Goal: Task Accomplishment & Management: Manage account settings

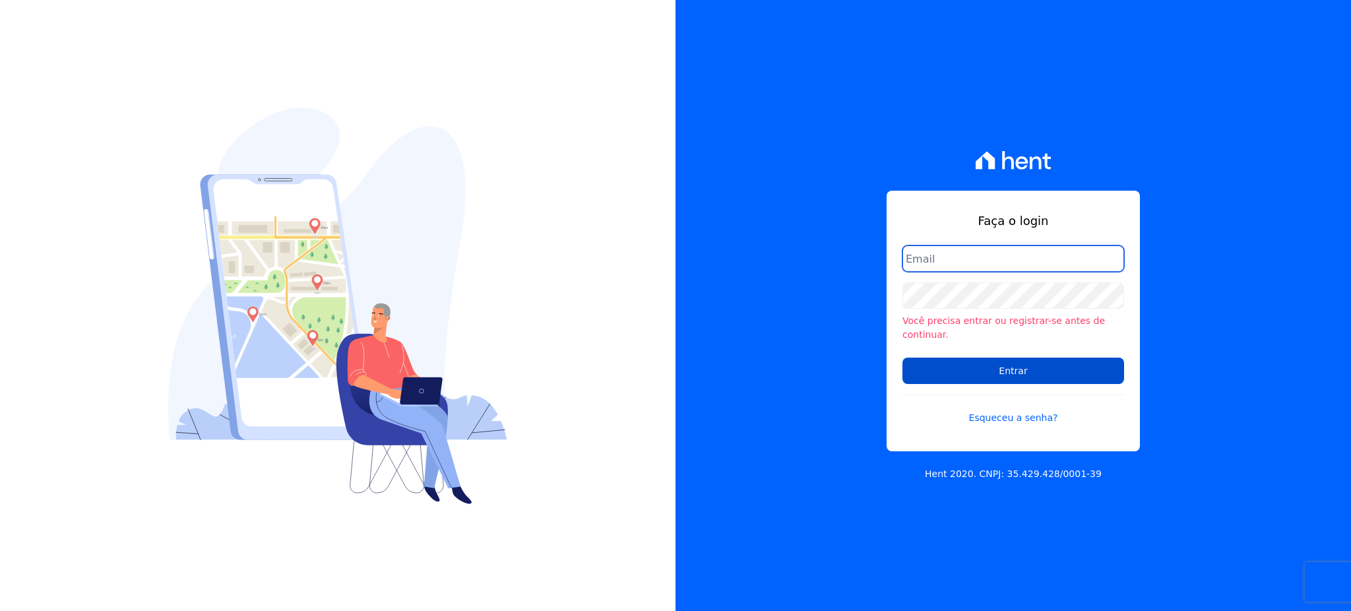
type input "[EMAIL_ADDRESS][PERSON_NAME][DOMAIN_NAME]"
click at [1026, 368] on input "Entrar" at bounding box center [1014, 371] width 222 height 26
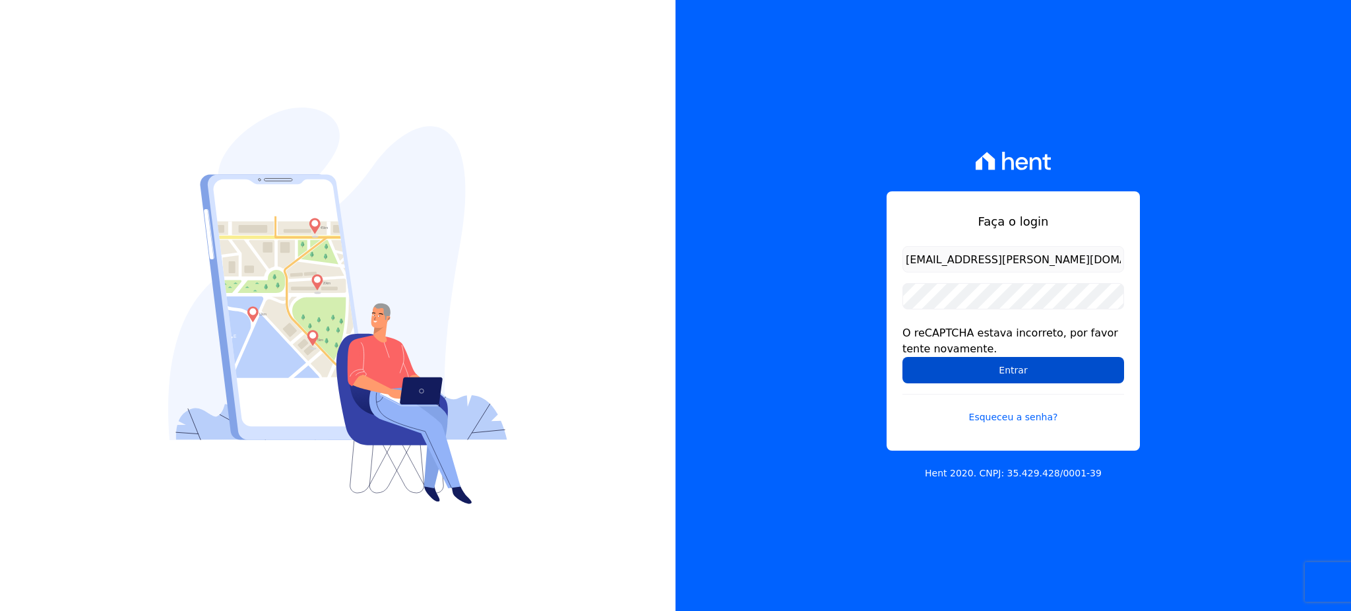
click at [1031, 373] on input "Entrar" at bounding box center [1014, 370] width 222 height 26
click at [1078, 366] on input "Entrar" at bounding box center [1014, 370] width 222 height 26
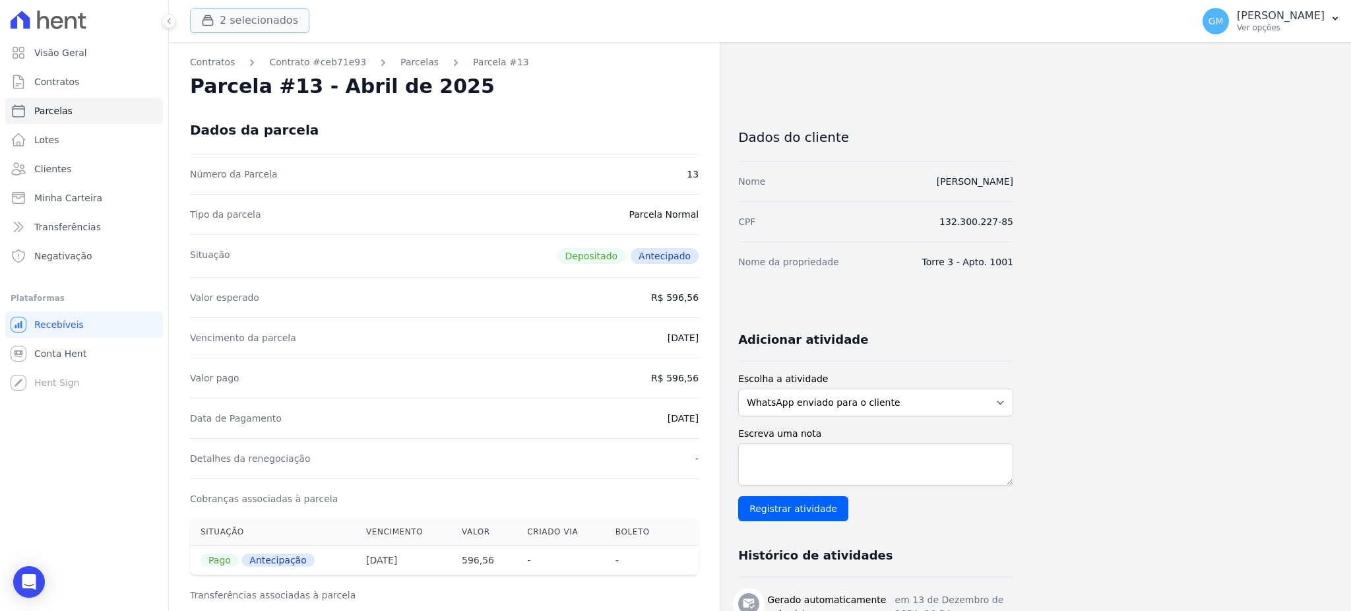
click at [227, 30] on button "2 selecionados" at bounding box center [249, 20] width 119 height 25
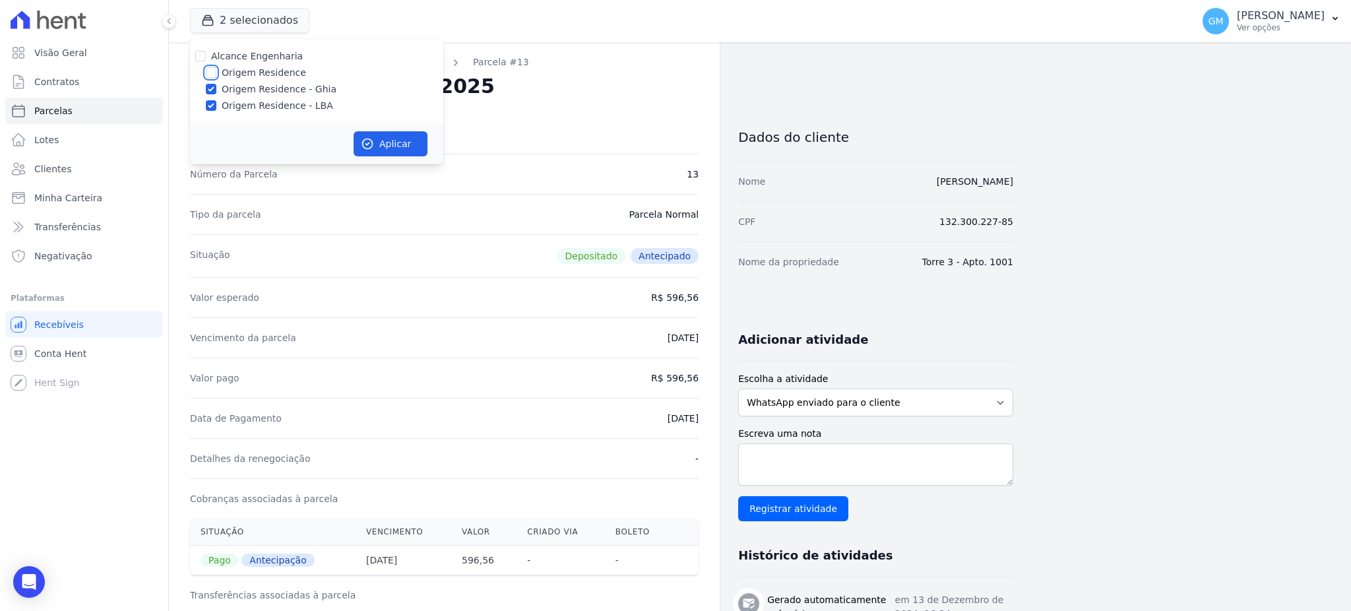
click at [213, 71] on input "Origem Residence" at bounding box center [211, 72] width 11 height 11
checkbox input "true"
click at [368, 139] on icon "button" at bounding box center [368, 144] width 10 height 10
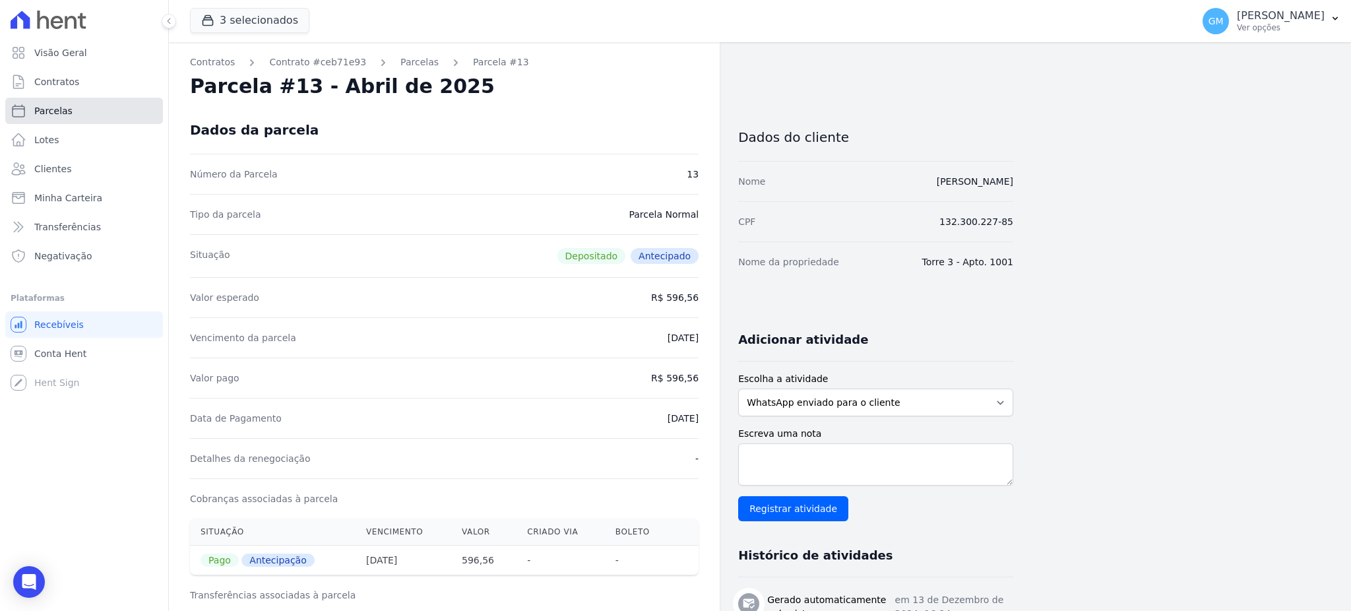
click at [71, 114] on link "Parcelas" at bounding box center [84, 111] width 158 height 26
select select
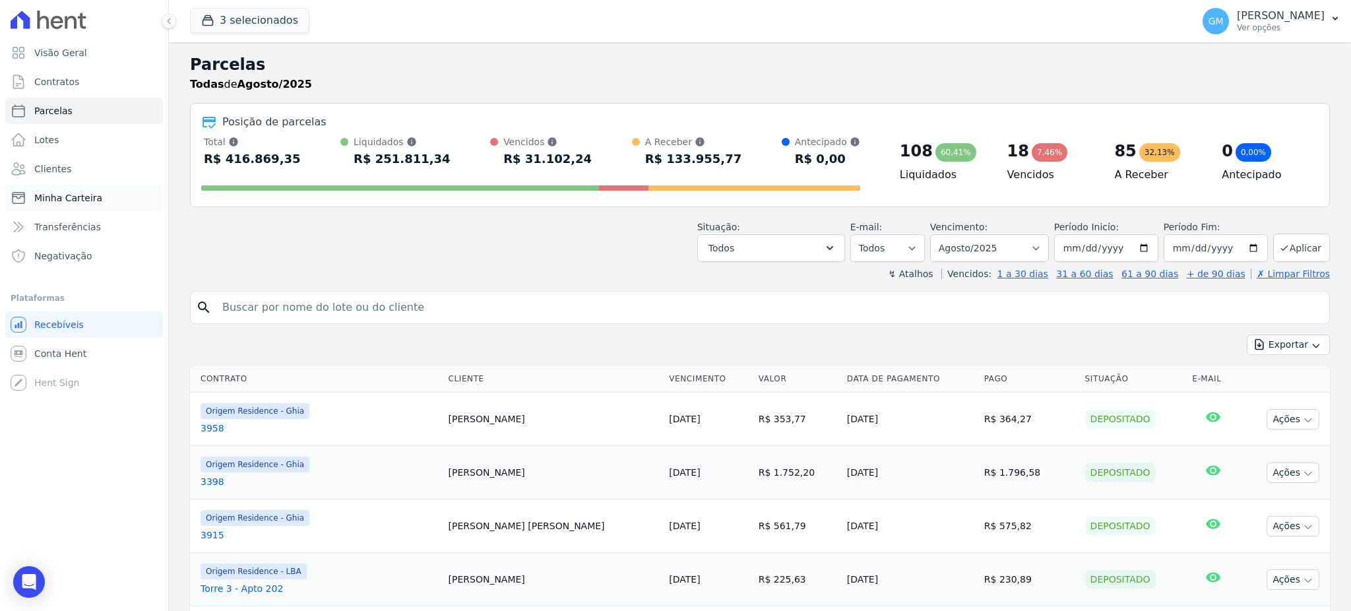
click at [93, 185] on link "Minha Carteira" at bounding box center [84, 198] width 158 height 26
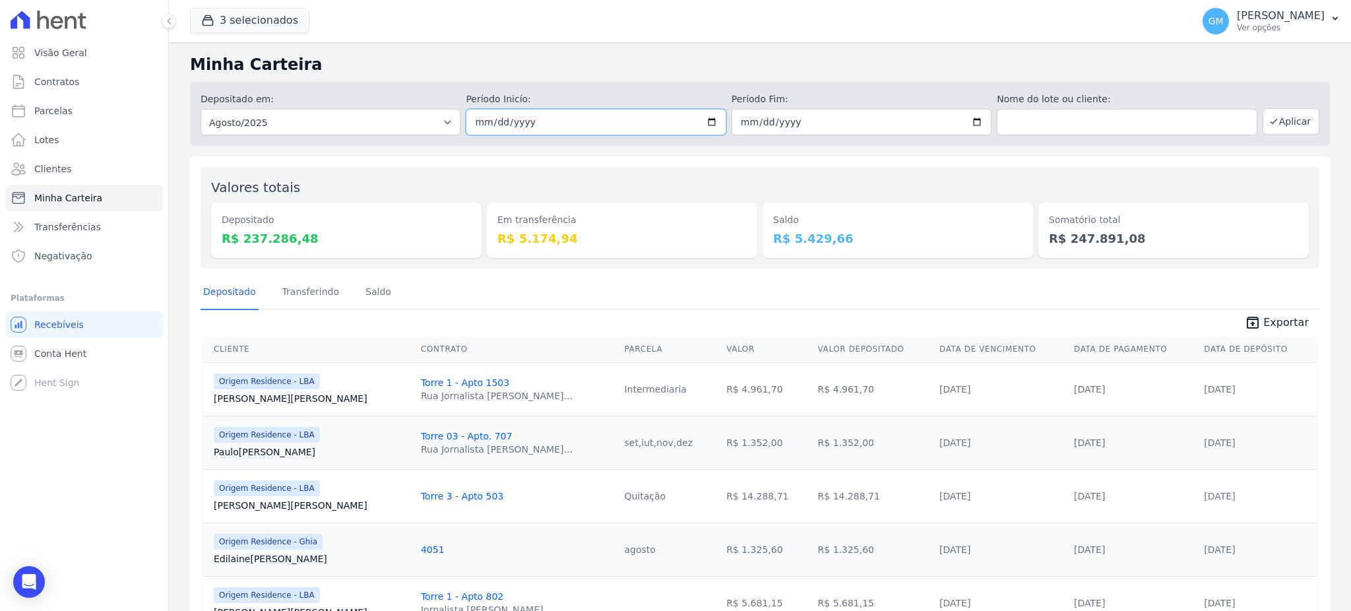
click at [708, 125] on input "[DATE]" at bounding box center [596, 122] width 260 height 26
type input "2025-08-14"
click at [967, 122] on input "[DATE]" at bounding box center [862, 122] width 260 height 26
type input "[DATE]"
click at [1274, 121] on button "Aplicar" at bounding box center [1291, 121] width 57 height 26
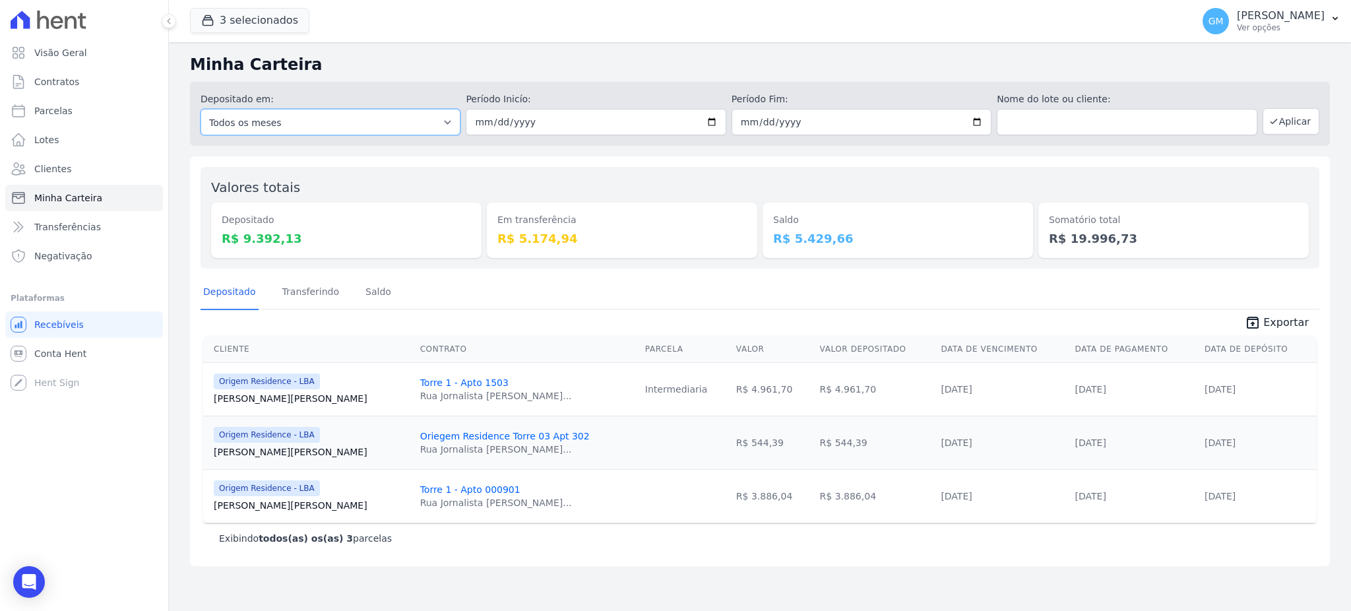
click at [375, 125] on select "Todos os meses Maio/2023 Junho/2023 Julho/2023 Agosto/2023 Setembro/2023 Outubr…" at bounding box center [331, 122] width 260 height 26
select select "08/2023"
click at [201, 109] on select "Todos os meses Maio/2023 Junho/2023 Julho/2023 Agosto/2023 Setembro/2023 Outubr…" at bounding box center [331, 122] width 260 height 26
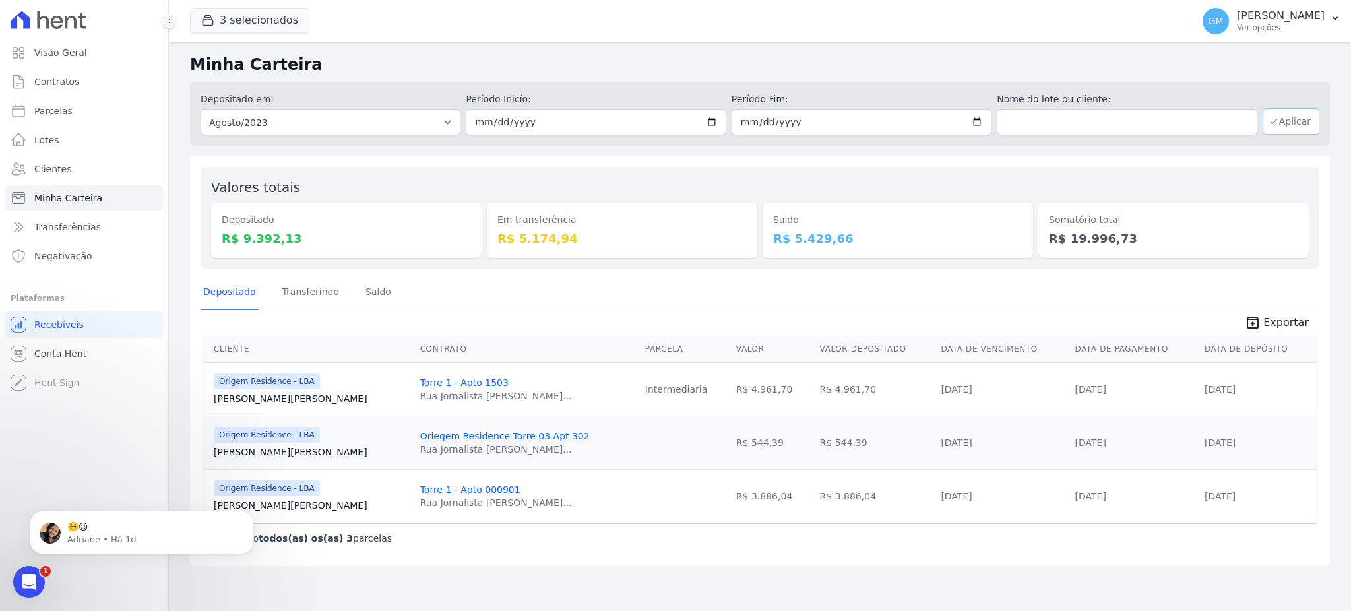
click at [1296, 125] on button "Aplicar" at bounding box center [1291, 121] width 57 height 26
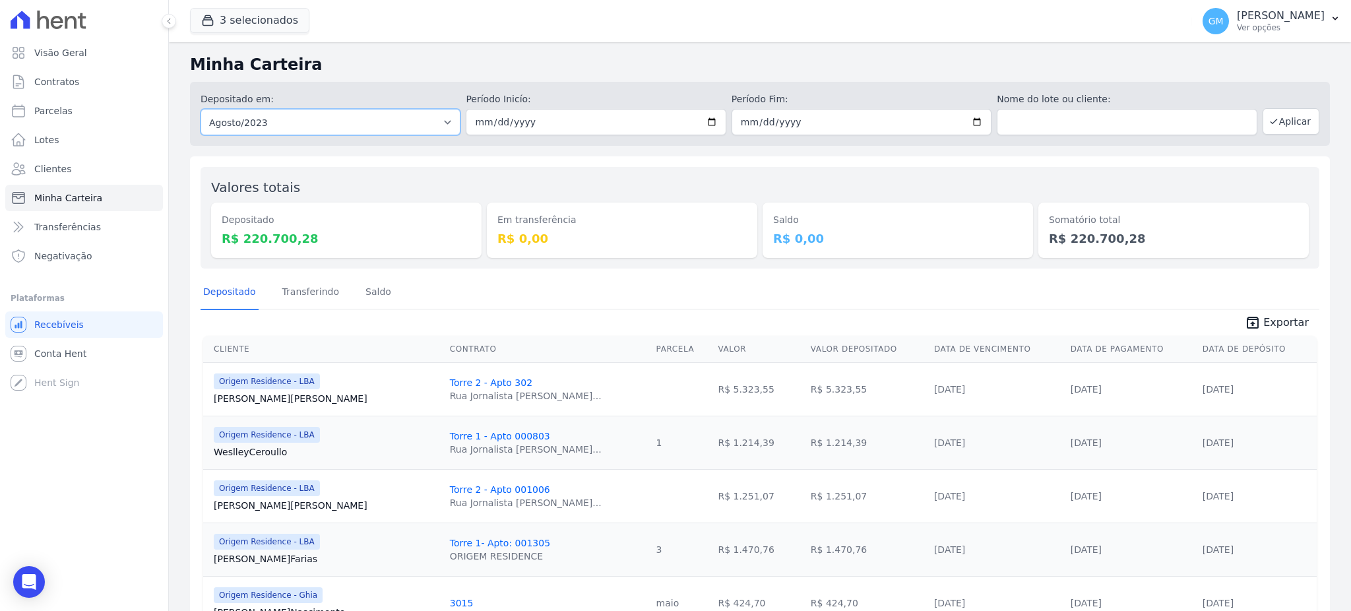
click at [381, 121] on select "Todos os meses Maio/2023 Junho/2023 Julho/2023 Agosto/2023 Setembro/2023 Outubr…" at bounding box center [331, 122] width 260 height 26
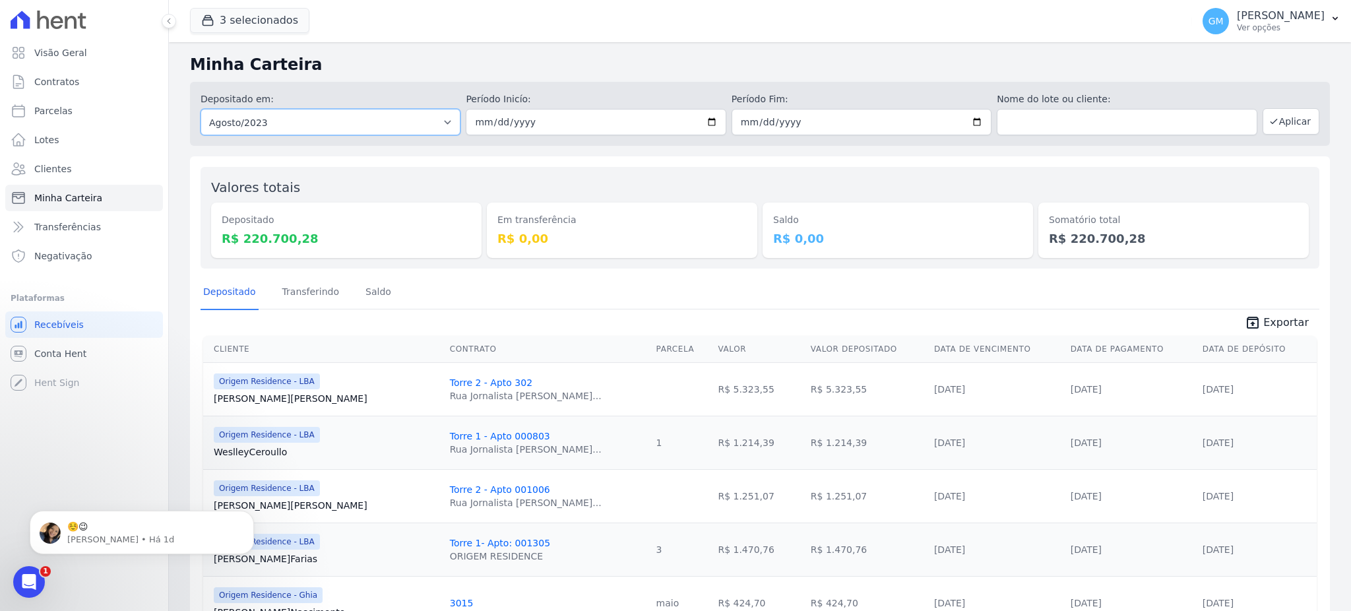
select select "08/2025"
click at [201, 109] on select "Todos os meses Maio/2023 Junho/2023 Julho/2023 Agosto/2023 Setembro/2023 Outubr…" at bounding box center [331, 122] width 260 height 26
click at [1281, 125] on button "Aplicar" at bounding box center [1291, 121] width 57 height 26
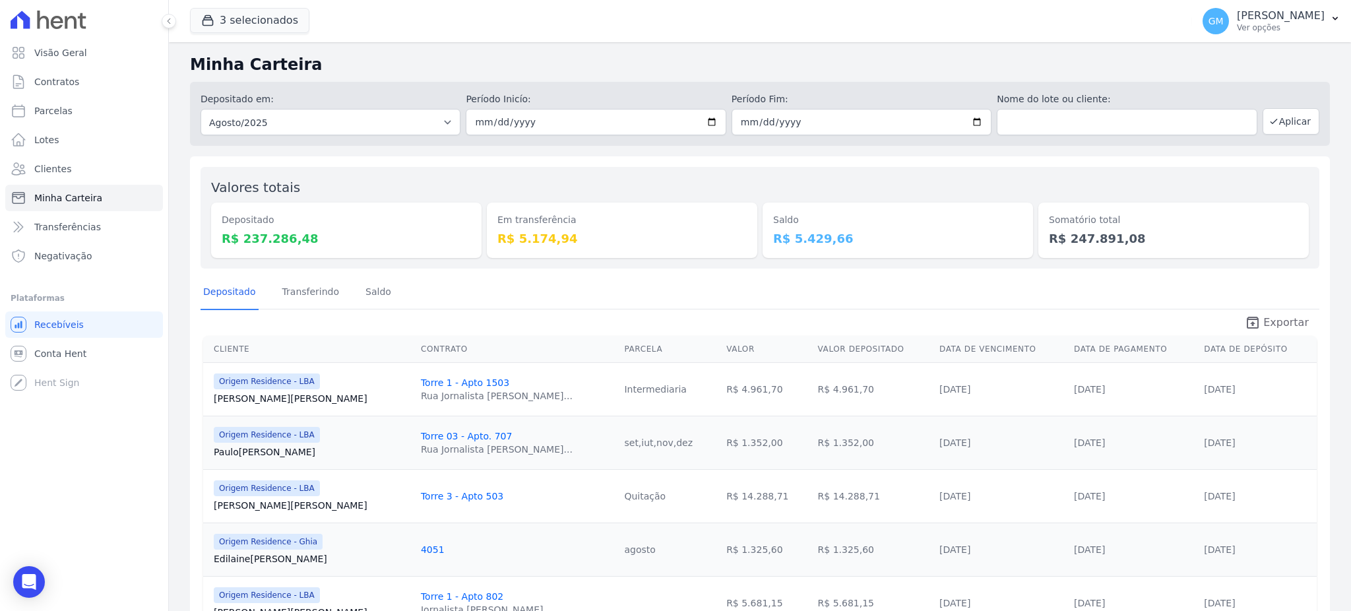
click at [1285, 331] on link "unarchive Exportar" at bounding box center [1277, 324] width 85 height 18
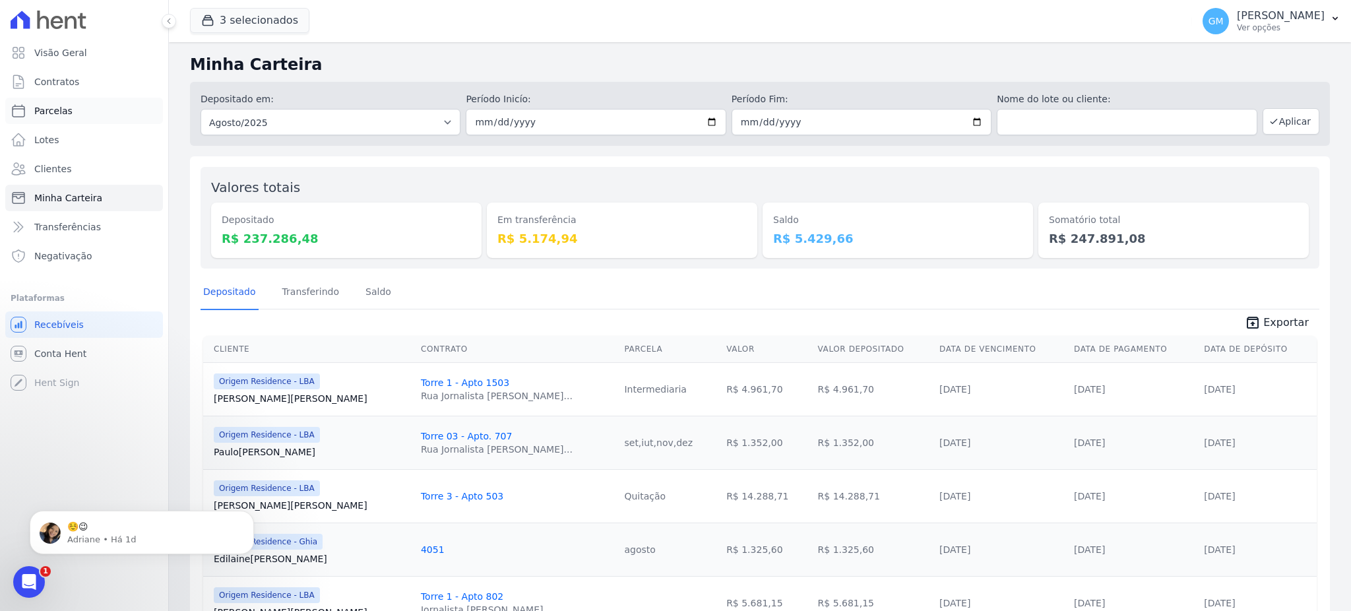
click at [53, 106] on span "Parcelas" at bounding box center [53, 110] width 38 height 13
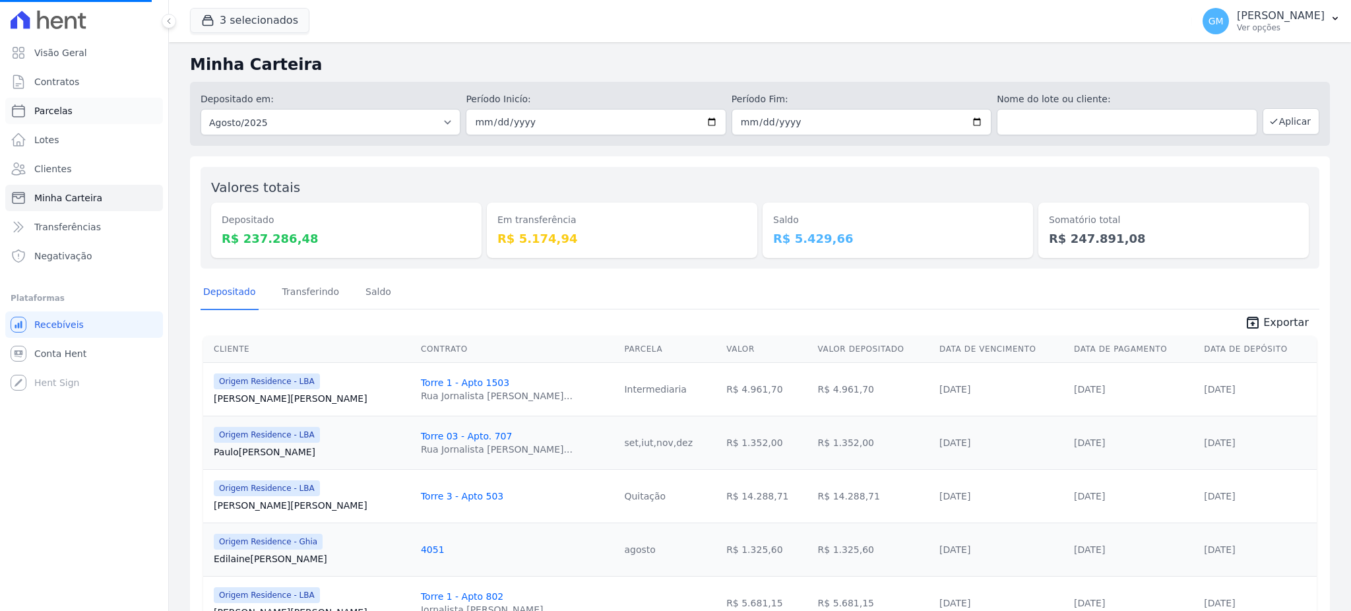
select select
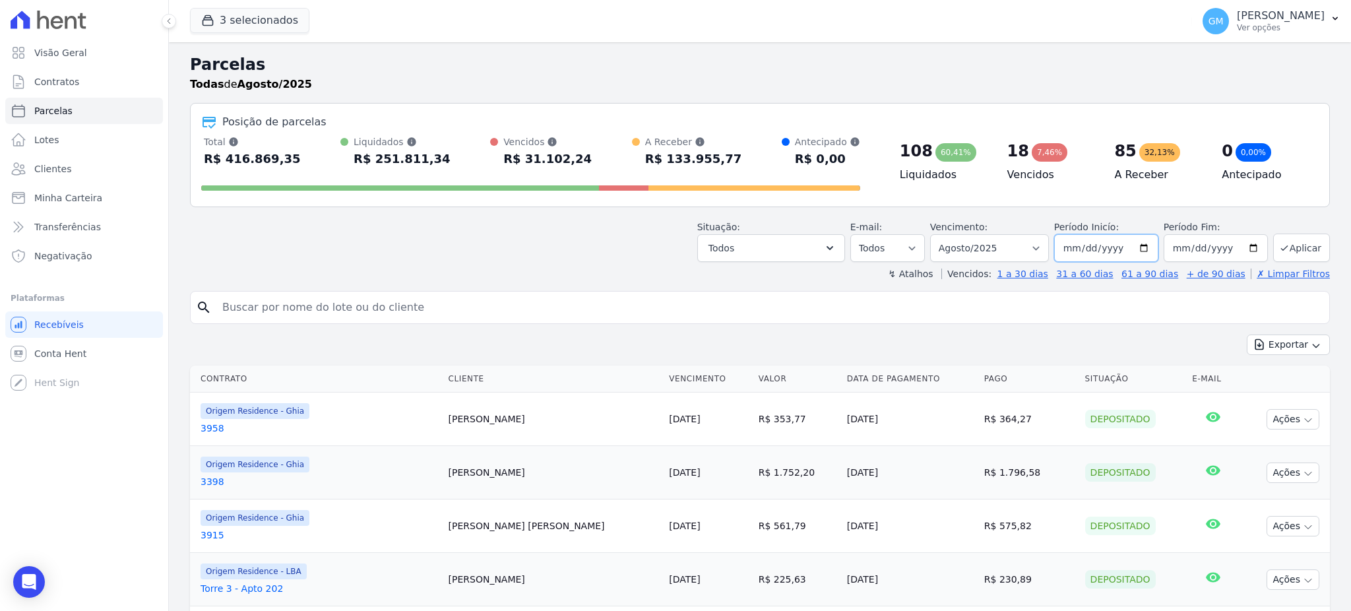
click at [1113, 249] on input "[DATE]" at bounding box center [1106, 248] width 104 height 28
click at [968, 246] on select "Filtrar por período ──────── Todos os meses Maio/2023 Junho/2023 Julho/2023 Ago…" at bounding box center [989, 248] width 119 height 28
select select "all"
click at [936, 234] on select "Filtrar por período ──────── Todos os meses Maio/2023 Junho/2023 Julho/2023 Ago…" at bounding box center [989, 248] width 119 height 28
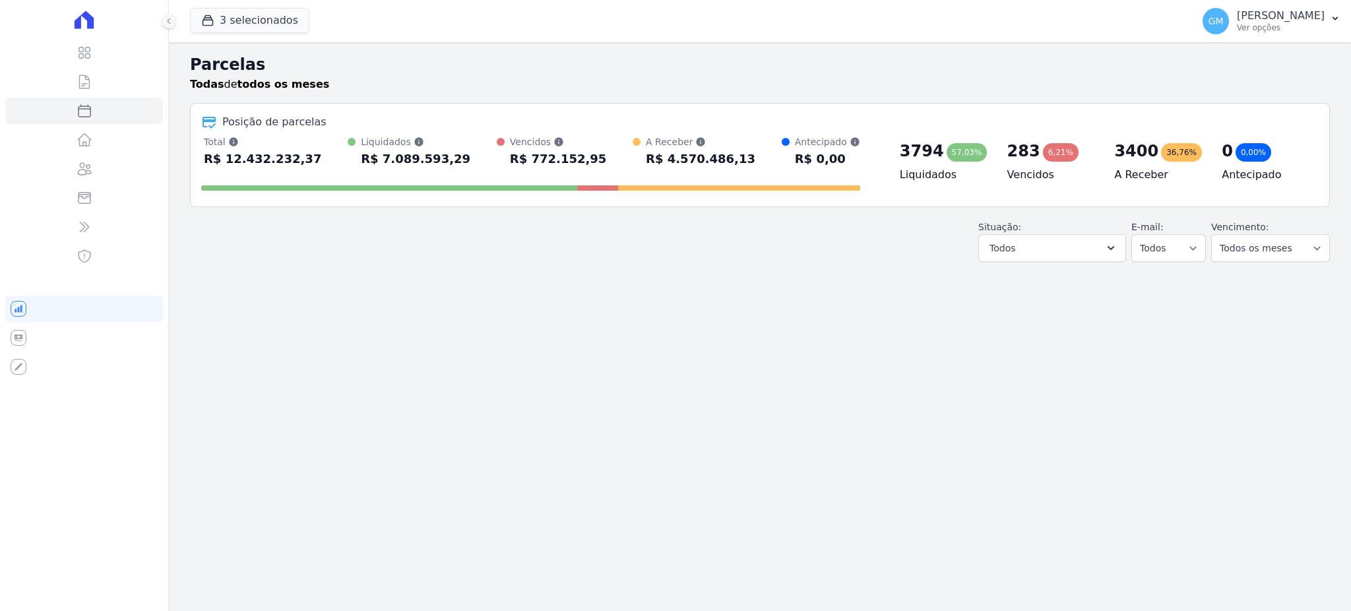
select select
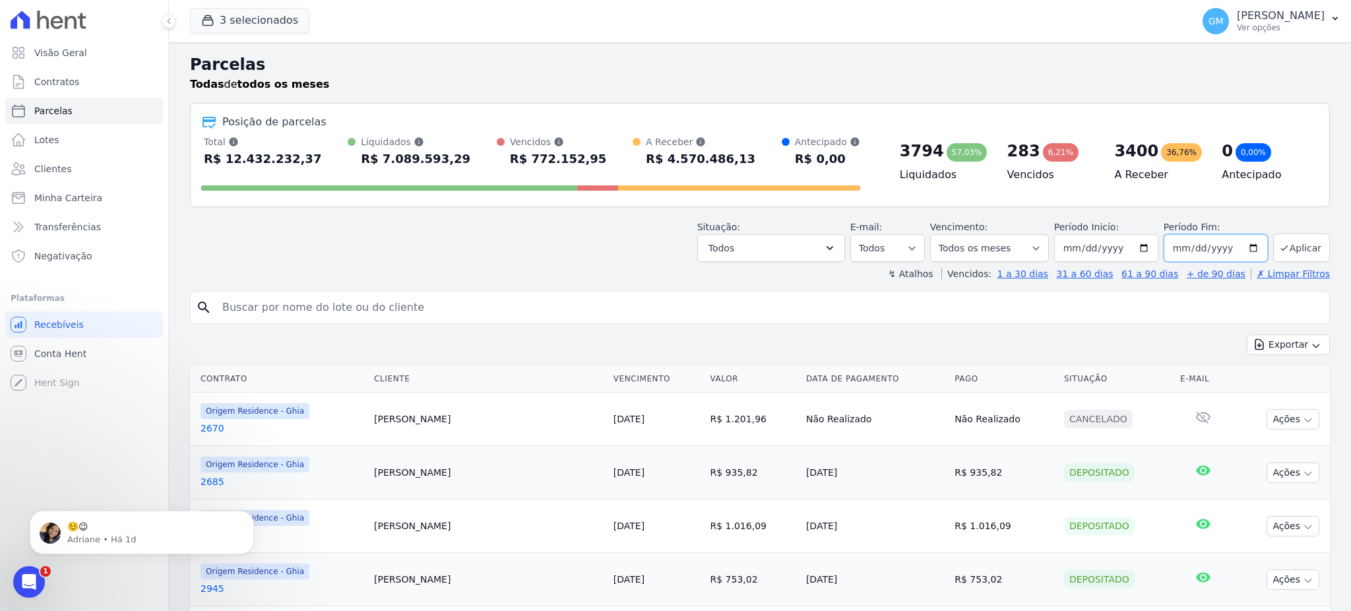
click at [1184, 251] on input "[DATE]" at bounding box center [1216, 248] width 104 height 28
click at [1176, 249] on input "[DATE]" at bounding box center [1216, 248] width 104 height 28
type input "2025-08-01"
type input "2050-01-01"
click at [1280, 242] on button "Aplicar" at bounding box center [1302, 248] width 57 height 28
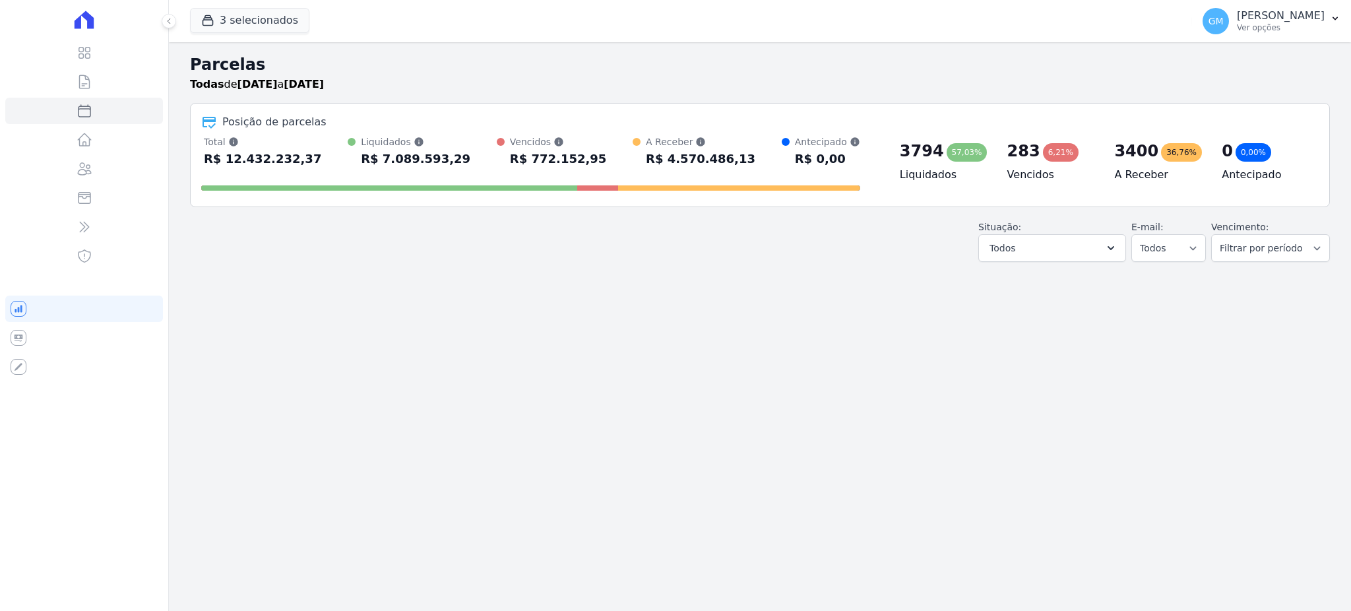
select select
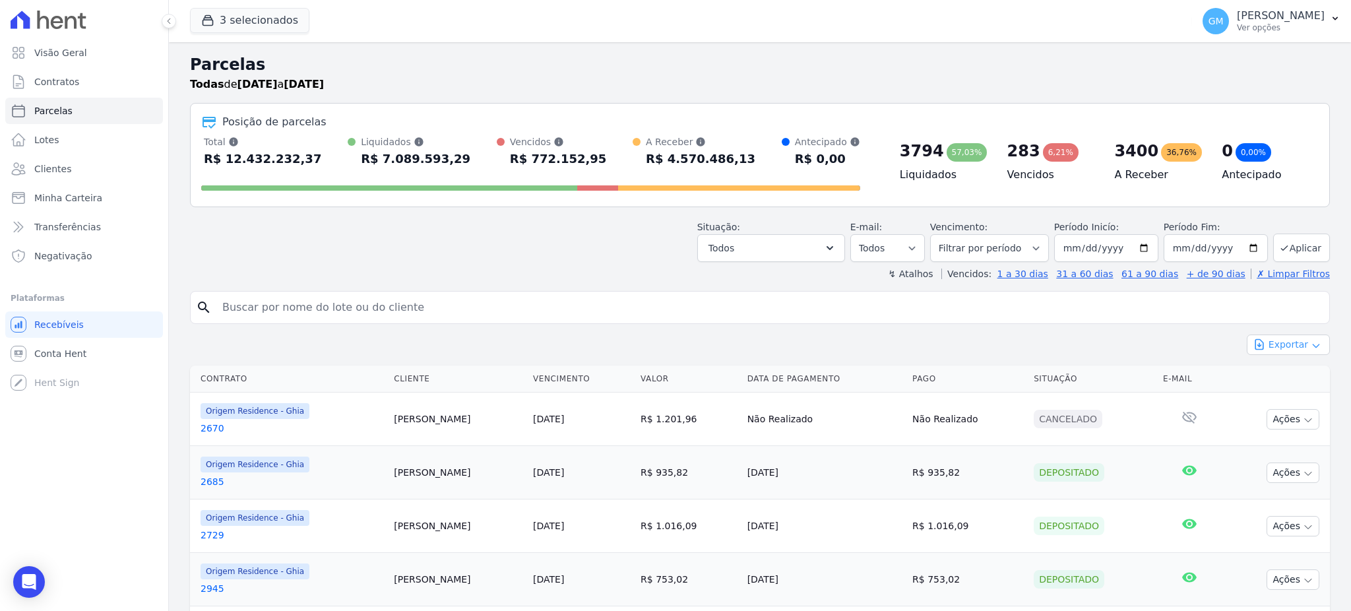
click at [1286, 344] on button "Exportar" at bounding box center [1288, 345] width 83 height 20
click at [1281, 395] on span "Exportar CSV" at bounding box center [1287, 398] width 70 height 13
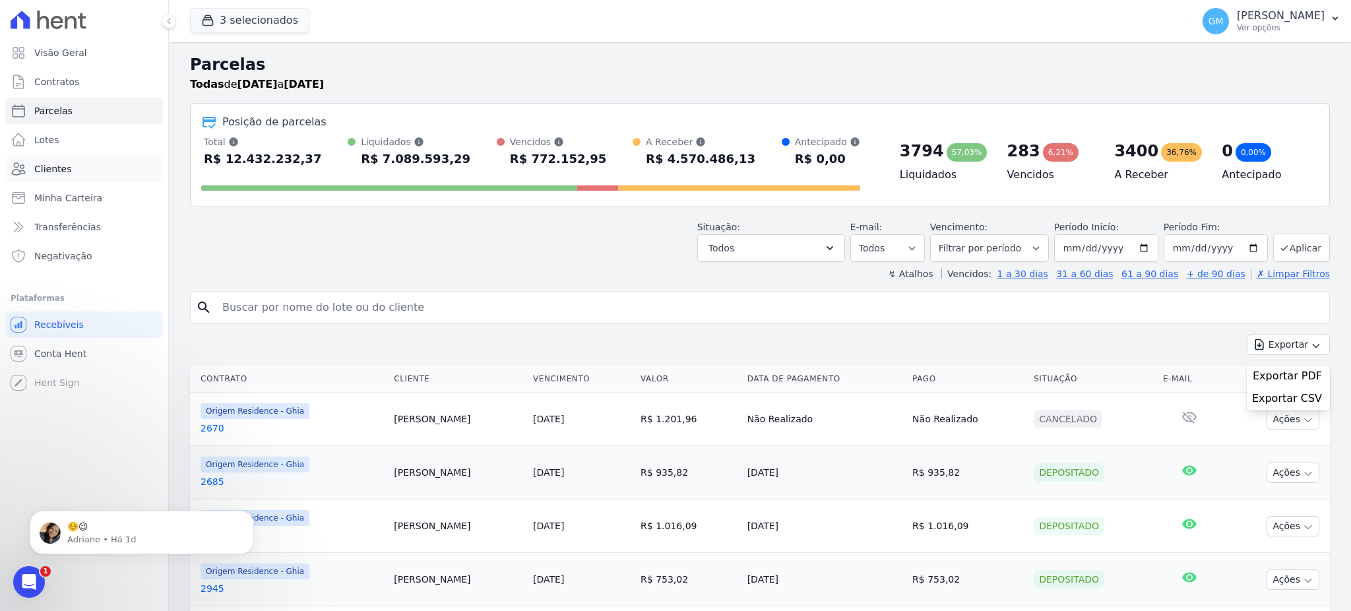
click at [76, 156] on link "Clientes" at bounding box center [84, 169] width 158 height 26
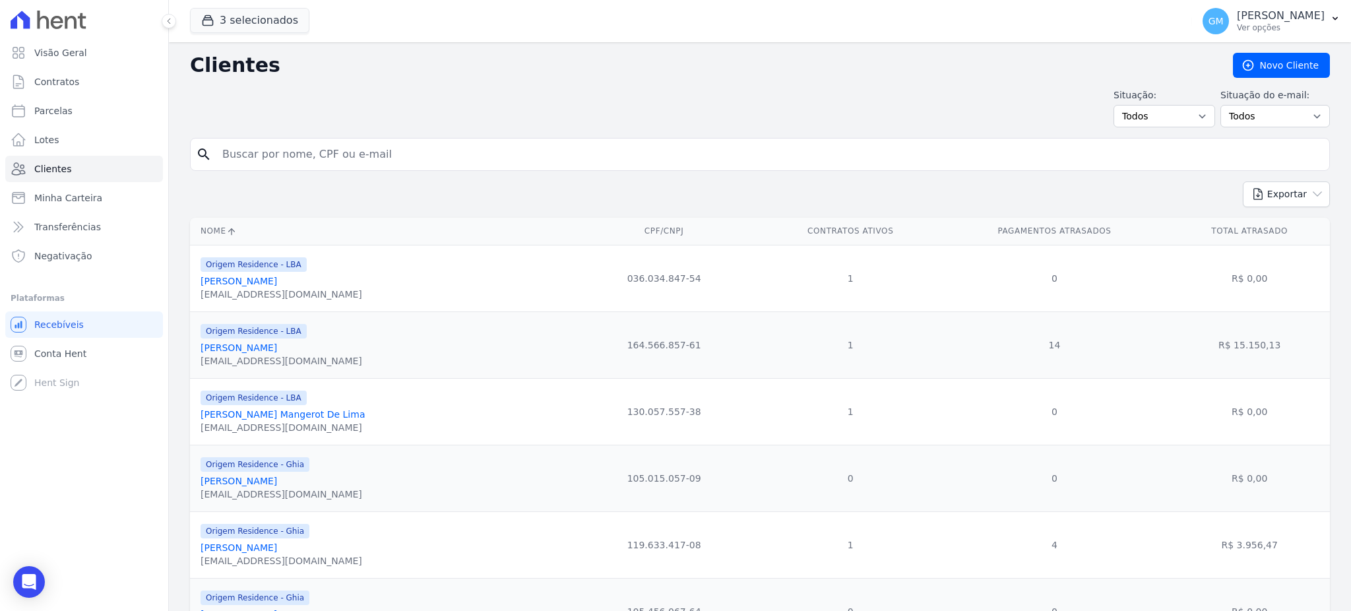
click at [321, 156] on input "search" at bounding box center [769, 154] width 1110 height 26
paste input "Karla Muniz De Souza"
type input "Karla Muniz De Souza"
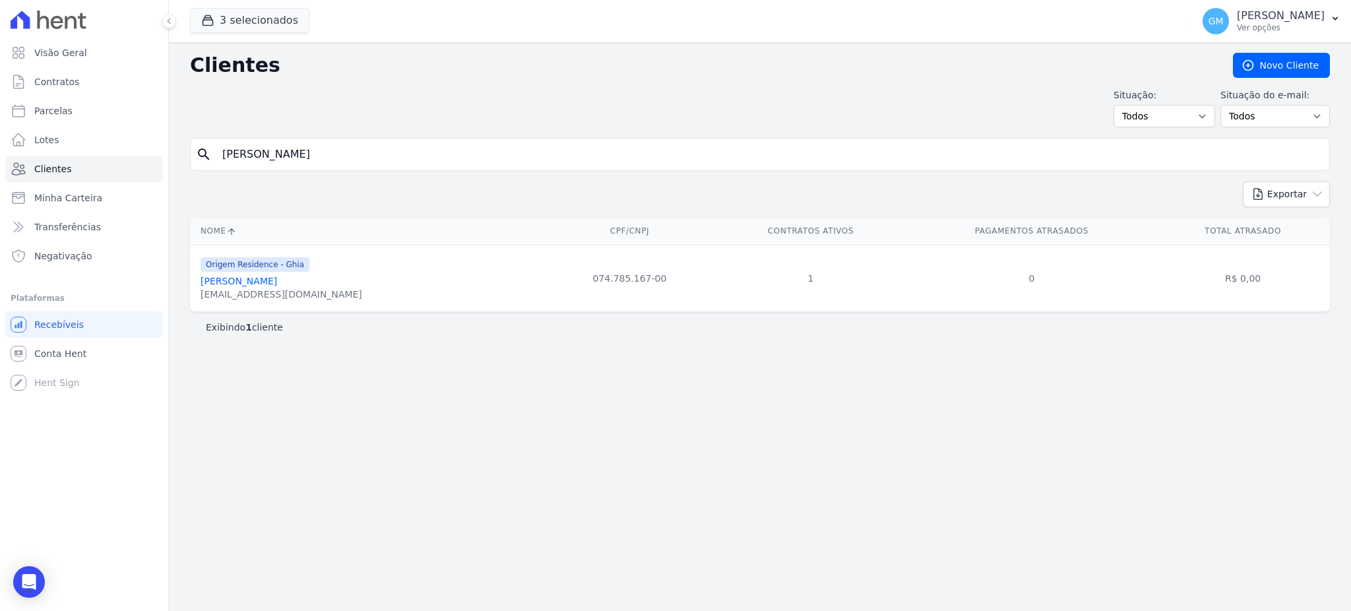
click at [254, 284] on link "Karla Muniz De Souza" at bounding box center [239, 281] width 77 height 11
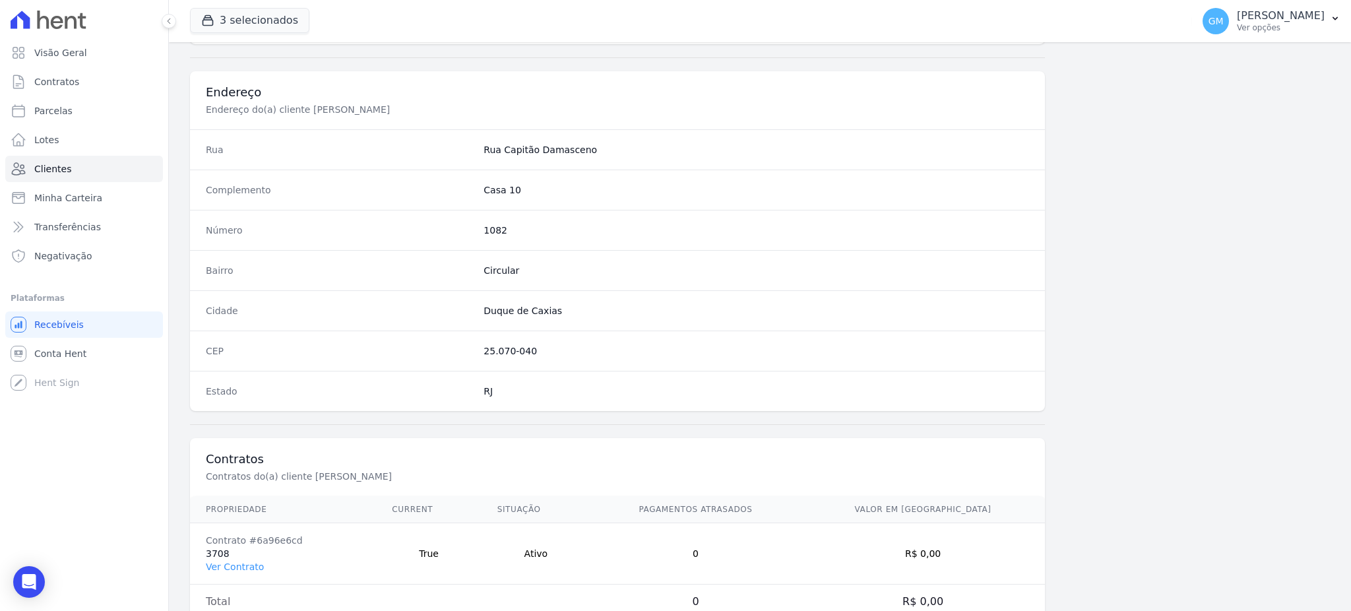
scroll to position [624, 0]
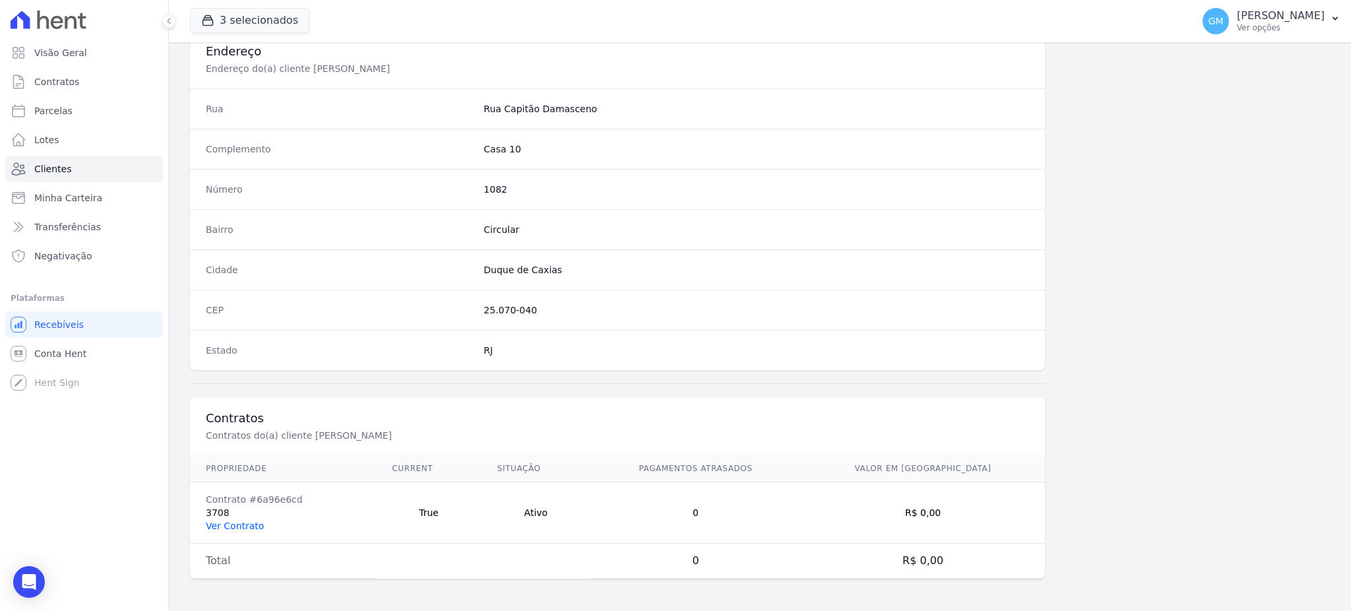
click at [248, 528] on link "Ver Contrato" at bounding box center [235, 526] width 58 height 11
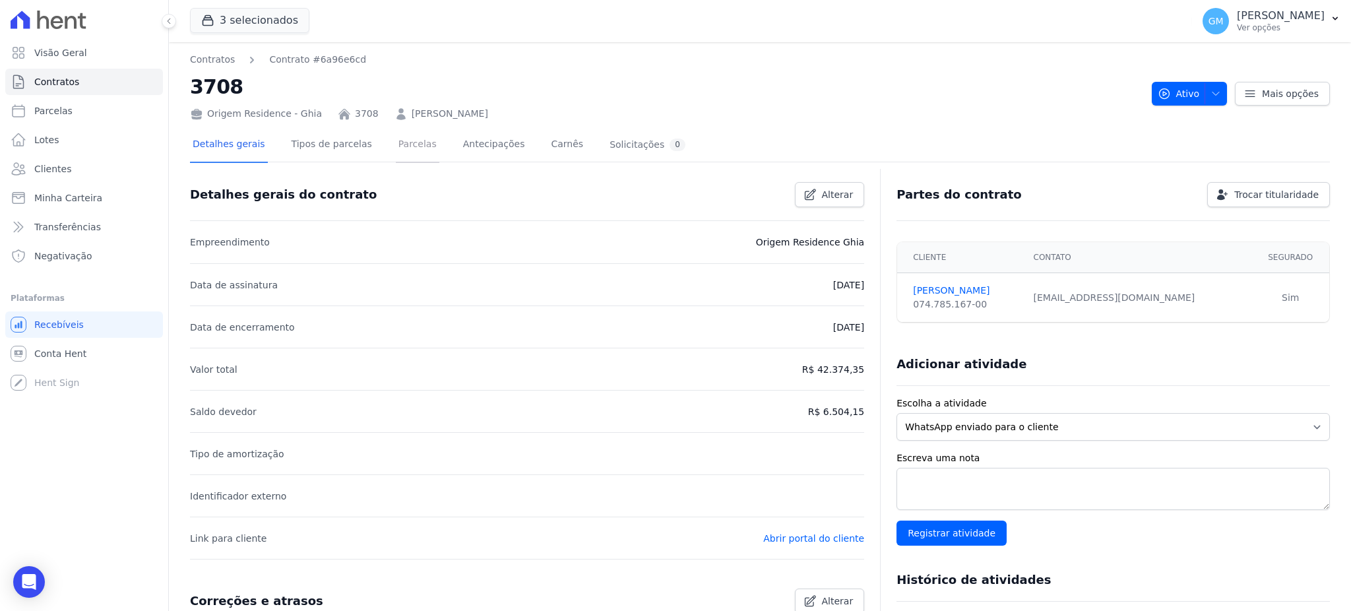
click at [396, 148] on link "Parcelas" at bounding box center [418, 145] width 44 height 35
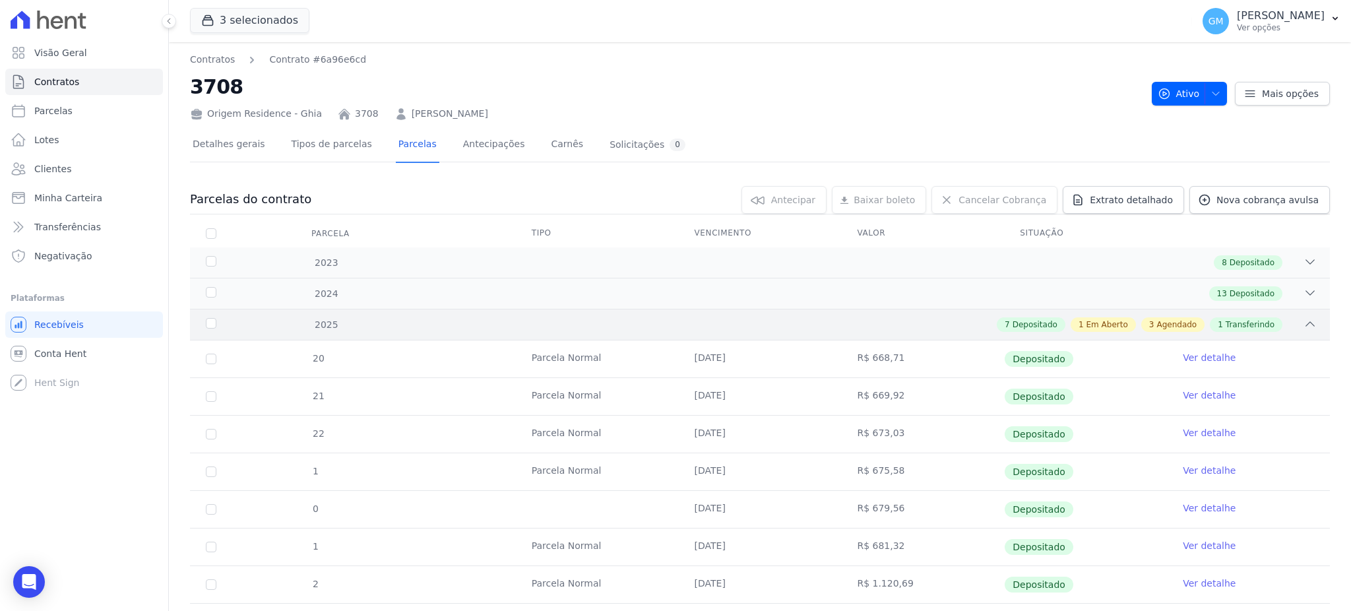
scroll to position [219, 0]
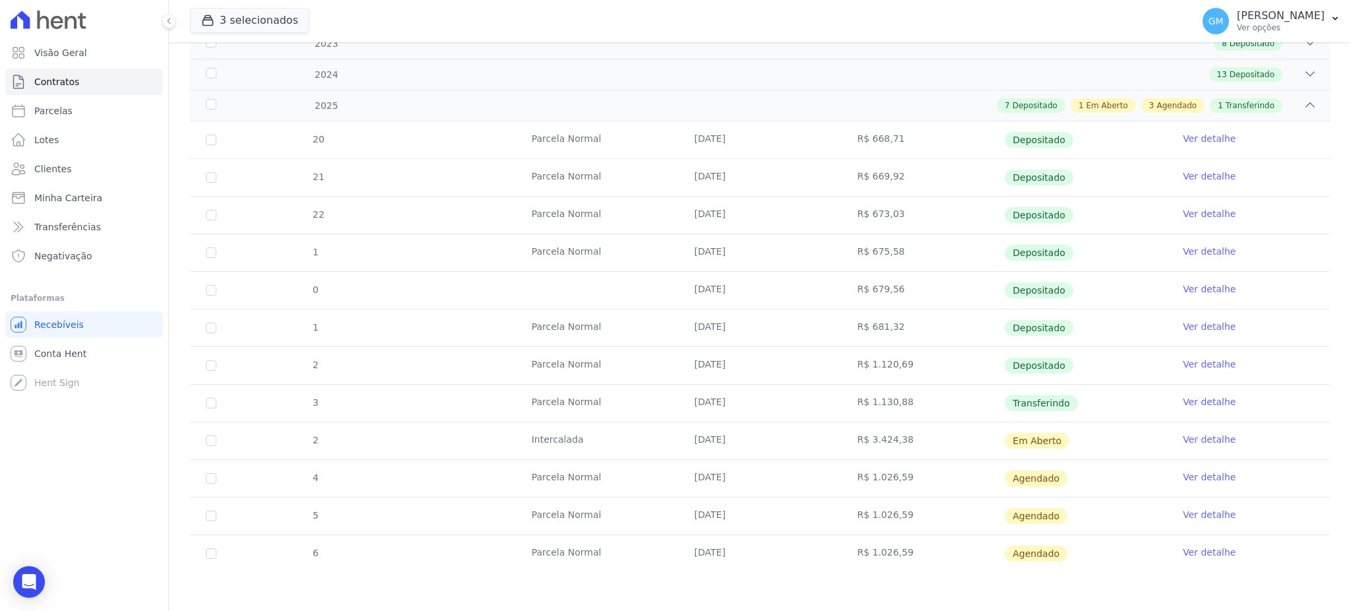
drag, startPoint x: 1039, startPoint y: 397, endPoint x: 673, endPoint y: 405, distance: 366.3
click at [673, 405] on tr "3 Parcela Normal 20/08/2025 R$ 1.130,88 Transferindo Ver detalhe" at bounding box center [760, 403] width 1140 height 38
click at [705, 454] on td "25/08/2025" at bounding box center [760, 440] width 163 height 37
click at [1186, 401] on link "Ver detalhe" at bounding box center [1209, 401] width 53 height 13
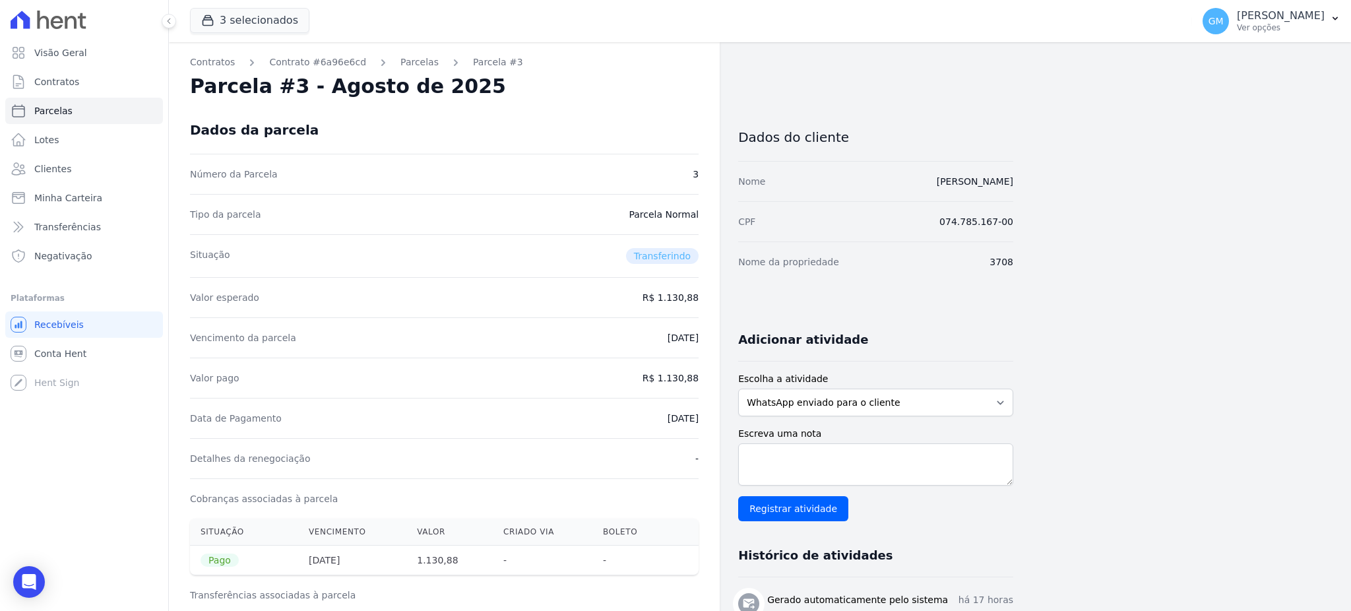
drag, startPoint x: 668, startPoint y: 418, endPoint x: 706, endPoint y: 422, distance: 38.4
click at [706, 422] on div "Contratos Contrato #6a96e6cd Parcelas Parcela #3 Parcela #3 - Agosto de 2025 Da…" at bounding box center [444, 528] width 551 height 972
copy dd "14/08/2025"
drag, startPoint x: 666, startPoint y: 378, endPoint x: 709, endPoint y: 378, distance: 42.9
click at [709, 378] on div "Contratos Contrato #6a96e6cd Parcelas Parcela #3 Parcela #3 - Agosto de 2025 Da…" at bounding box center [444, 528] width 551 height 972
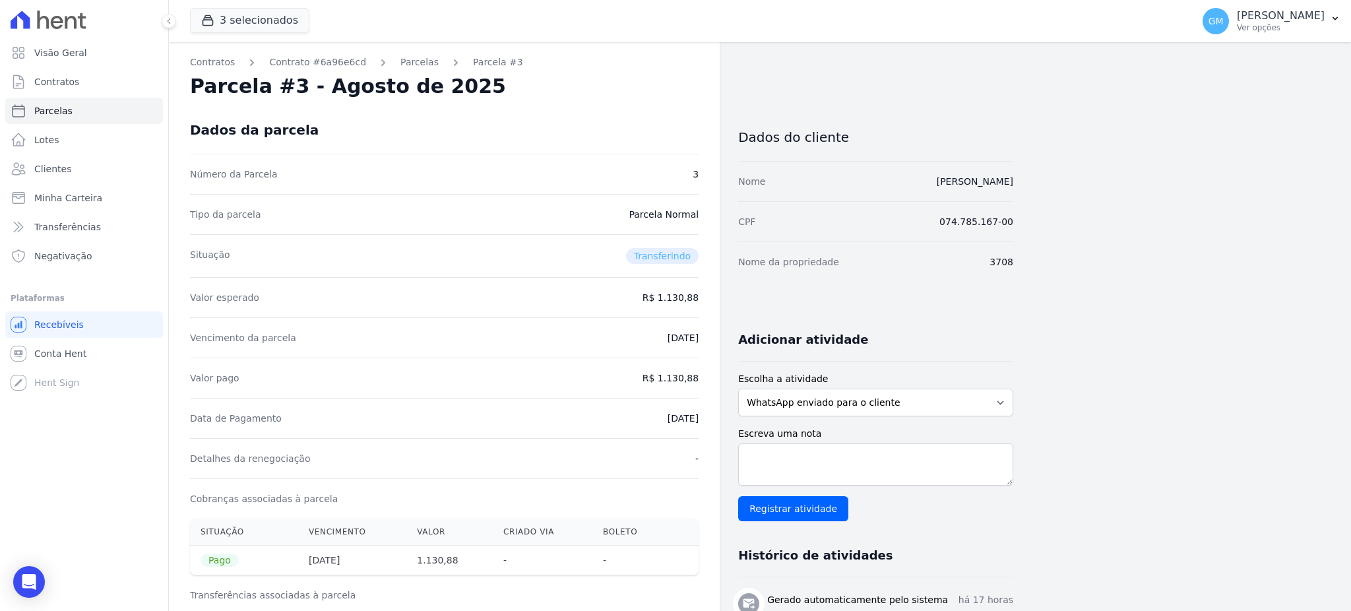
copy dd "1.130,88"
drag, startPoint x: 647, startPoint y: 422, endPoint x: 702, endPoint y: 416, distance: 55.1
click at [702, 416] on div "Contratos Contrato #6a96e6cd Parcelas Parcela #3 Parcela #3 - Agosto de 2025 Da…" at bounding box center [444, 528] width 551 height 972
copy dd "14/08/2025"
click at [96, 174] on link "Clientes" at bounding box center [84, 169] width 158 height 26
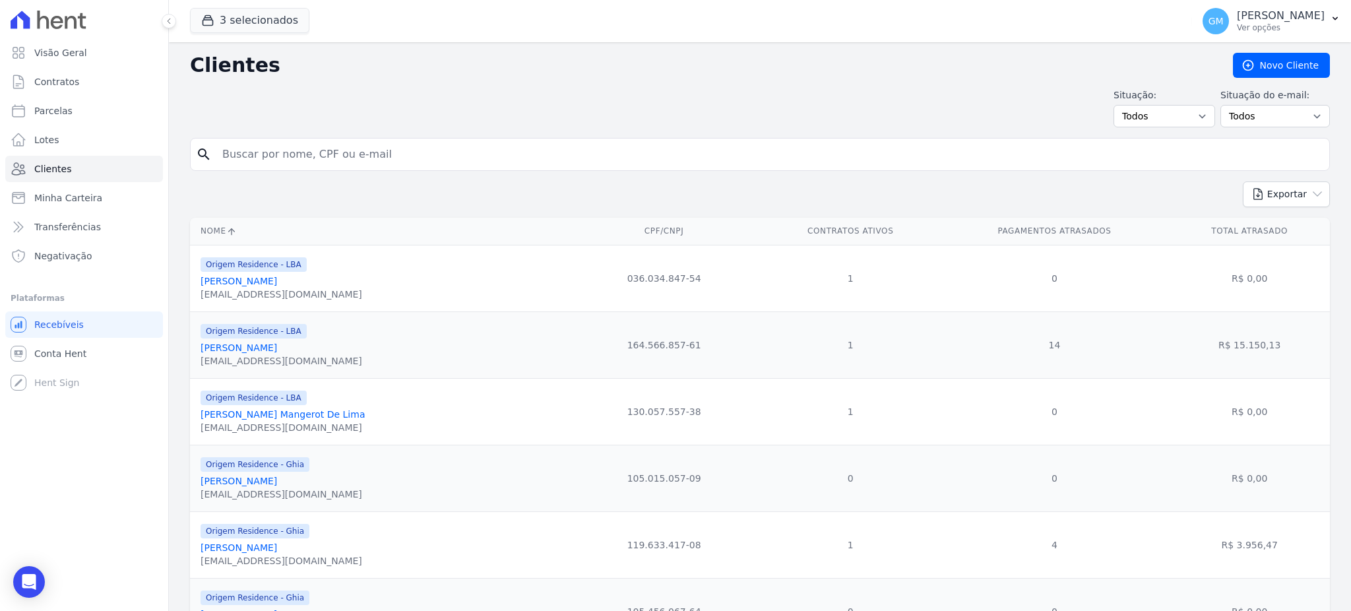
click at [270, 152] on input "search" at bounding box center [769, 154] width 1110 height 26
paste input "Flavio Julio PaixÃ£o"
type input "Flavio Julio Paix"
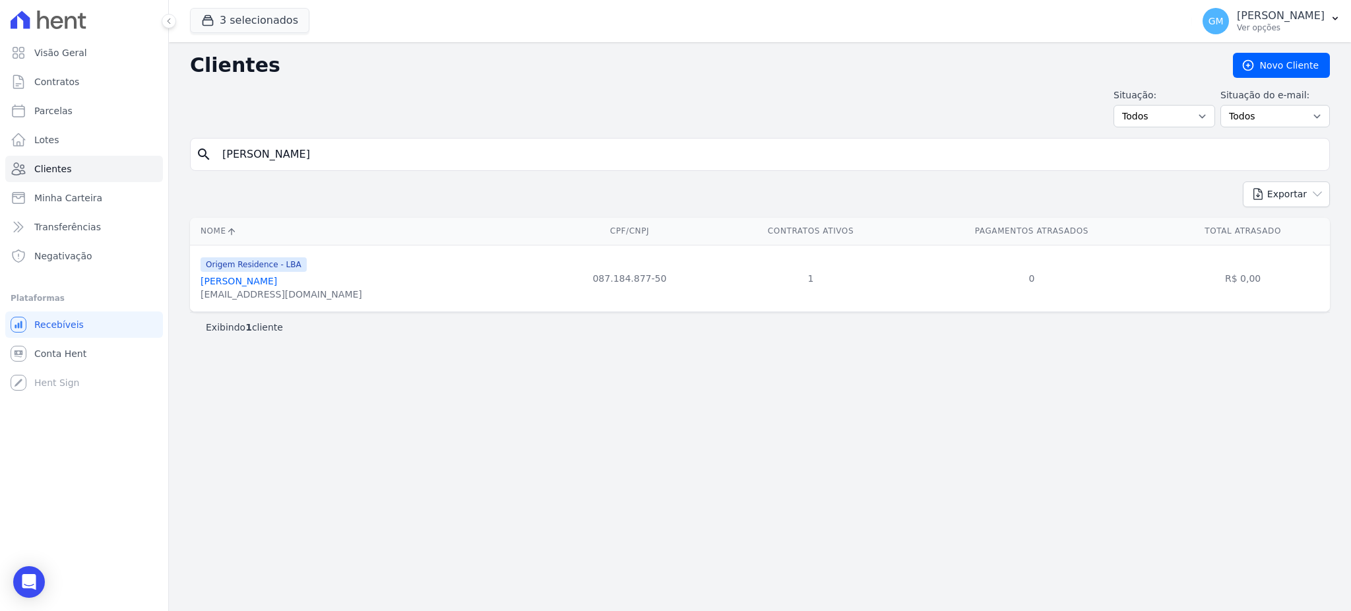
click at [253, 277] on link "Flavio Julio Paixão" at bounding box center [239, 281] width 77 height 11
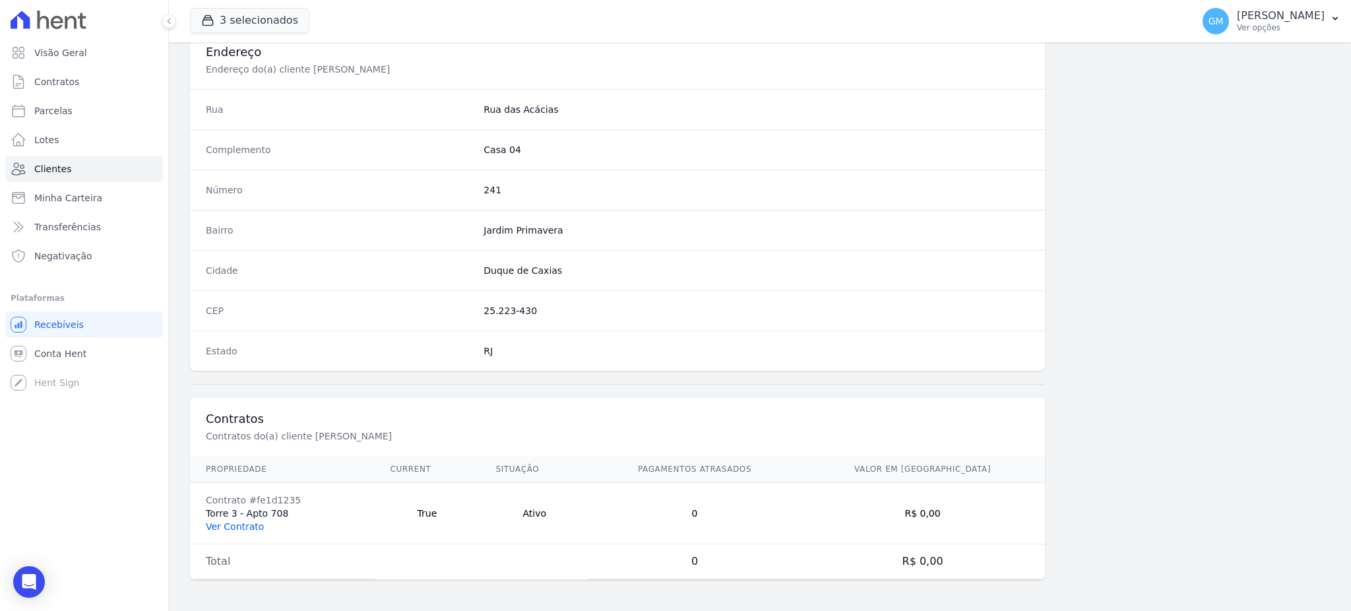
scroll to position [624, 0]
click at [234, 529] on link "Ver Contrato" at bounding box center [235, 526] width 58 height 11
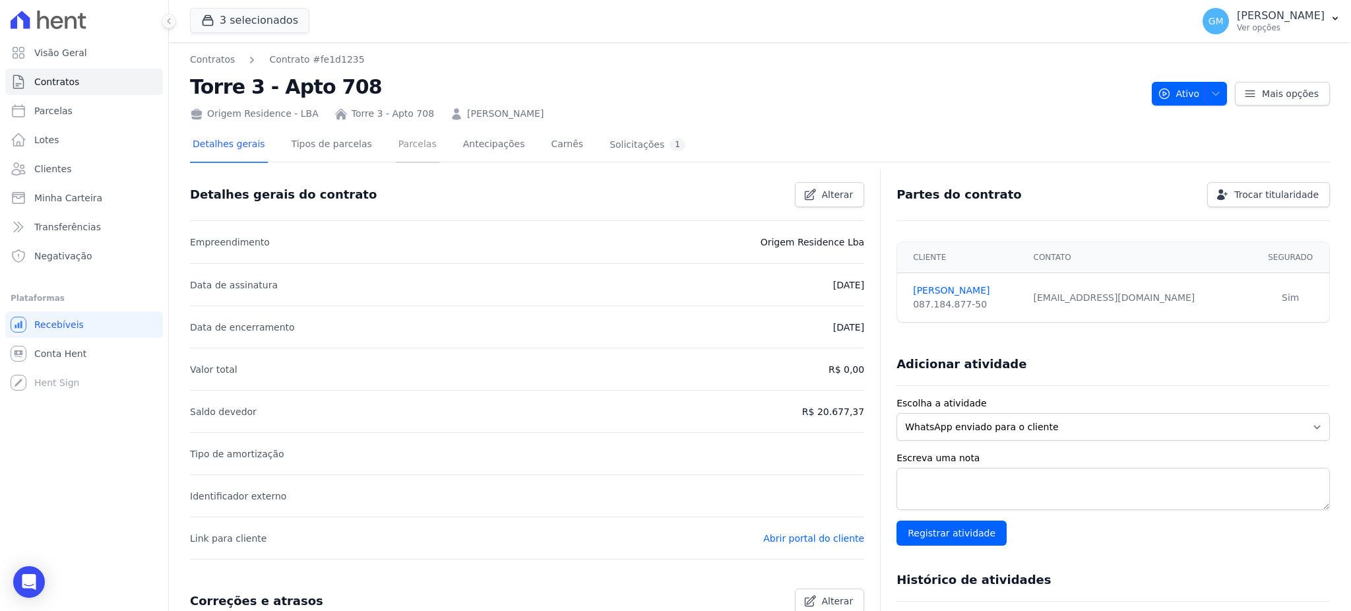
click at [396, 149] on link "Parcelas" at bounding box center [418, 145] width 44 height 35
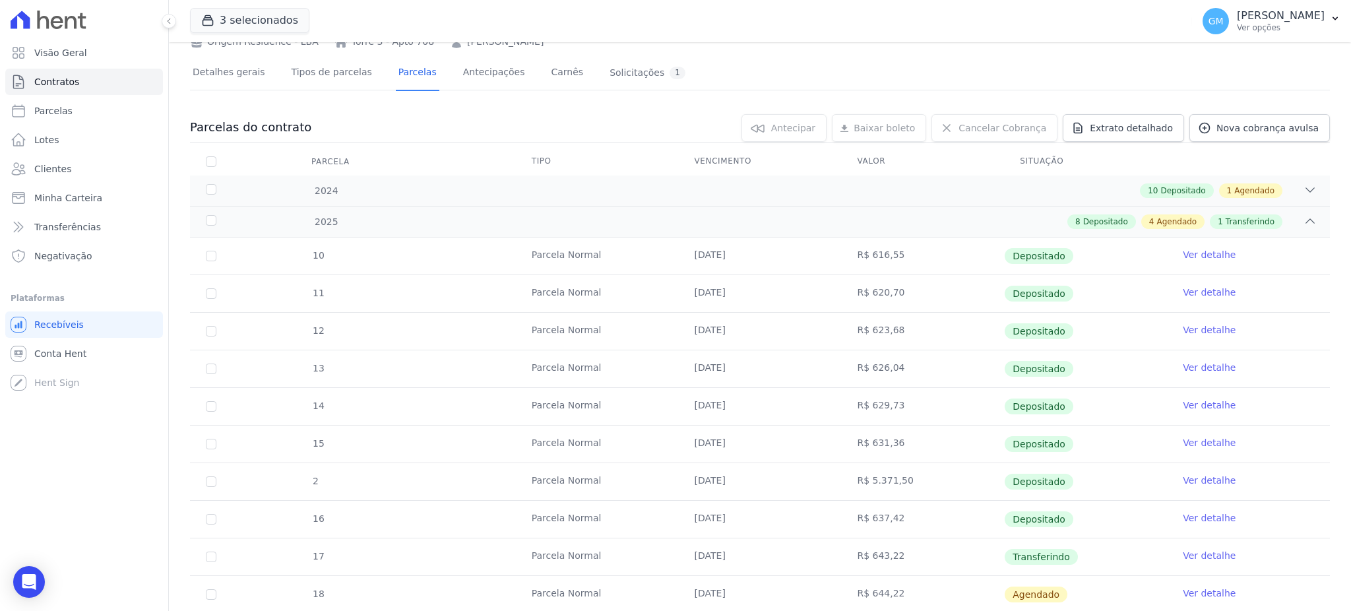
scroll to position [176, 0]
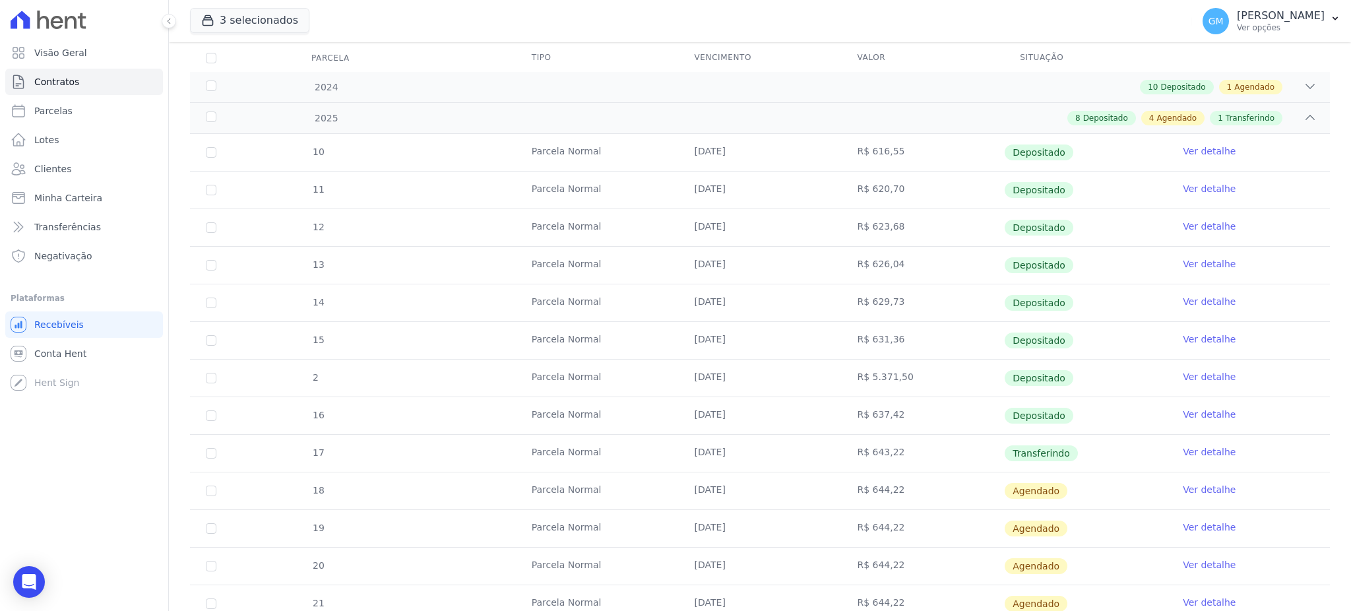
drag, startPoint x: 680, startPoint y: 452, endPoint x: 839, endPoint y: 451, distance: 159.0
click at [839, 451] on tr "17 Parcela Normal 25/08/2025 R$ 643,22 Transferindo Ver detalhe" at bounding box center [760, 453] width 1140 height 38
click at [1213, 452] on link "Ver detalhe" at bounding box center [1209, 451] width 53 height 13
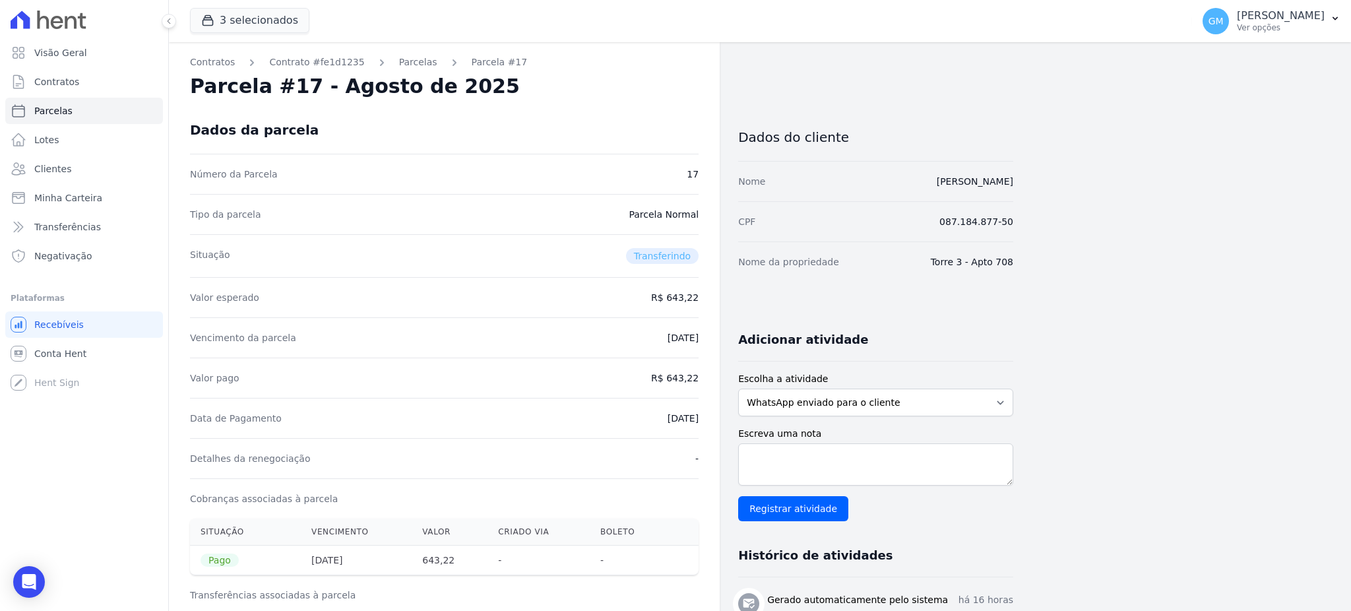
drag, startPoint x: 645, startPoint y: 415, endPoint x: 721, endPoint y: 420, distance: 76.7
copy dd "14/08/2025"
drag, startPoint x: 670, startPoint y: 379, endPoint x: 714, endPoint y: 377, distance: 43.6
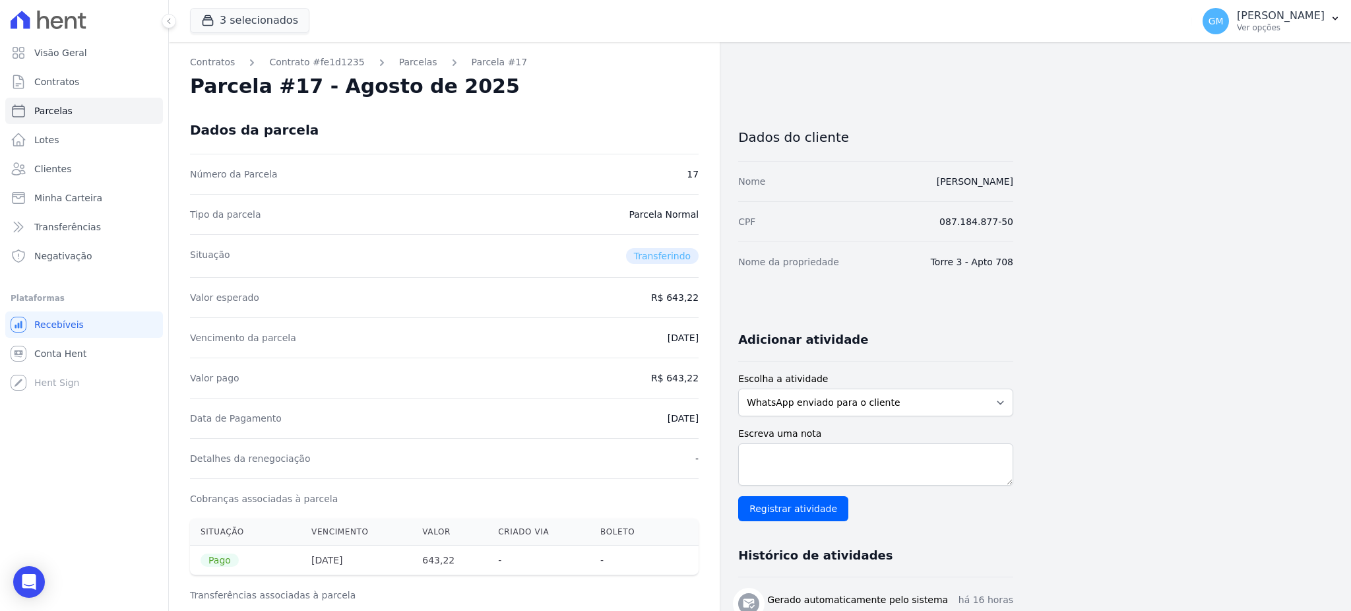
copy dd "643,22"
drag, startPoint x: 645, startPoint y: 416, endPoint x: 711, endPoint y: 423, distance: 65.7
copy dd "14/08/2025"
click at [83, 152] on link "Lotes" at bounding box center [84, 140] width 158 height 26
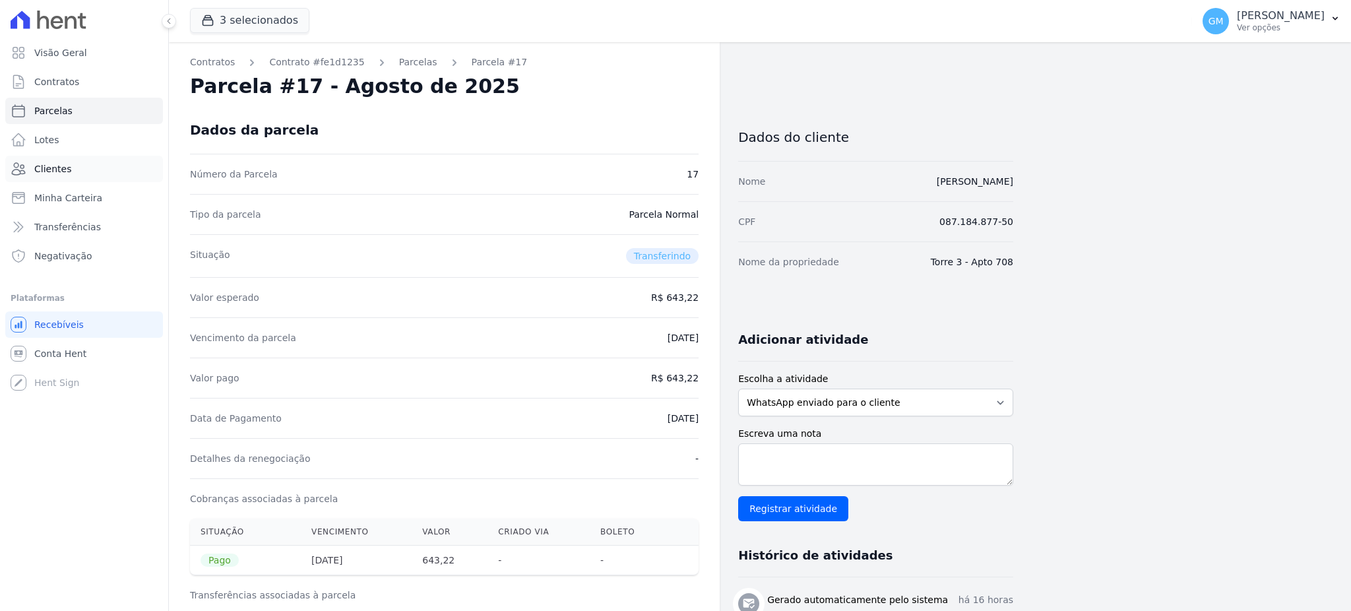
click at [77, 170] on link "Clientes" at bounding box center [84, 169] width 158 height 26
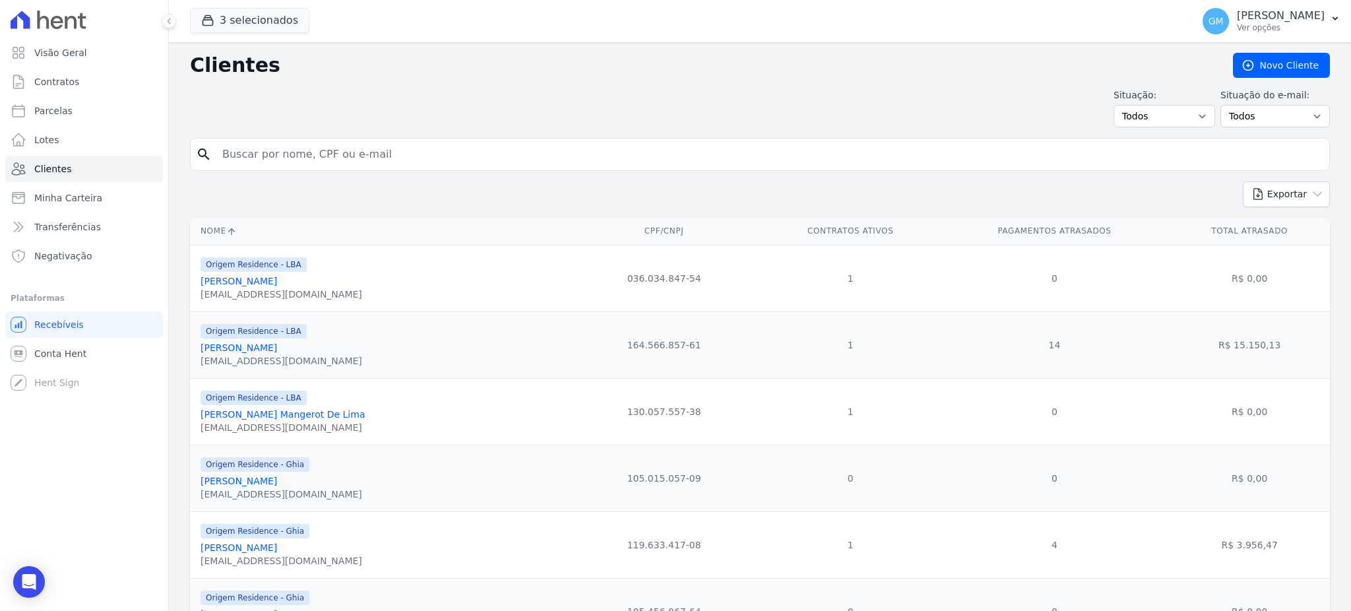
click at [289, 157] on input "search" at bounding box center [769, 154] width 1110 height 26
paste input "laine Barboza Da Silva"
click at [215, 155] on input "laine Barboza Da Silva" at bounding box center [769, 154] width 1110 height 26
type input "elaine Barboza Da Silva"
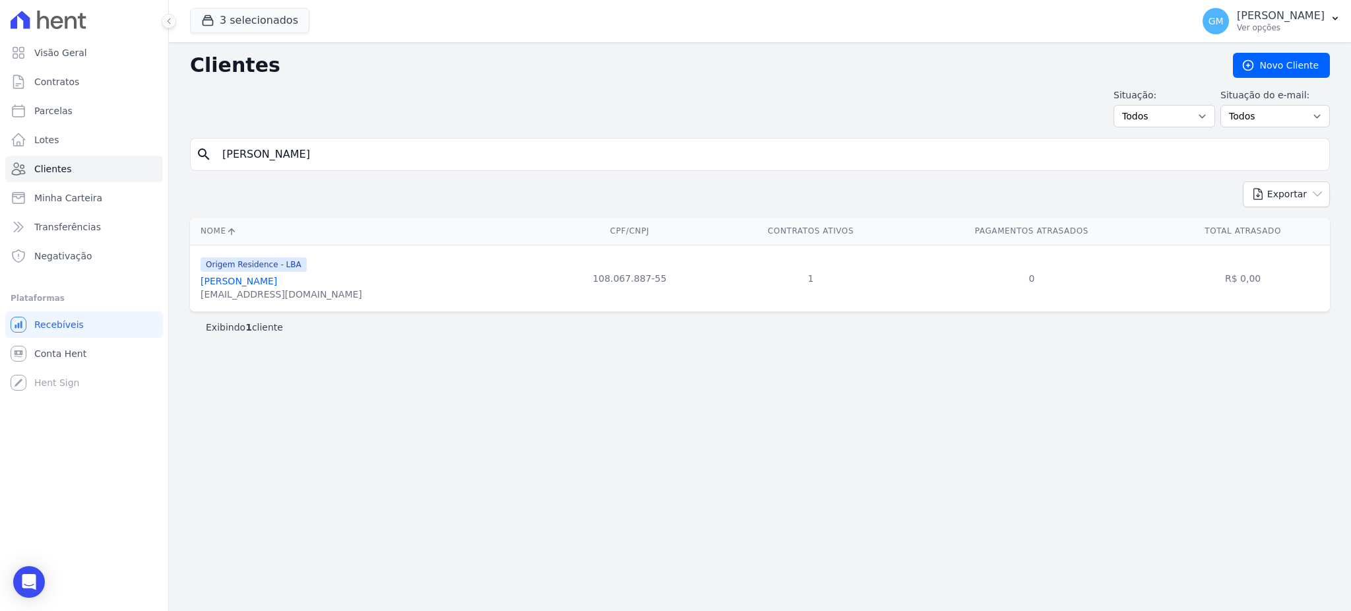
click at [277, 280] on link "Elaine Barboza Da Silva" at bounding box center [239, 281] width 77 height 11
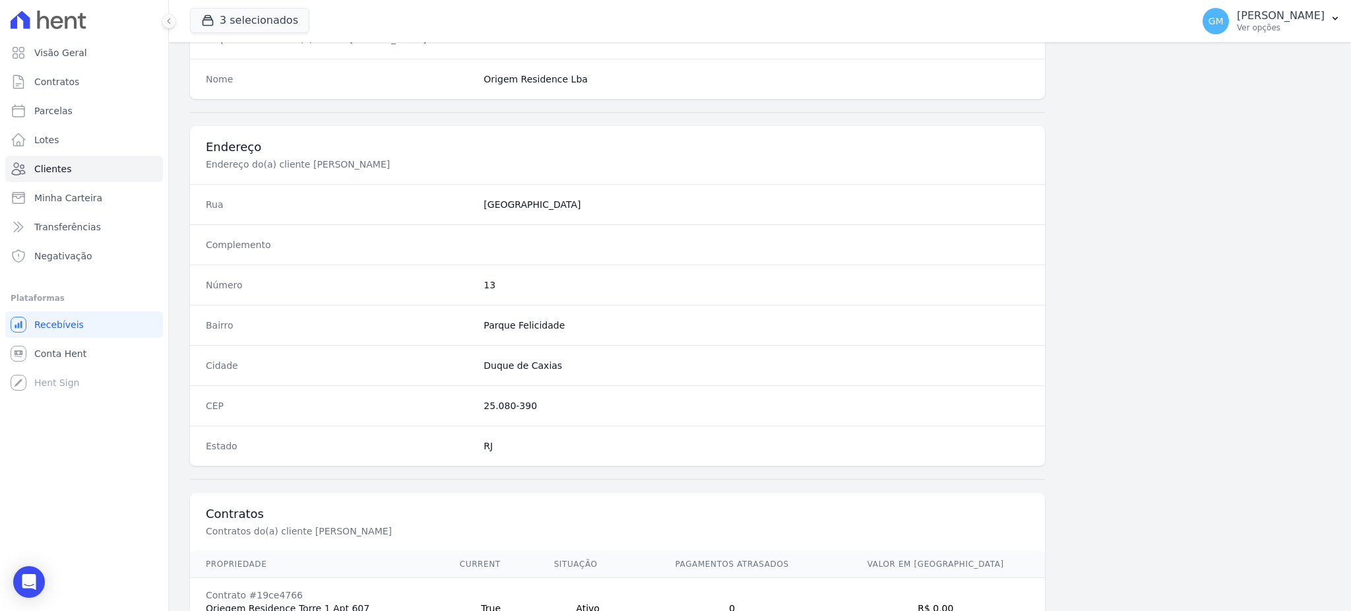
scroll to position [684, 0]
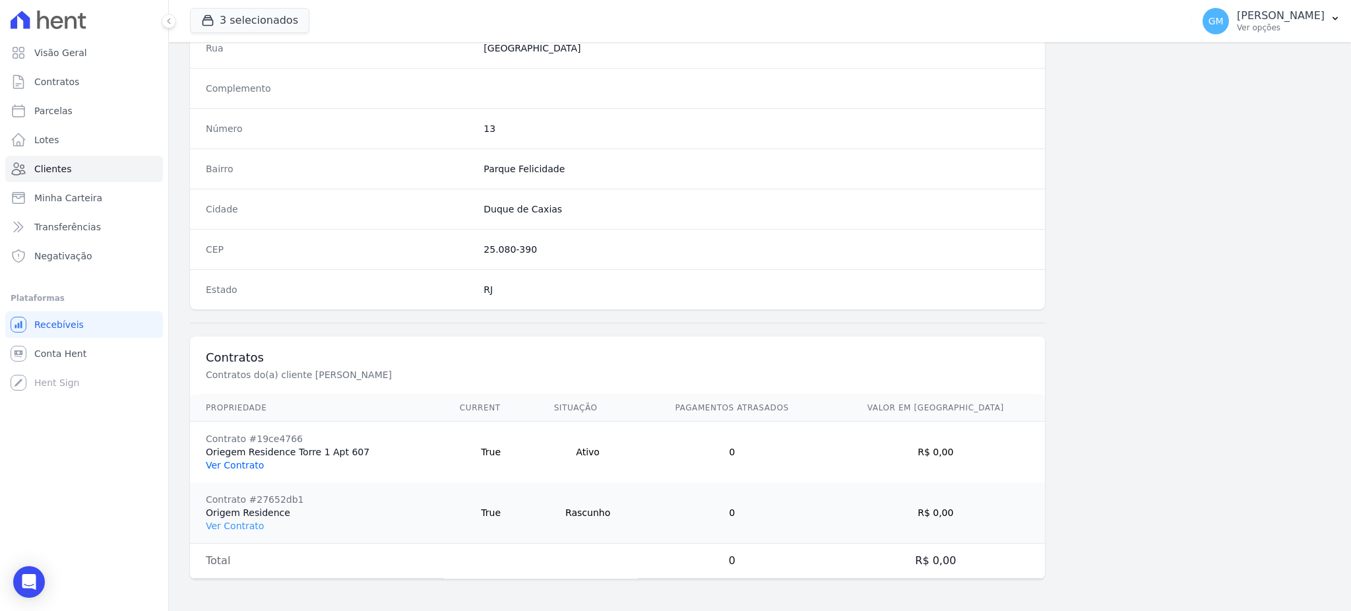
click at [247, 466] on link "Ver Contrato" at bounding box center [235, 465] width 58 height 11
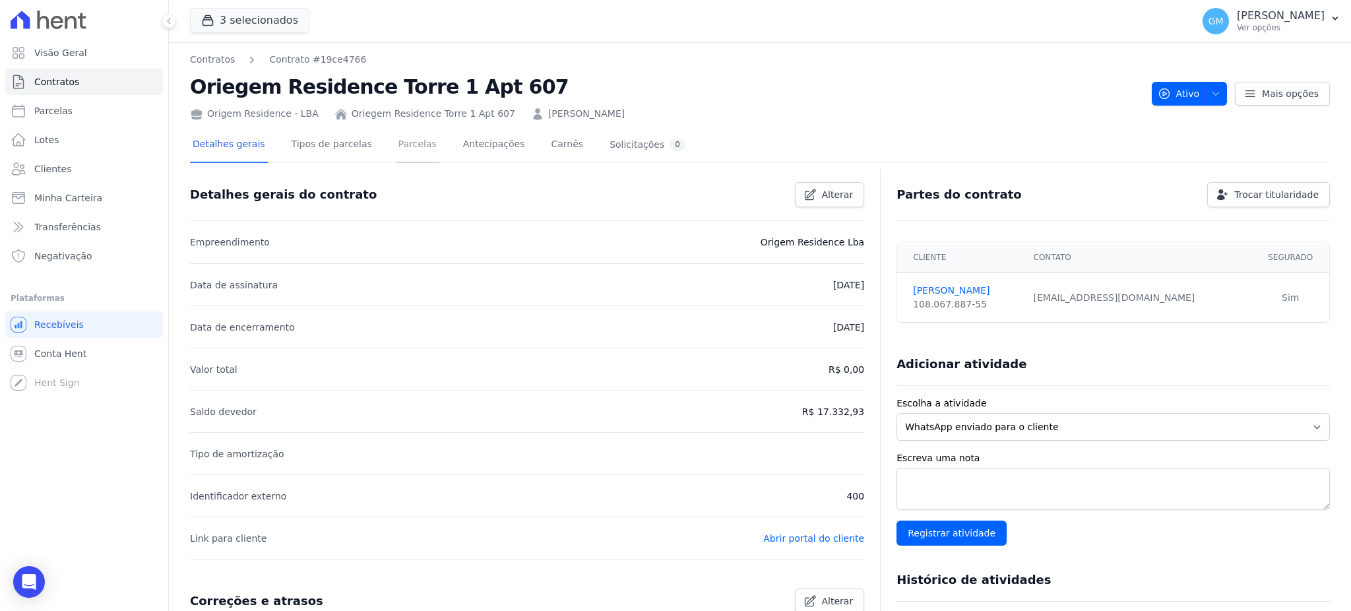
click at [412, 148] on link "Parcelas" at bounding box center [418, 145] width 44 height 35
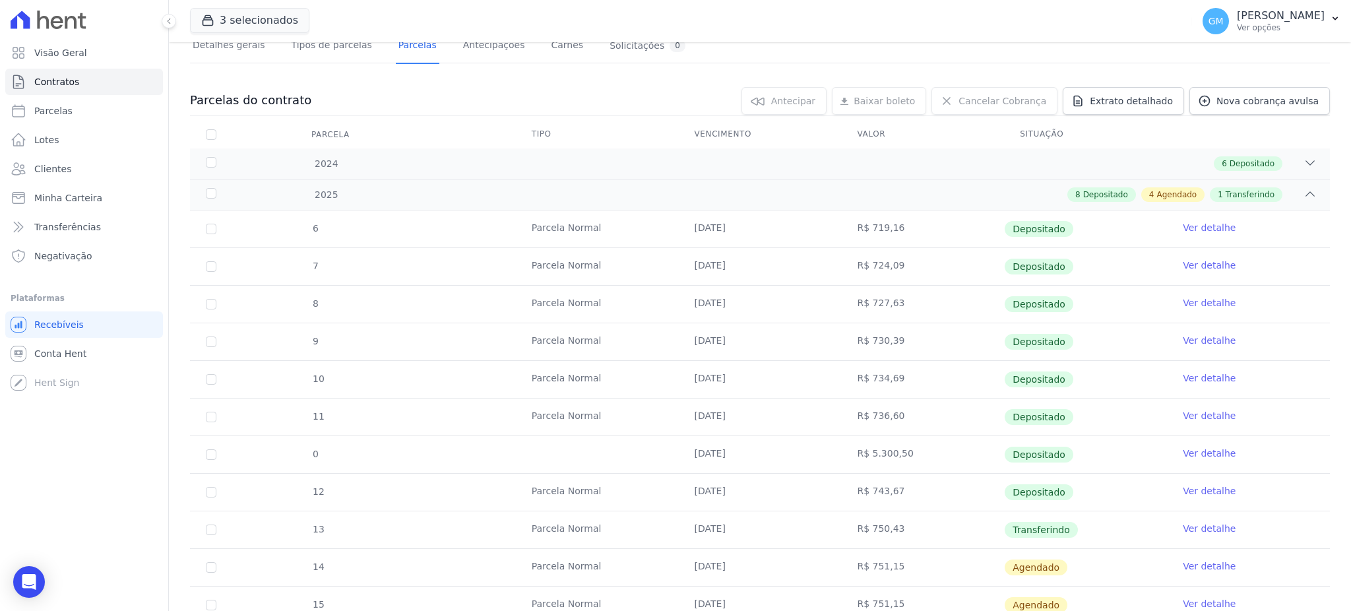
scroll to position [88, 0]
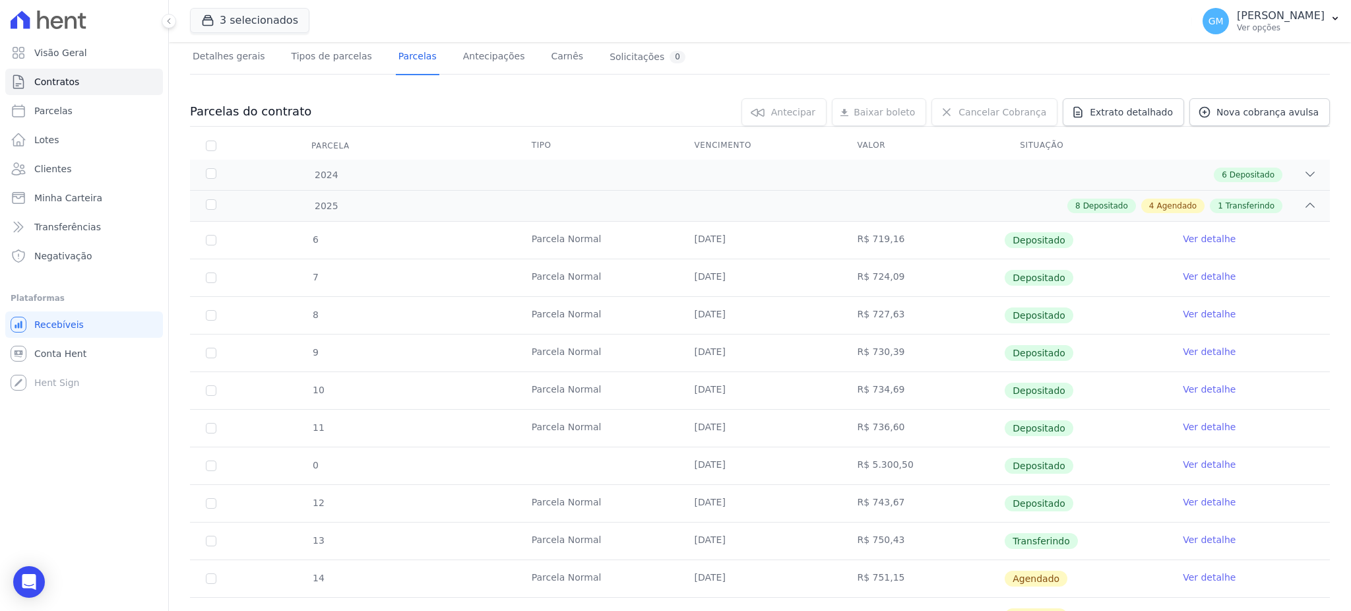
click at [1183, 538] on link "Ver detalhe" at bounding box center [1209, 539] width 53 height 13
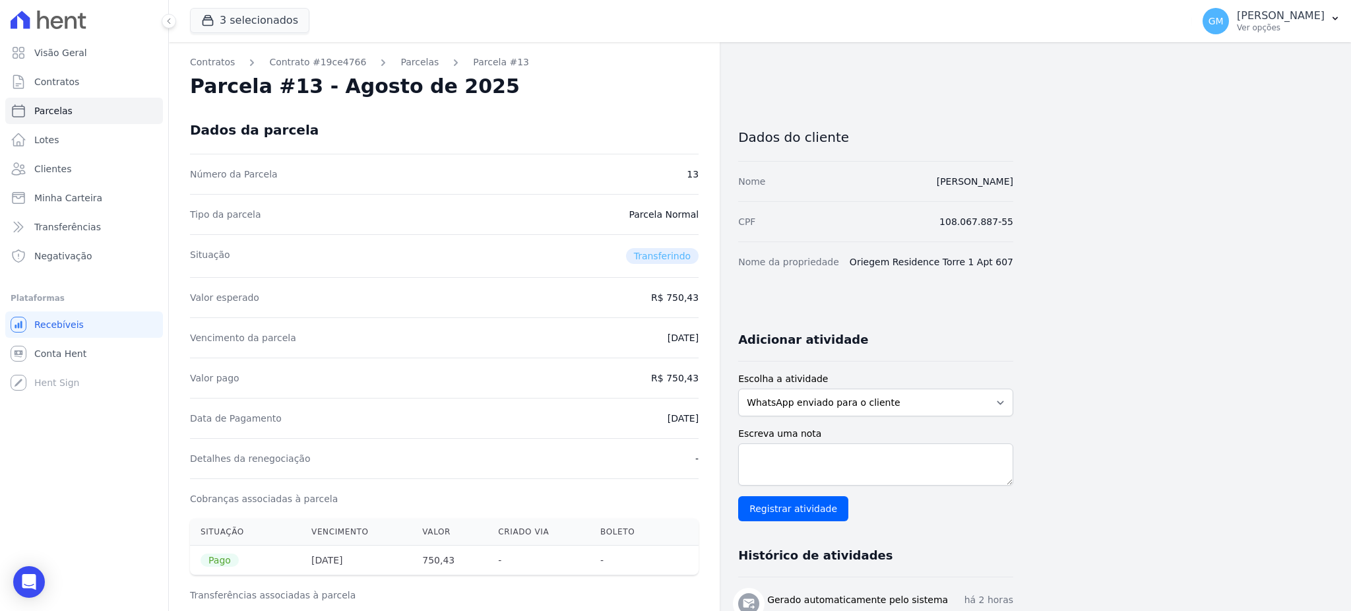
drag, startPoint x: 646, startPoint y: 419, endPoint x: 709, endPoint y: 430, distance: 63.7
drag, startPoint x: 673, startPoint y: 379, endPoint x: 705, endPoint y: 377, distance: 32.4
copy dd "750,43"
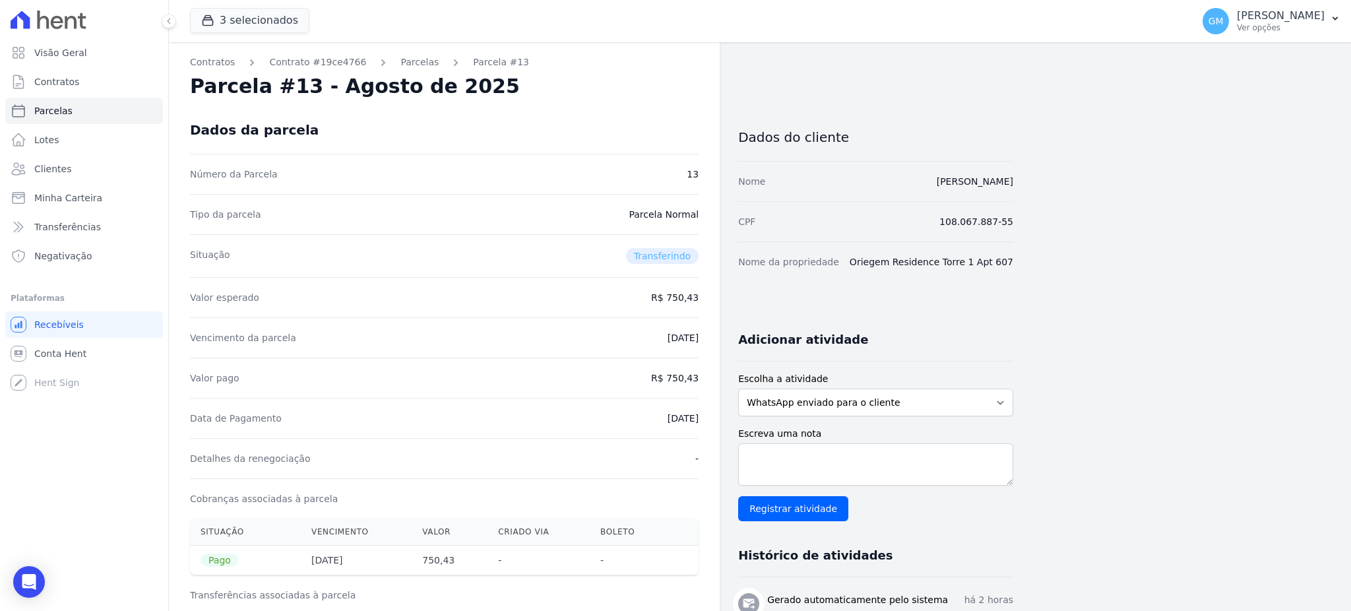
click at [623, 401] on div "Data de Pagamento 15/08/2025" at bounding box center [444, 418] width 509 height 40
drag, startPoint x: 627, startPoint y: 407, endPoint x: 698, endPoint y: 426, distance: 73.6
click at [698, 426] on div "Data de Pagamento 15/08/2025" at bounding box center [444, 418] width 509 height 40
copy dd "[DATE]"
click at [65, 165] on span "Clientes" at bounding box center [52, 168] width 37 height 13
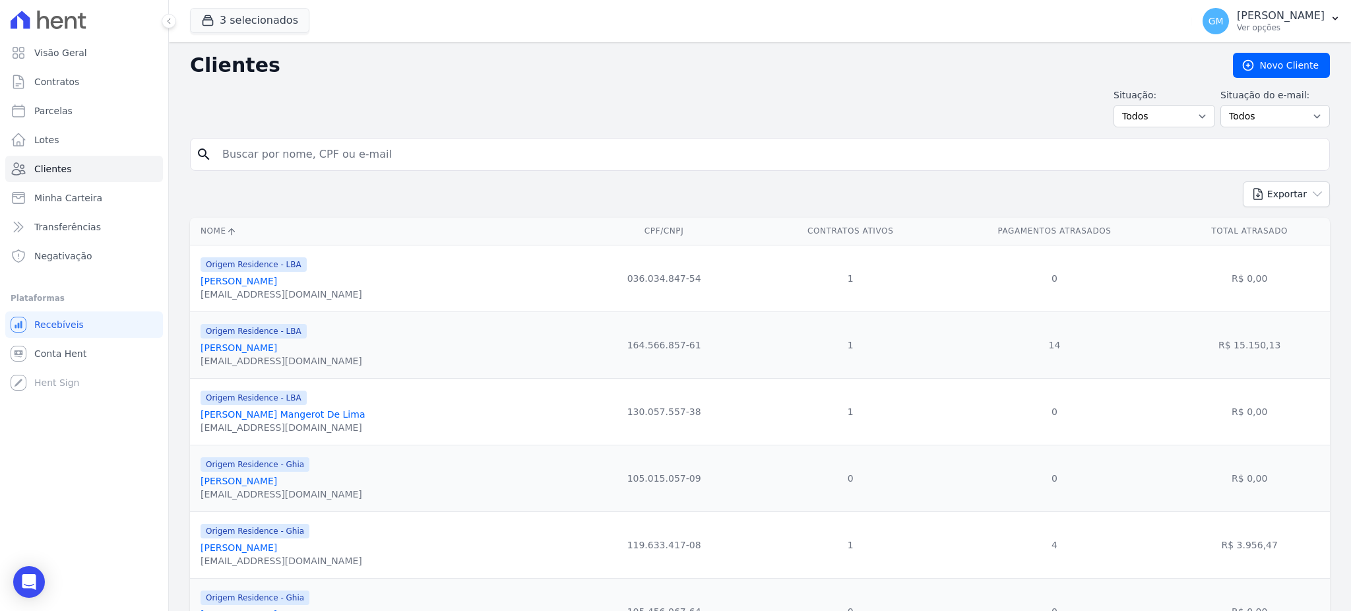
click at [230, 160] on input "search" at bounding box center [769, 154] width 1110 height 26
paste input "Everton Dantas Chagas"
type input "Everton Dantas Chagas"
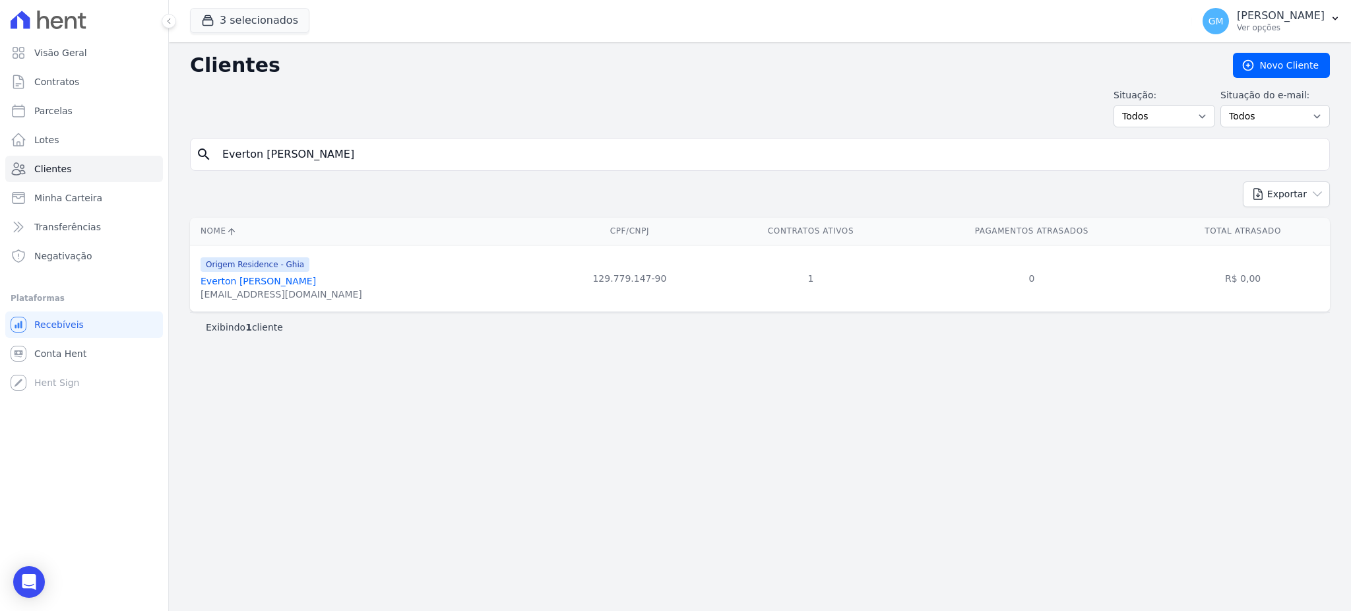
click at [276, 282] on link "Everton Dantas Chagas" at bounding box center [258, 281] width 115 height 11
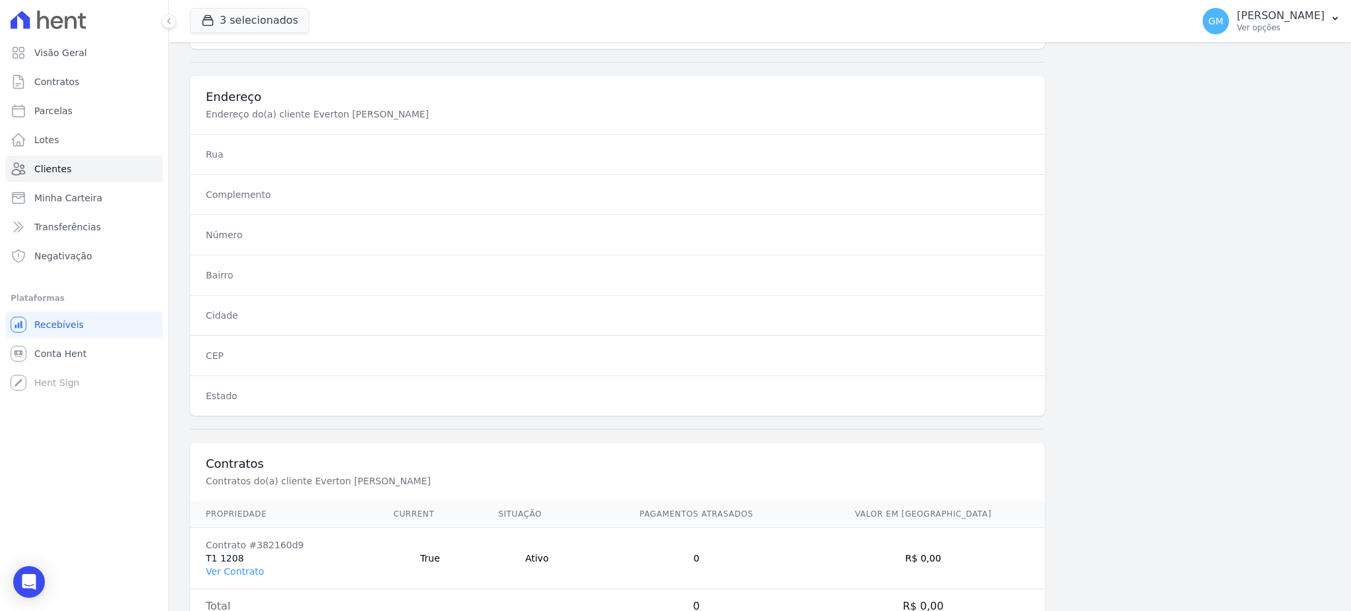
scroll to position [624, 0]
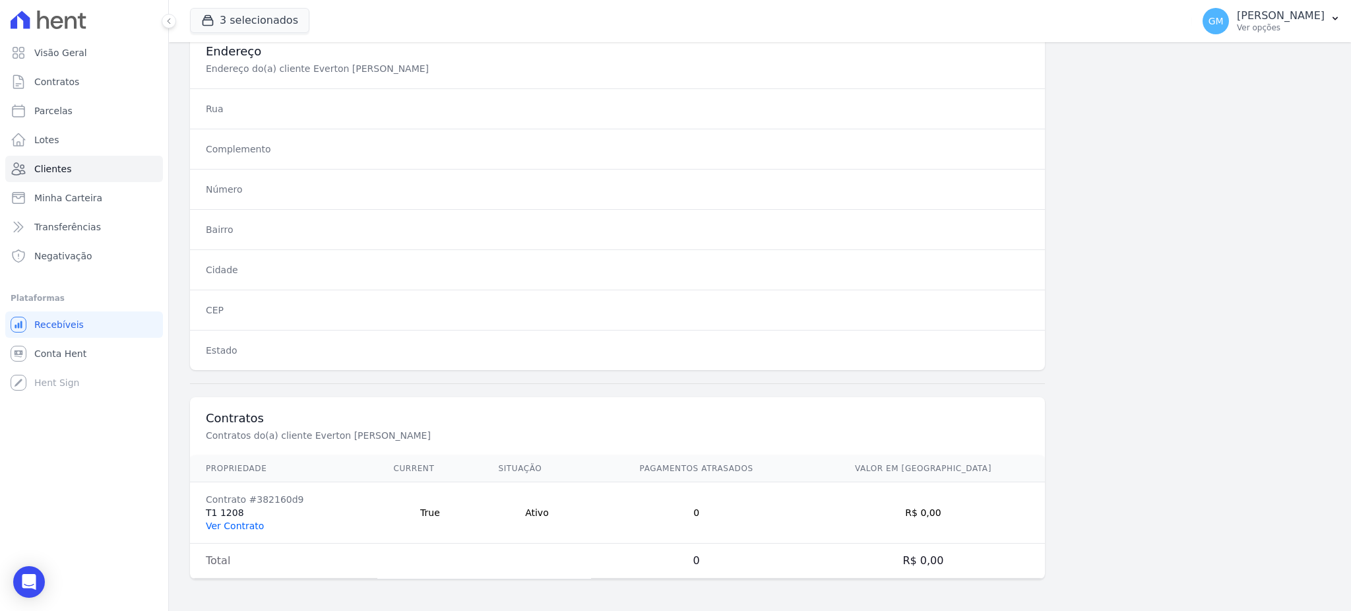
click at [249, 527] on link "Ver Contrato" at bounding box center [235, 526] width 58 height 11
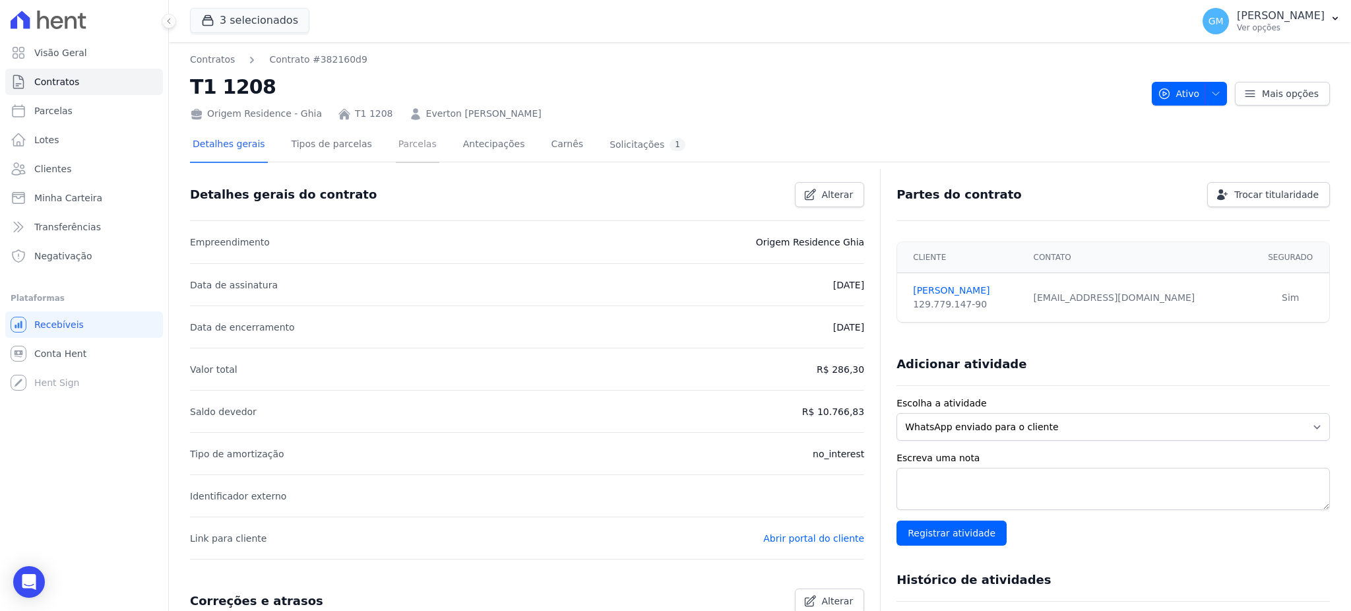
click at [403, 152] on link "Parcelas" at bounding box center [418, 145] width 44 height 35
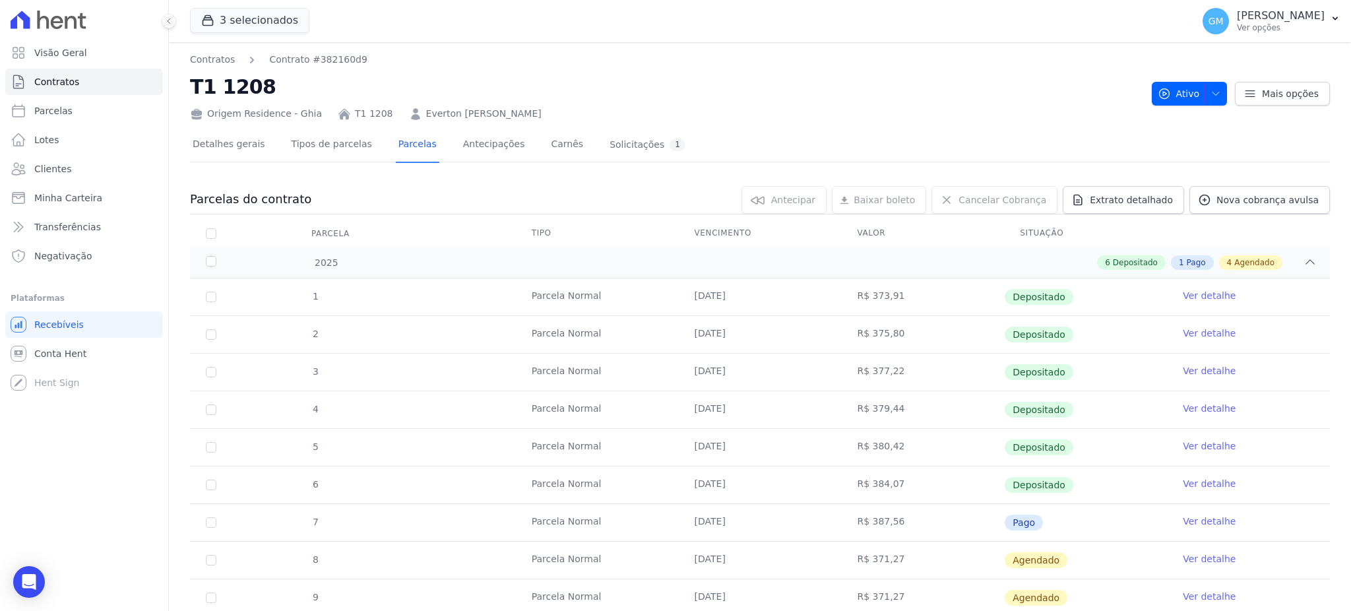
scroll to position [88, 0]
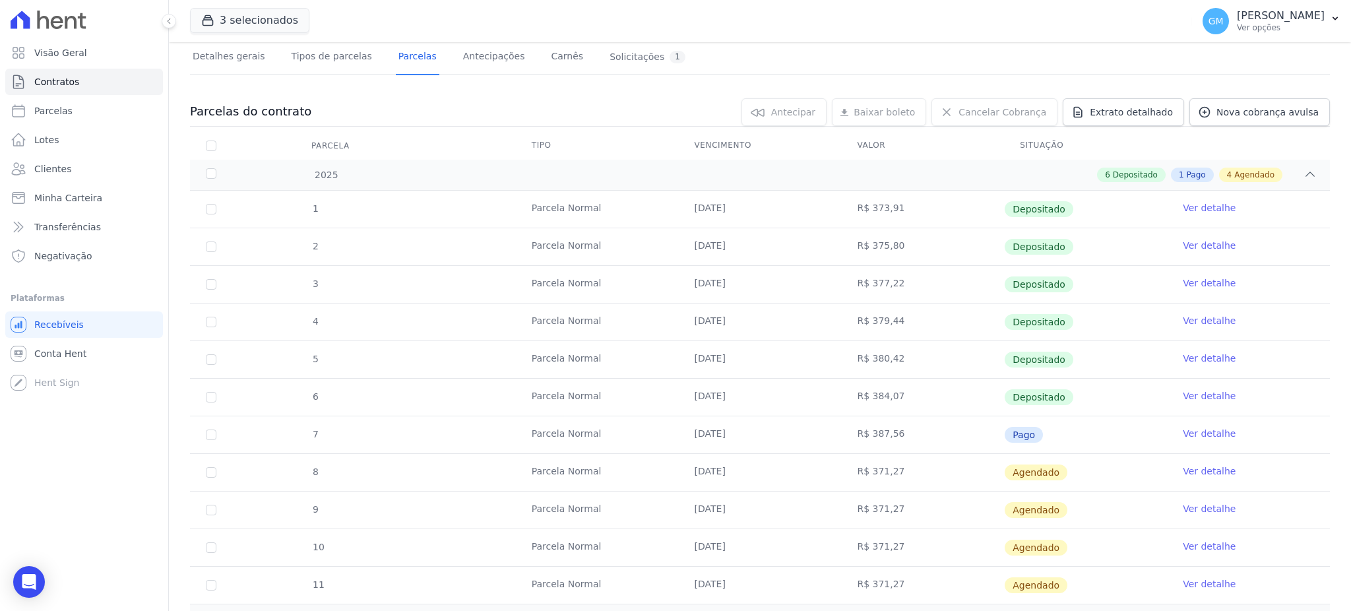
click at [1202, 436] on link "Ver detalhe" at bounding box center [1209, 433] width 53 height 13
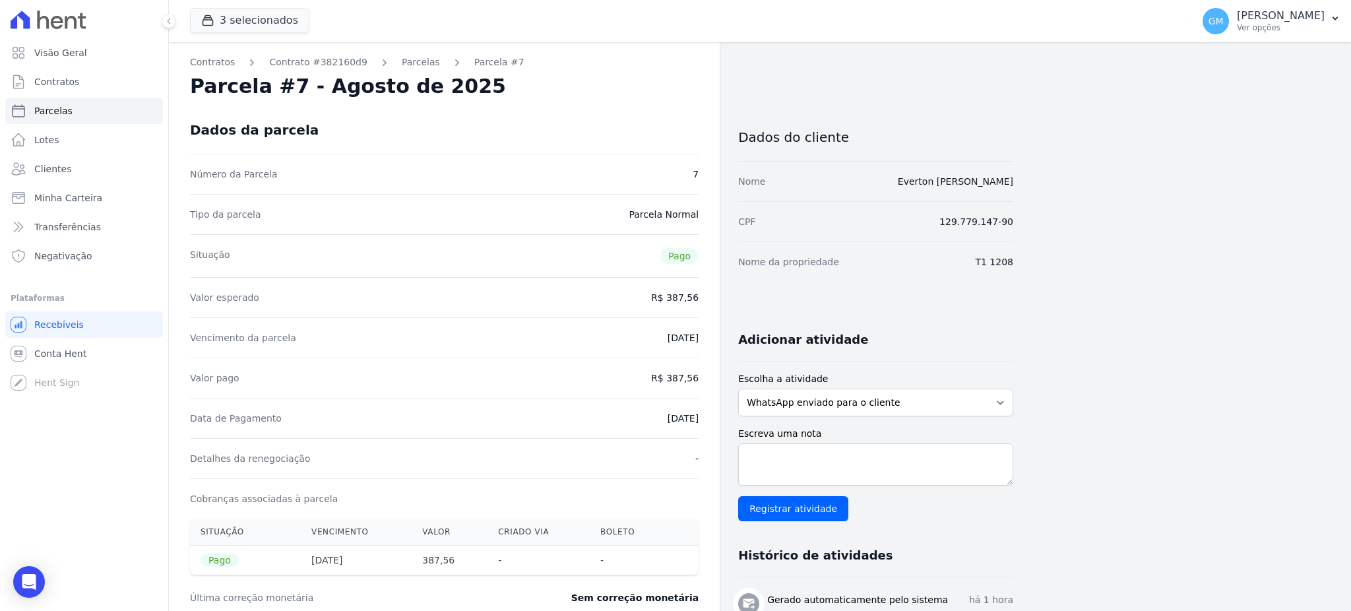
drag, startPoint x: 648, startPoint y: 426, endPoint x: 719, endPoint y: 420, distance: 70.8
click at [719, 420] on div "Contratos Contrato #382160d9 Parcelas Parcela #7 Parcela #7 - Agosto de 2025 Da…" at bounding box center [444, 524] width 551 height 965
drag, startPoint x: 668, startPoint y: 381, endPoint x: 699, endPoint y: 385, distance: 31.3
click at [699, 385] on div "Contratos Contrato #382160d9 Parcelas Parcela #7 Parcela #7 - Agosto de 2025 Da…" at bounding box center [444, 524] width 551 height 965
copy dd "387,56"
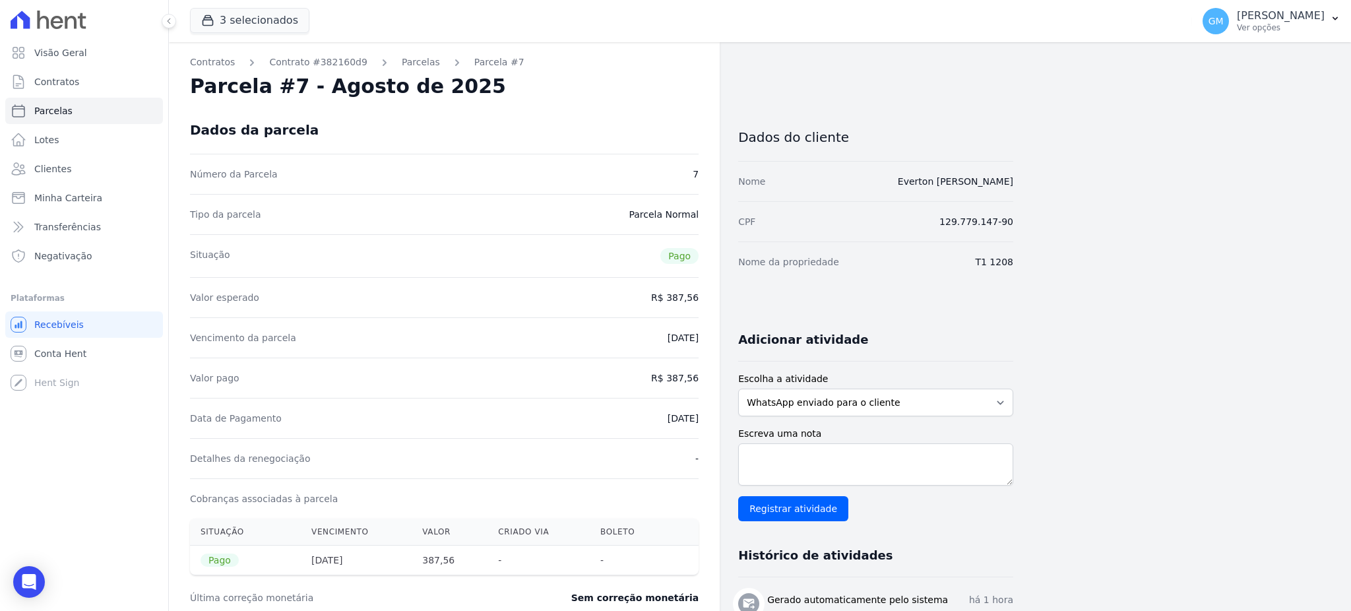
drag, startPoint x: 639, startPoint y: 422, endPoint x: 710, endPoint y: 421, distance: 71.3
click at [710, 421] on div "Contratos Contrato #382160d9 Parcelas Parcela #7 Parcela #7 - Agosto de 2025 Da…" at bounding box center [444, 524] width 551 height 965
copy dd "[DATE]"
click at [51, 174] on span "Clientes" at bounding box center [52, 168] width 37 height 13
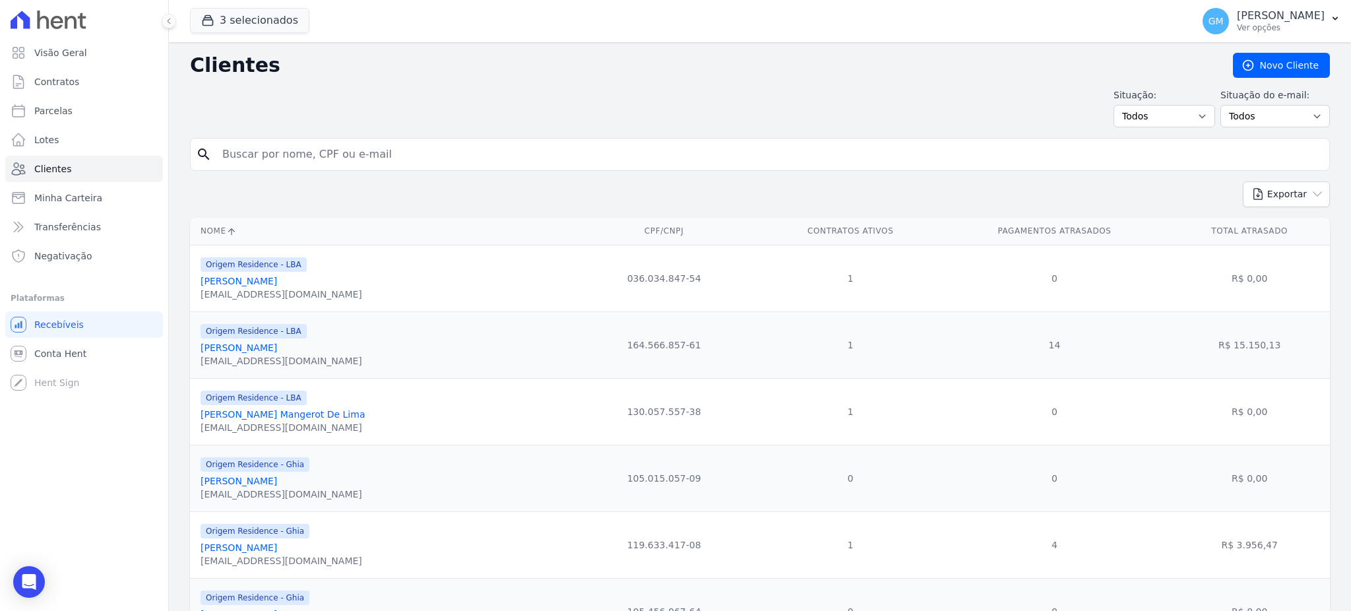
click at [280, 152] on input "search" at bounding box center [769, 154] width 1110 height 26
paste input "Carolina Bandeira Pinto"
type input "Carolina Bandeira Pinto"
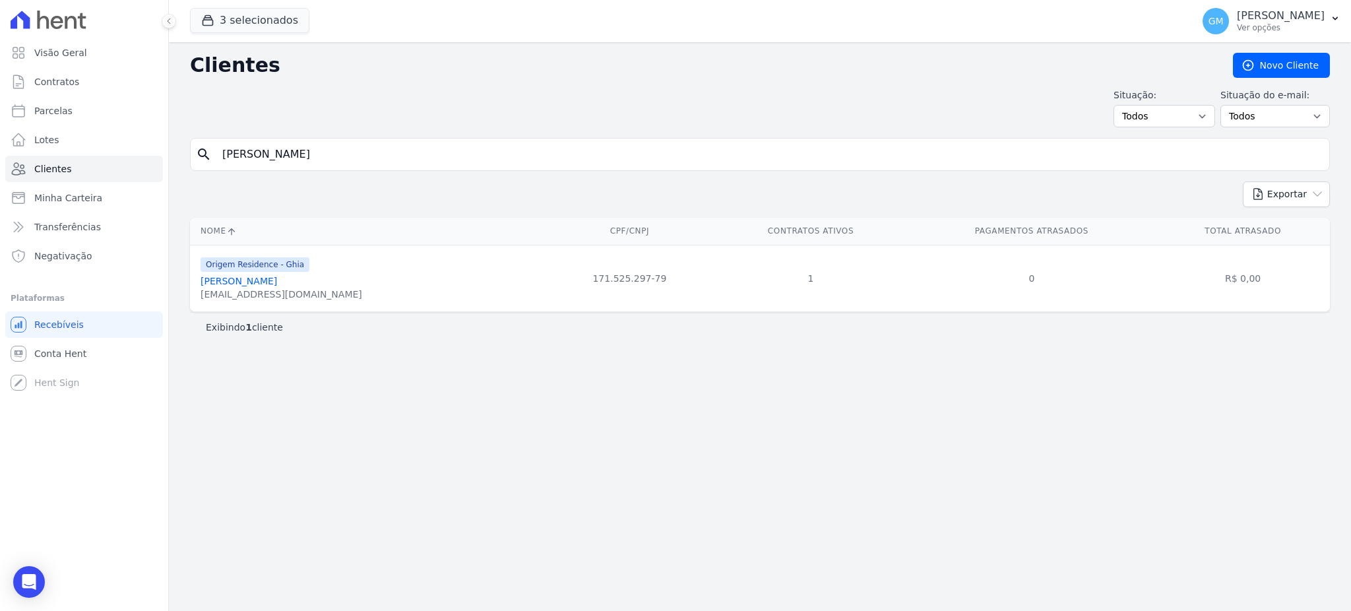
click at [277, 276] on link "Carolina Bandeira Pinto" at bounding box center [239, 281] width 77 height 11
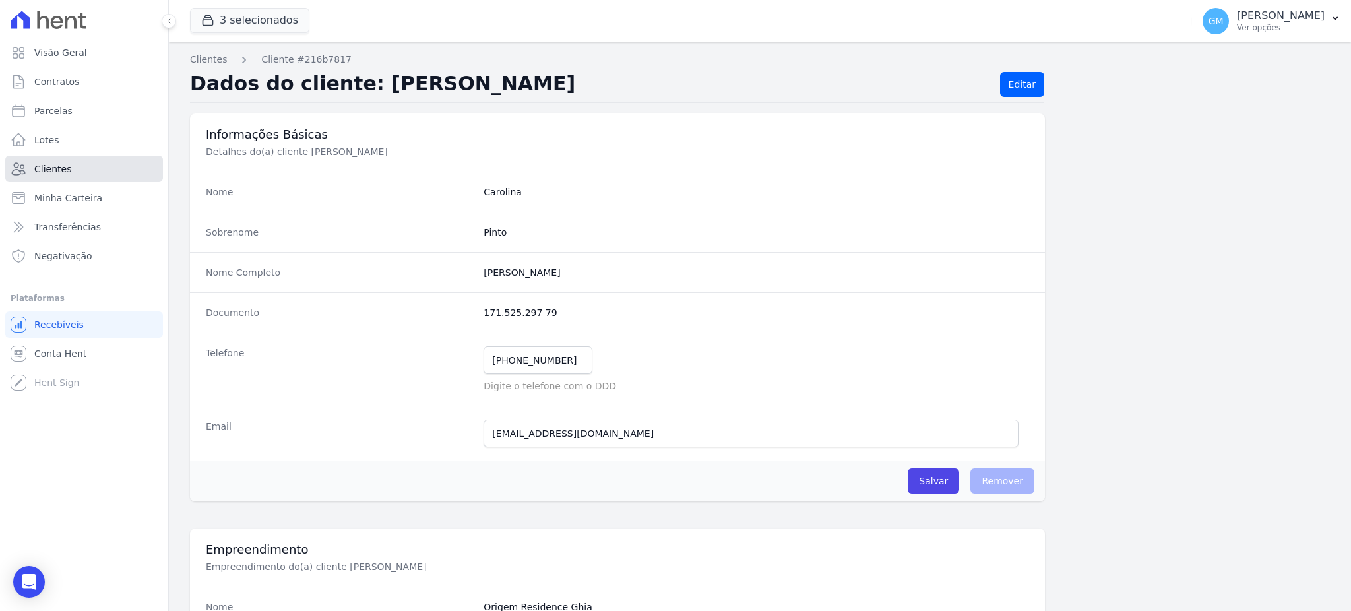
click at [60, 170] on span "Clientes" at bounding box center [52, 168] width 37 height 13
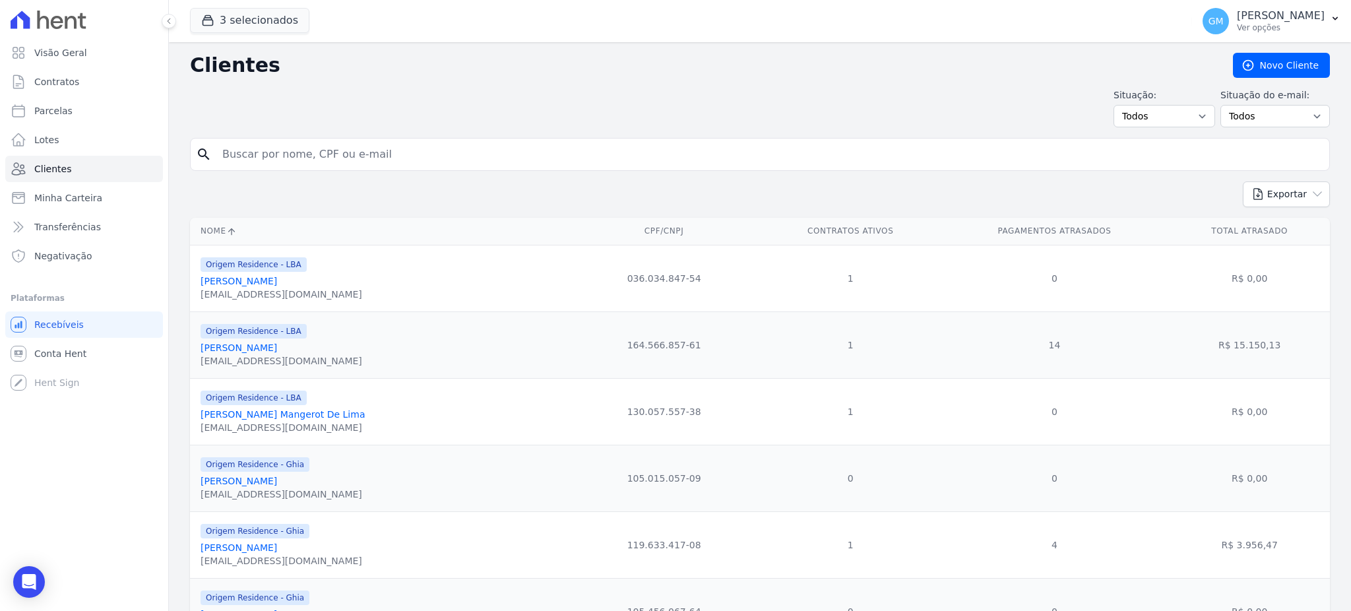
click at [249, 163] on input "search" at bounding box center [769, 154] width 1110 height 26
paste input "Carolina Bandeira Pinto"
type input "Carolina Bandeira Pinto"
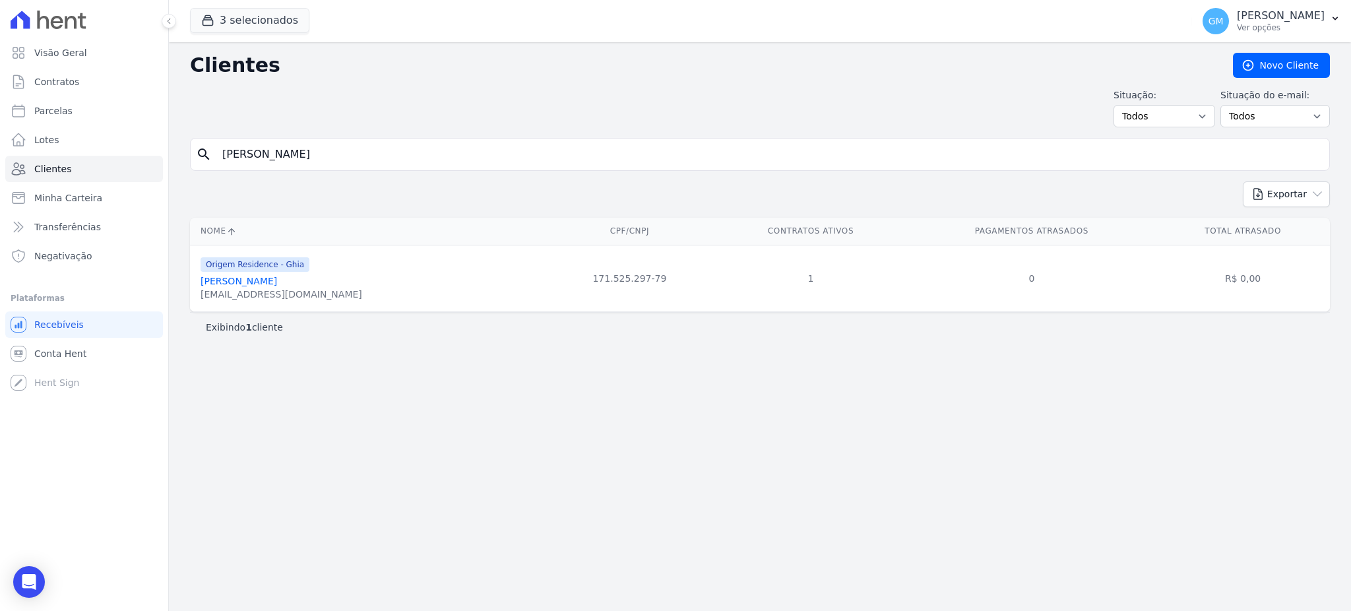
click at [255, 292] on div "carolinabandeirap@gmail.com" at bounding box center [282, 294] width 162 height 13
click at [257, 284] on link "Carolina Bandeira Pinto" at bounding box center [239, 281] width 77 height 11
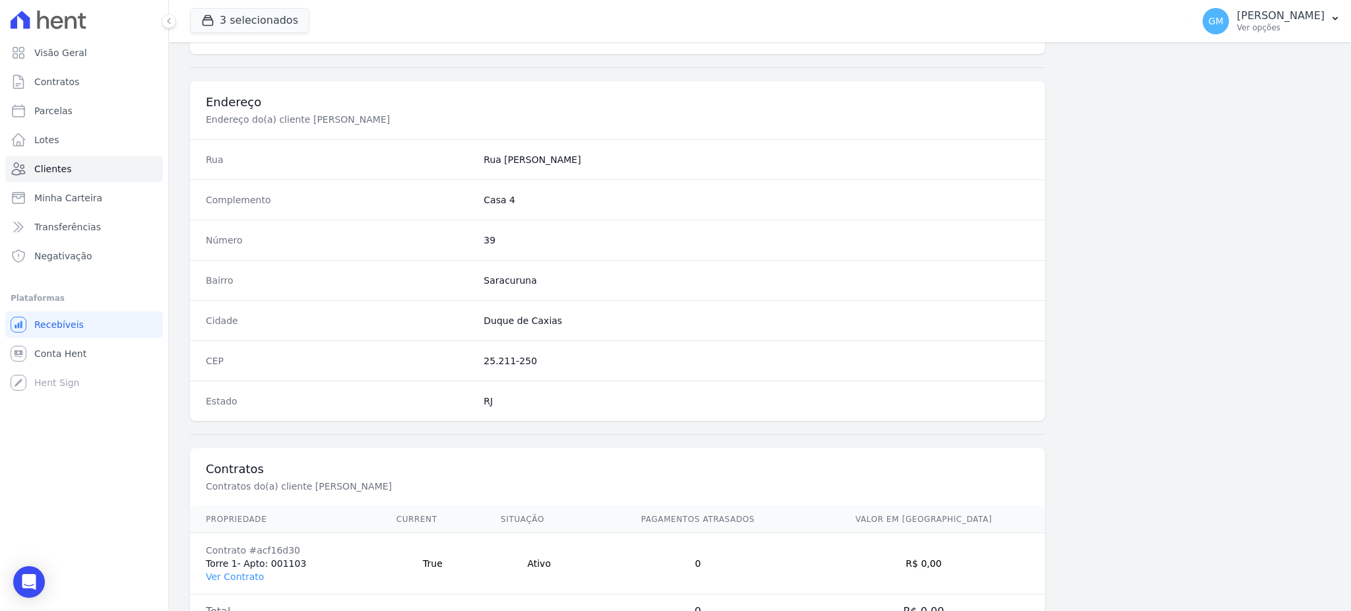
scroll to position [624, 0]
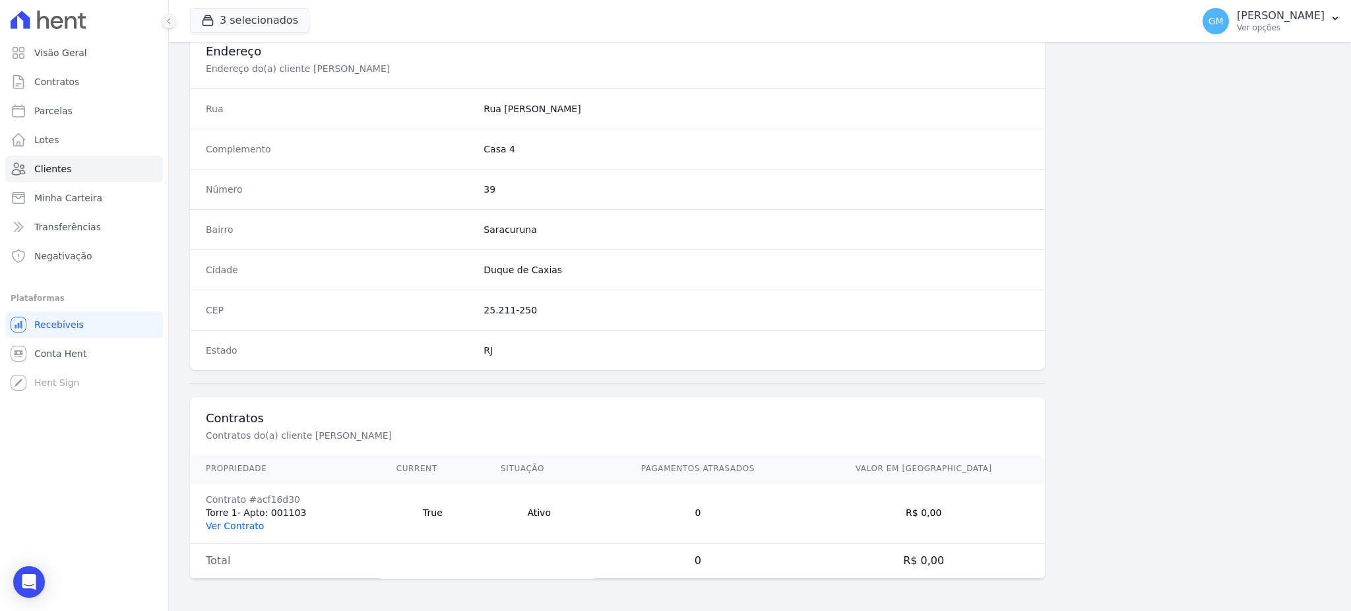
click at [234, 524] on link "Ver Contrato" at bounding box center [235, 526] width 58 height 11
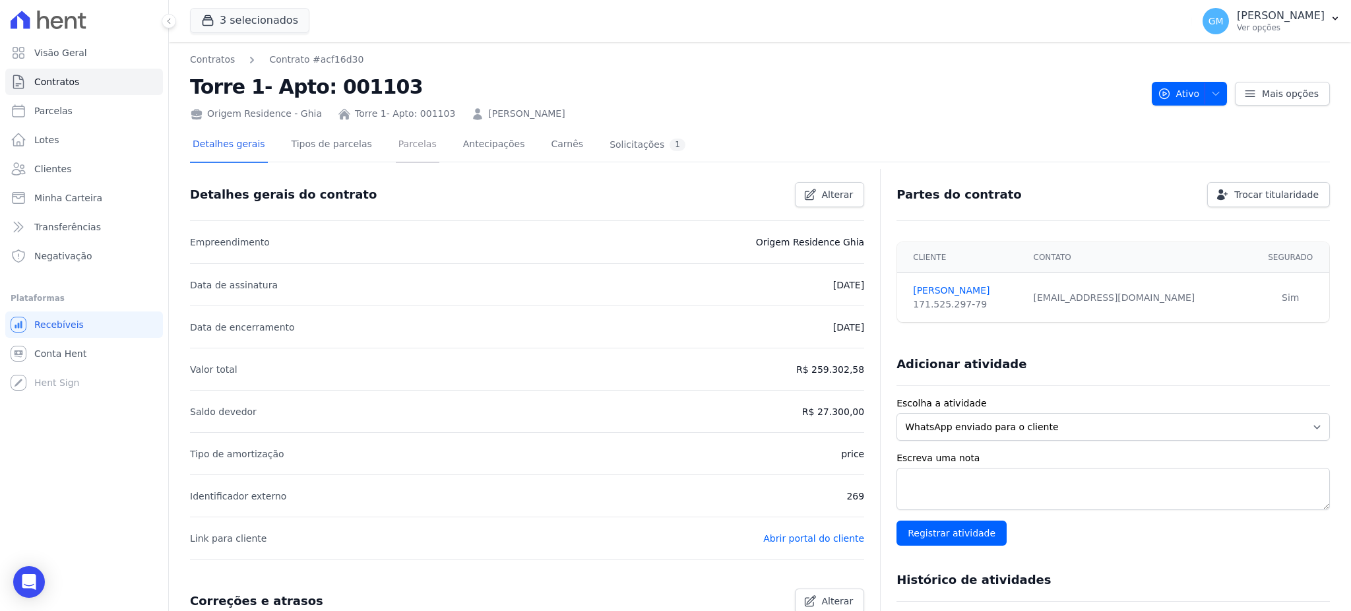
click at [396, 150] on link "Parcelas" at bounding box center [418, 145] width 44 height 35
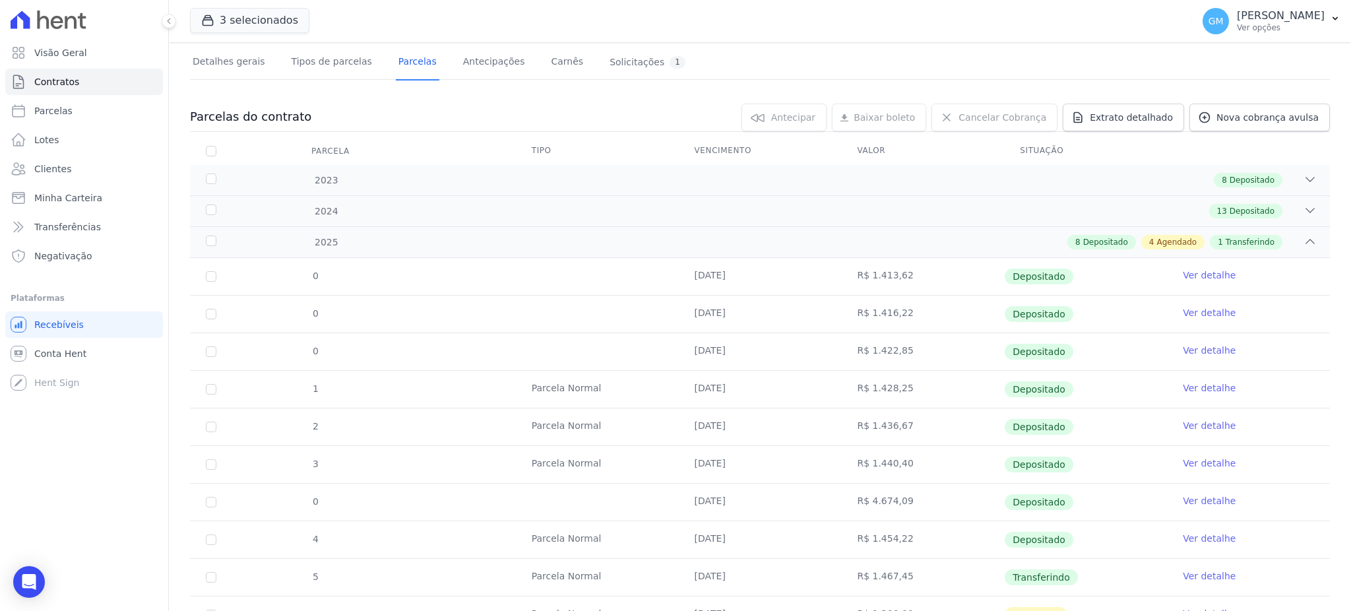
scroll to position [176, 0]
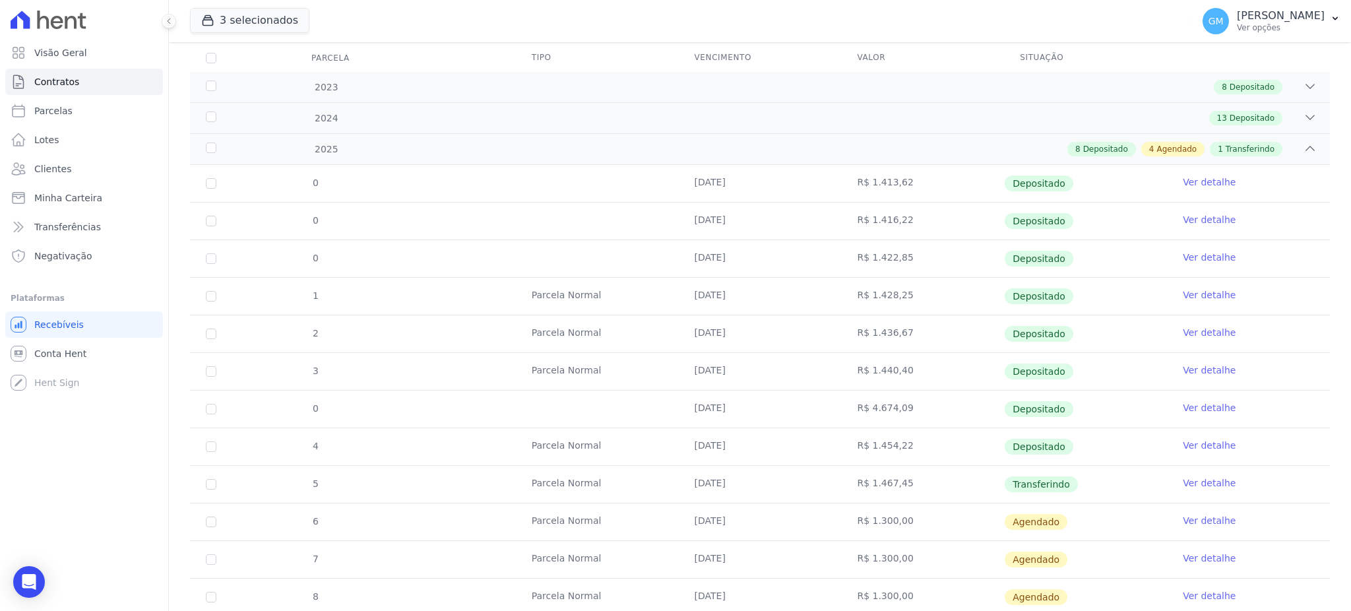
click at [1190, 482] on link "Ver detalhe" at bounding box center [1209, 482] width 53 height 13
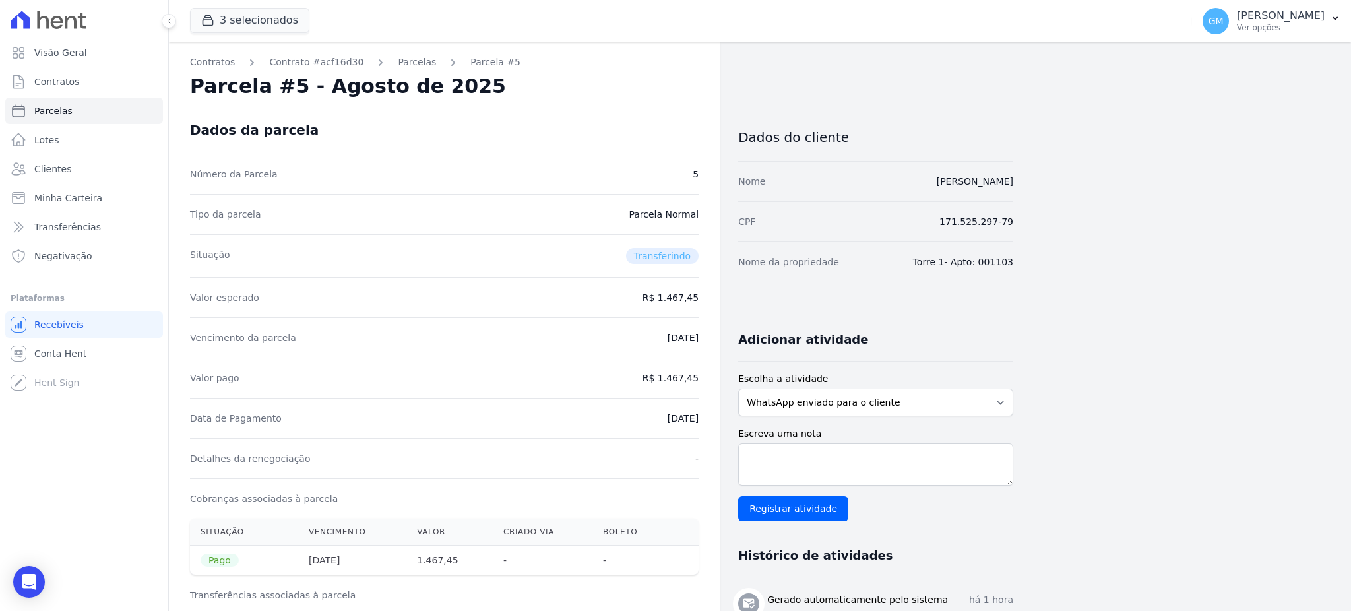
drag, startPoint x: 643, startPoint y: 418, endPoint x: 710, endPoint y: 424, distance: 67.5
click at [710, 424] on div "Contratos Contrato #acf16d30 Parcelas Parcela #5 Parcela #5 - Agosto de 2025 Da…" at bounding box center [444, 531] width 551 height 979
click at [659, 428] on div "Data de Pagamento 15/08/2025" at bounding box center [444, 418] width 509 height 40
drag, startPoint x: 663, startPoint y: 380, endPoint x: 705, endPoint y: 379, distance: 41.6
click at [705, 379] on div "Contratos Contrato #acf16d30 Parcelas Parcela #5 Parcela #5 - Agosto de 2025 Da…" at bounding box center [444, 531] width 551 height 979
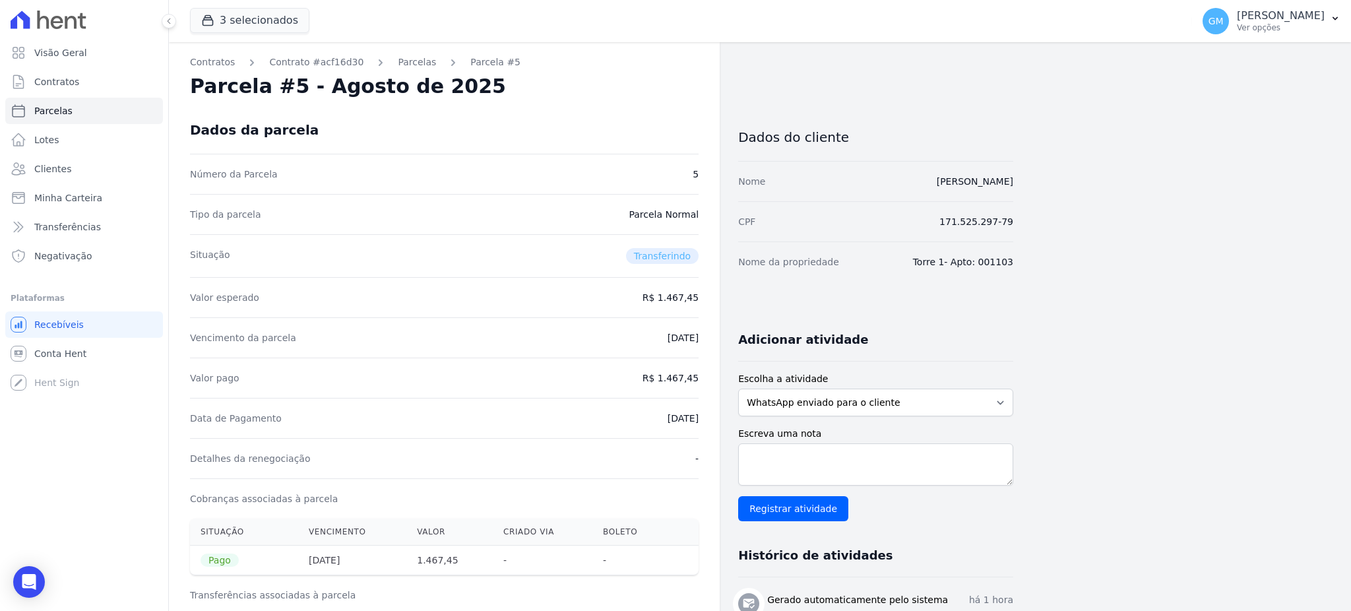
click at [773, 566] on div "Histórico de atividades" at bounding box center [875, 555] width 275 height 43
drag, startPoint x: 636, startPoint y: 431, endPoint x: 670, endPoint y: 421, distance: 35.1
click at [697, 425] on div "Data de Pagamento 15/08/2025" at bounding box center [444, 418] width 509 height 40
drag, startPoint x: 708, startPoint y: 556, endPoint x: 673, endPoint y: 652, distance: 102.5
click at [673, 610] on html "Visão Geral Contratos Parcelas Lotes Clientes Minha Carteira Transferências Neg…" at bounding box center [675, 305] width 1351 height 611
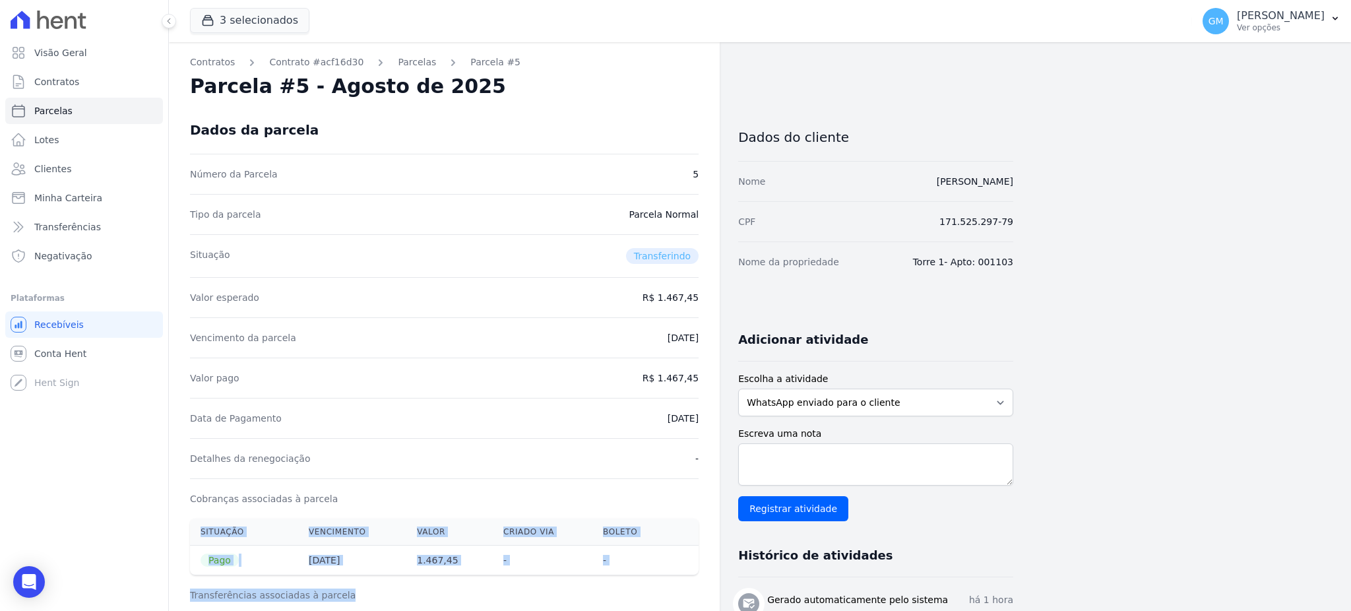
scroll to position [145, 0]
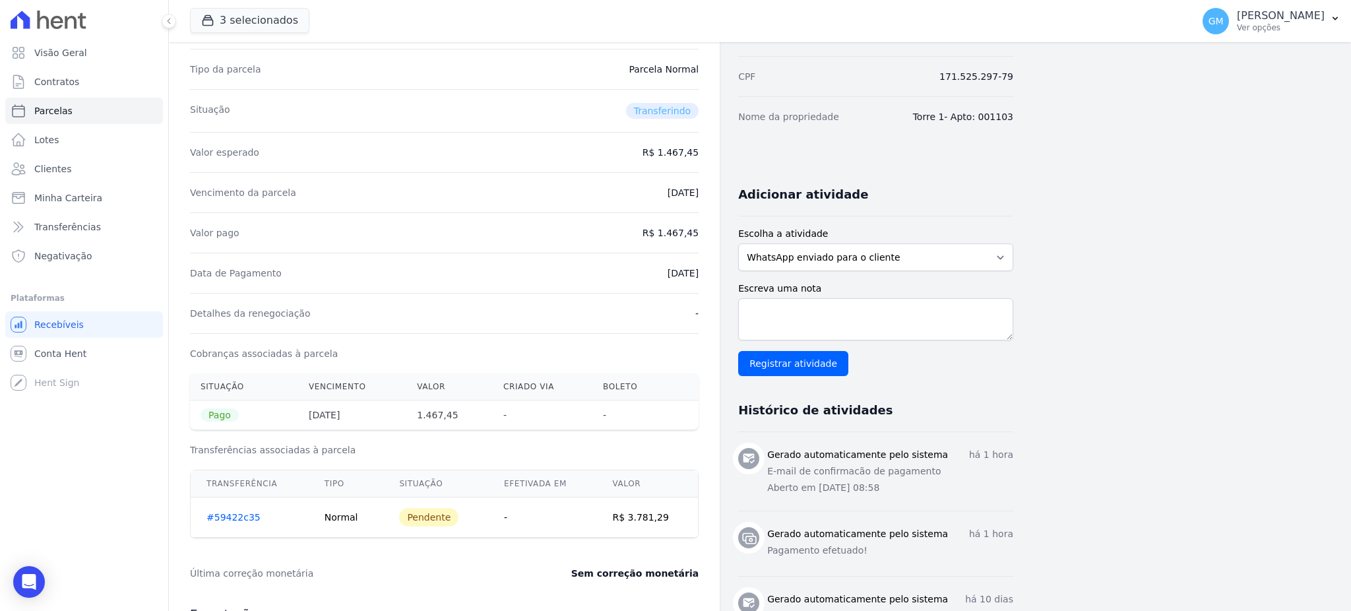
click at [578, 249] on div "Valor pago R$ 1.467,45" at bounding box center [444, 232] width 509 height 40
drag, startPoint x: 682, startPoint y: 271, endPoint x: 704, endPoint y: 274, distance: 22.0
click at [704, 274] on div "Contratos Contrato #acf16d30 Parcelas Parcela #5 Parcela #5 - Agosto de 2025 Da…" at bounding box center [444, 386] width 551 height 979
click at [44, 161] on link "Clientes" at bounding box center [84, 169] width 158 height 26
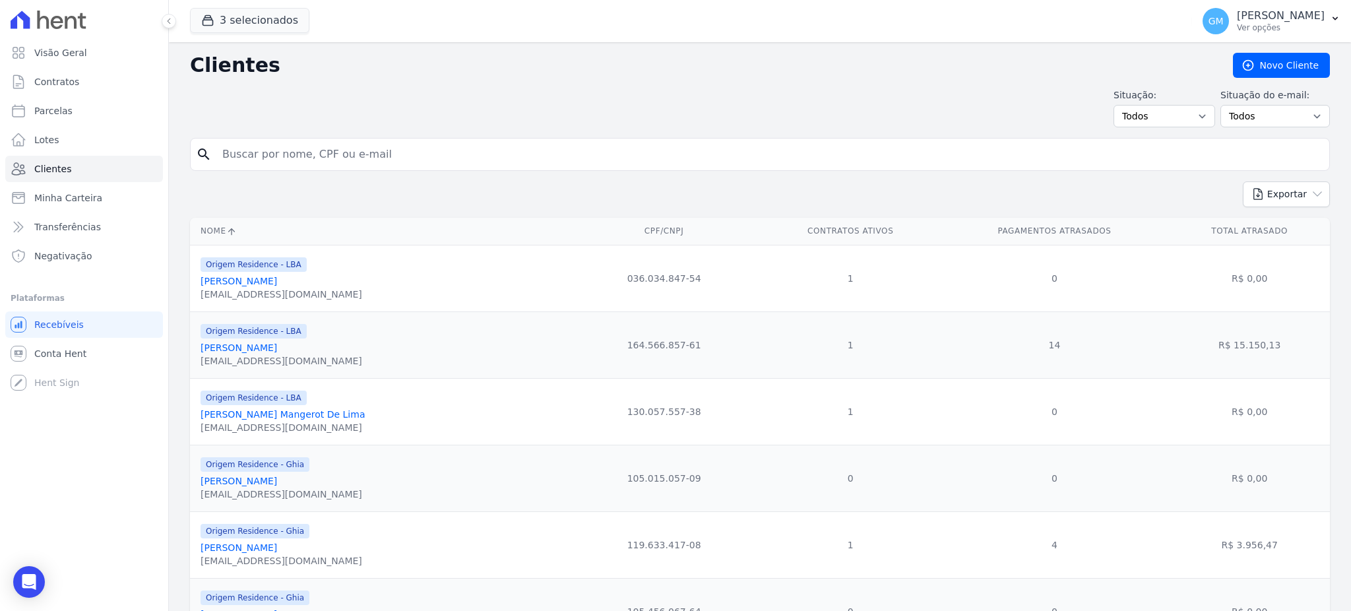
drag, startPoint x: 267, startPoint y: 170, endPoint x: 277, endPoint y: 158, distance: 15.5
click at [277, 158] on input "search" at bounding box center [769, 154] width 1110 height 26
paste input "Ronnie Mousinho Da Silva"
type input "Ronnie Mousinho Da Silva"
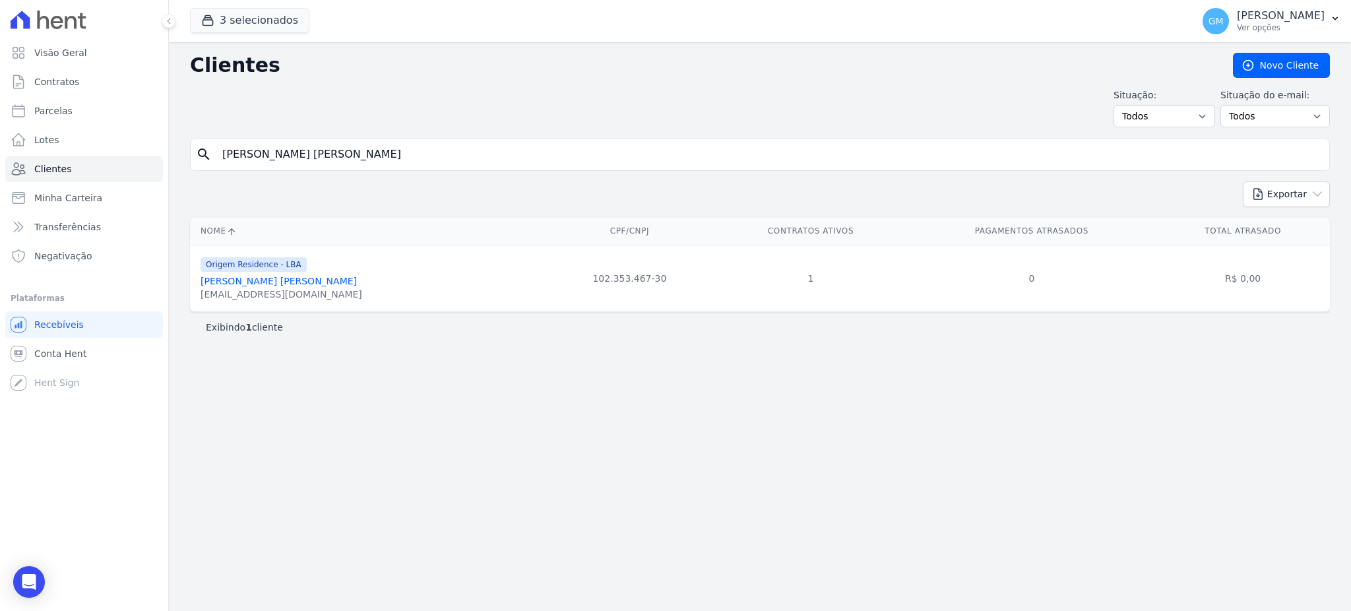
click at [267, 280] on link "Ronnie Mousinho Da Silva" at bounding box center [279, 281] width 156 height 11
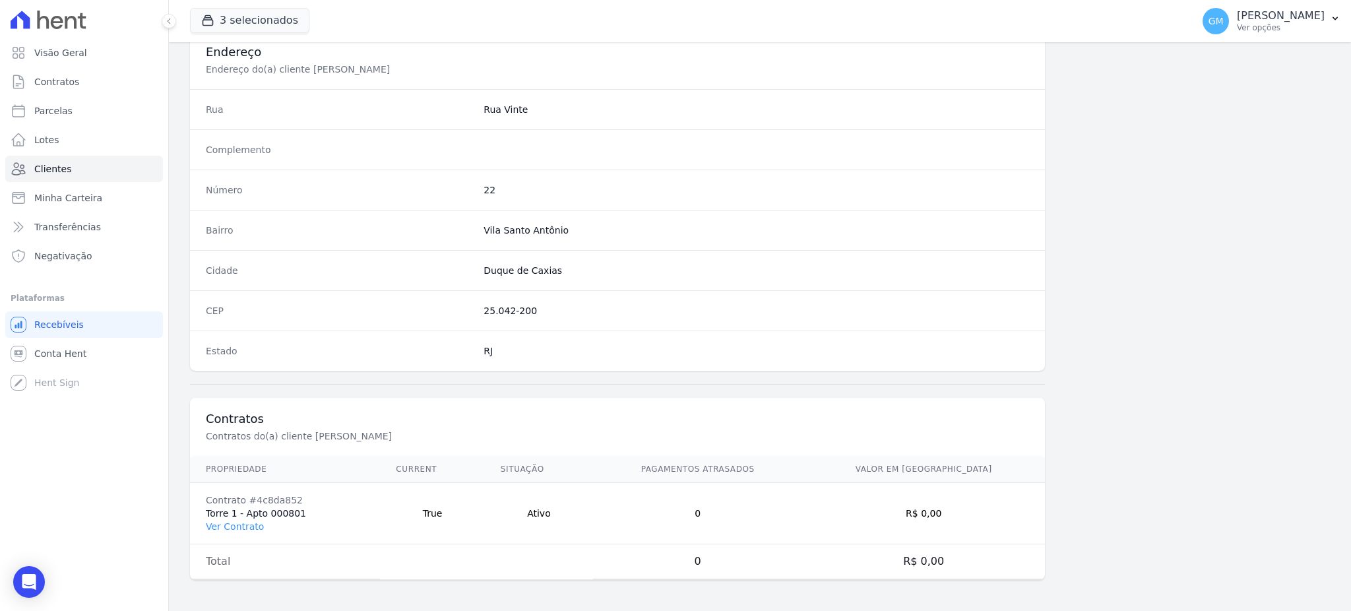
scroll to position [624, 0]
click at [237, 523] on link "Ver Contrato" at bounding box center [235, 526] width 58 height 11
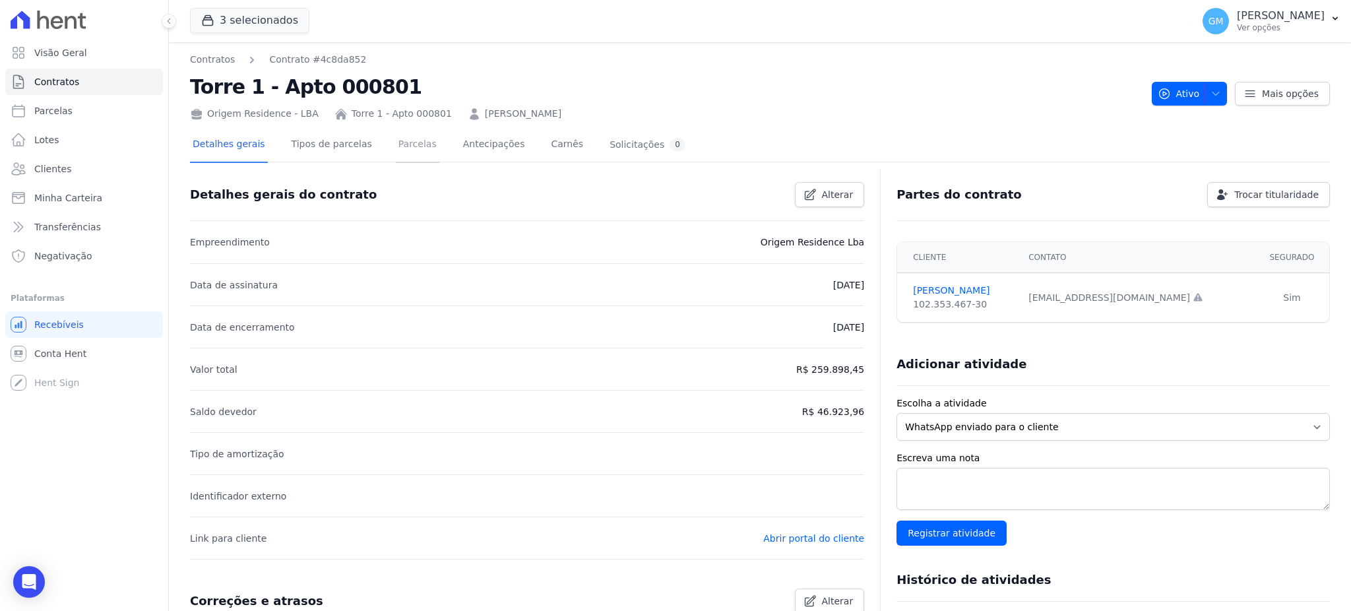
click at [396, 144] on link "Parcelas" at bounding box center [418, 145] width 44 height 35
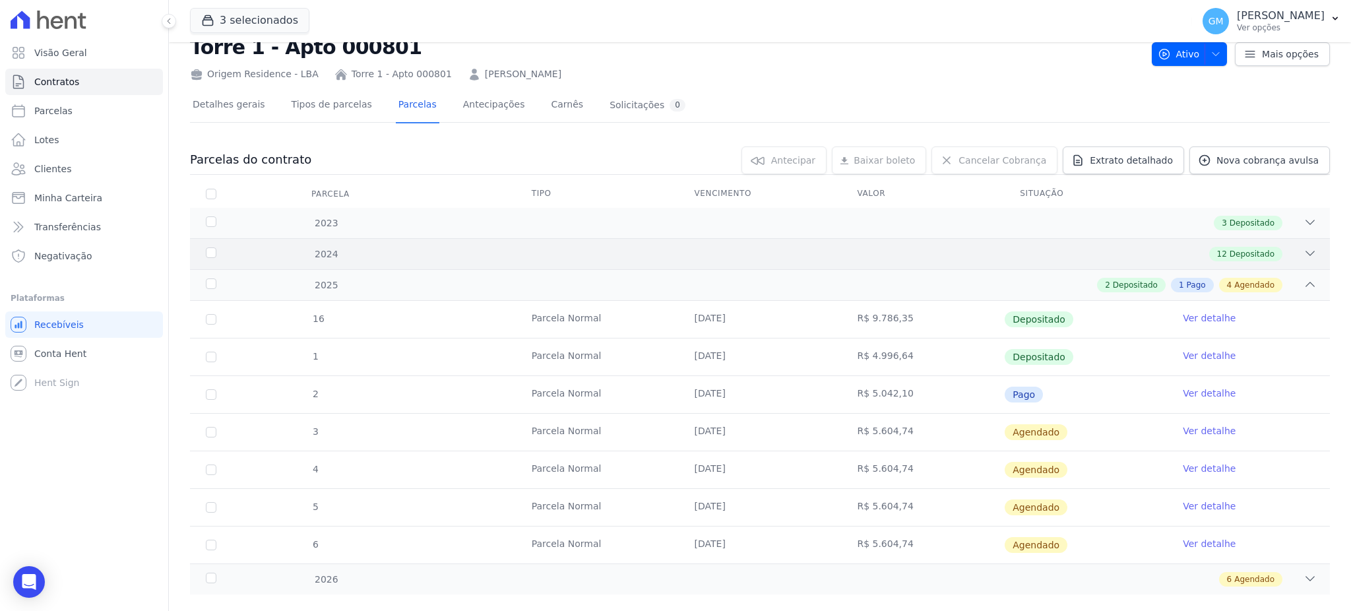
scroll to position [61, 0]
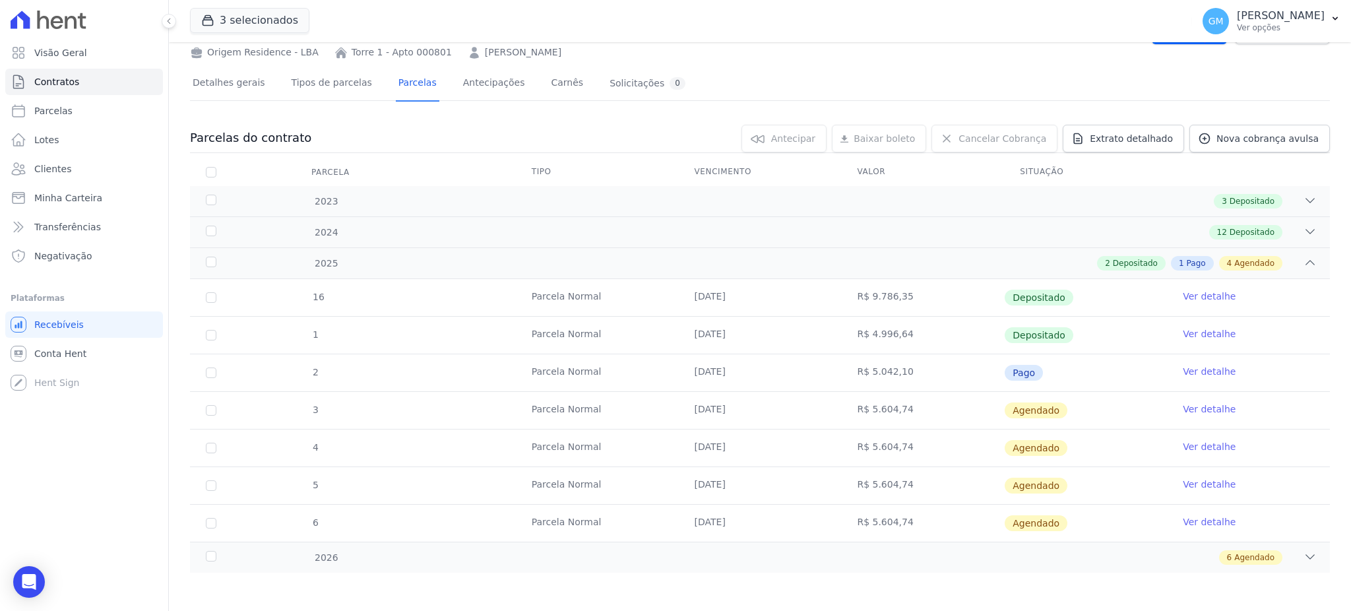
click at [1196, 365] on link "Ver detalhe" at bounding box center [1209, 371] width 53 height 13
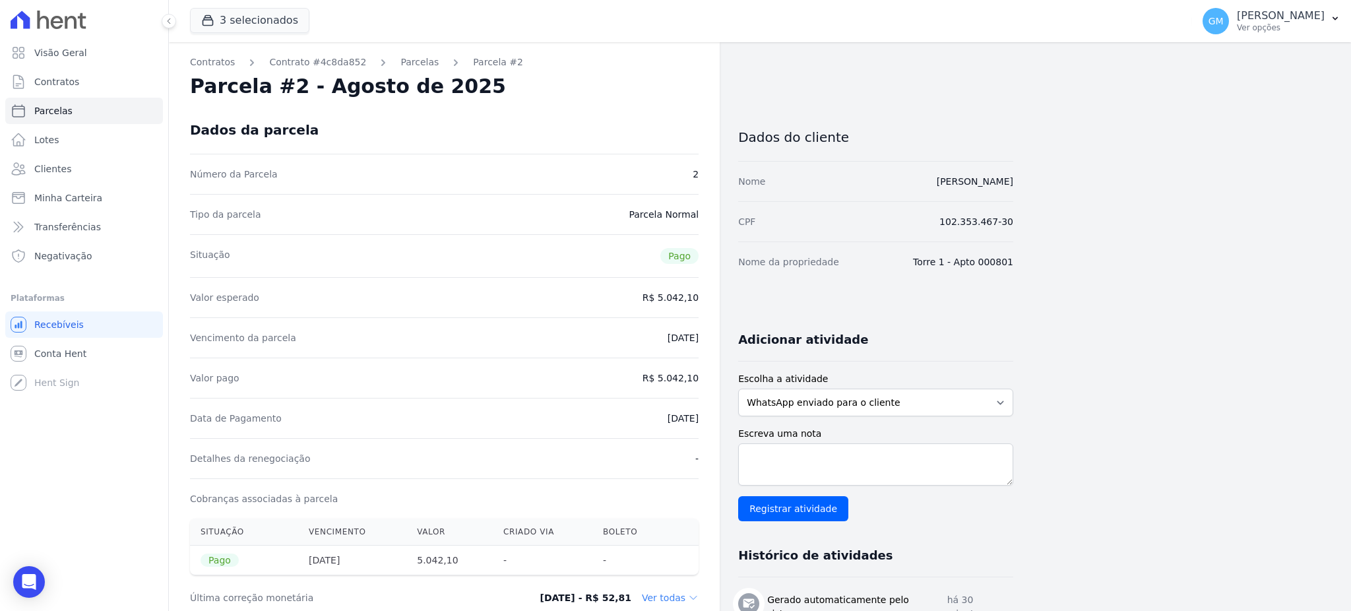
drag, startPoint x: 672, startPoint y: 416, endPoint x: 720, endPoint y: 419, distance: 48.3
click at [720, 419] on div "Contratos Contrato #4c8da852 Parcelas Parcela #2 Parcela #2 - Agosto de 2025 Da…" at bounding box center [591, 552] width 845 height 1020
click at [661, 427] on div "Data de Pagamento 15/08/2025" at bounding box center [444, 418] width 509 height 40
drag, startPoint x: 647, startPoint y: 419, endPoint x: 707, endPoint y: 420, distance: 60.1
click at [707, 420] on div "Contratos Contrato #4c8da852 Parcelas Parcela #2 Parcela #2 - Agosto de 2025 Da…" at bounding box center [444, 552] width 551 height 1020
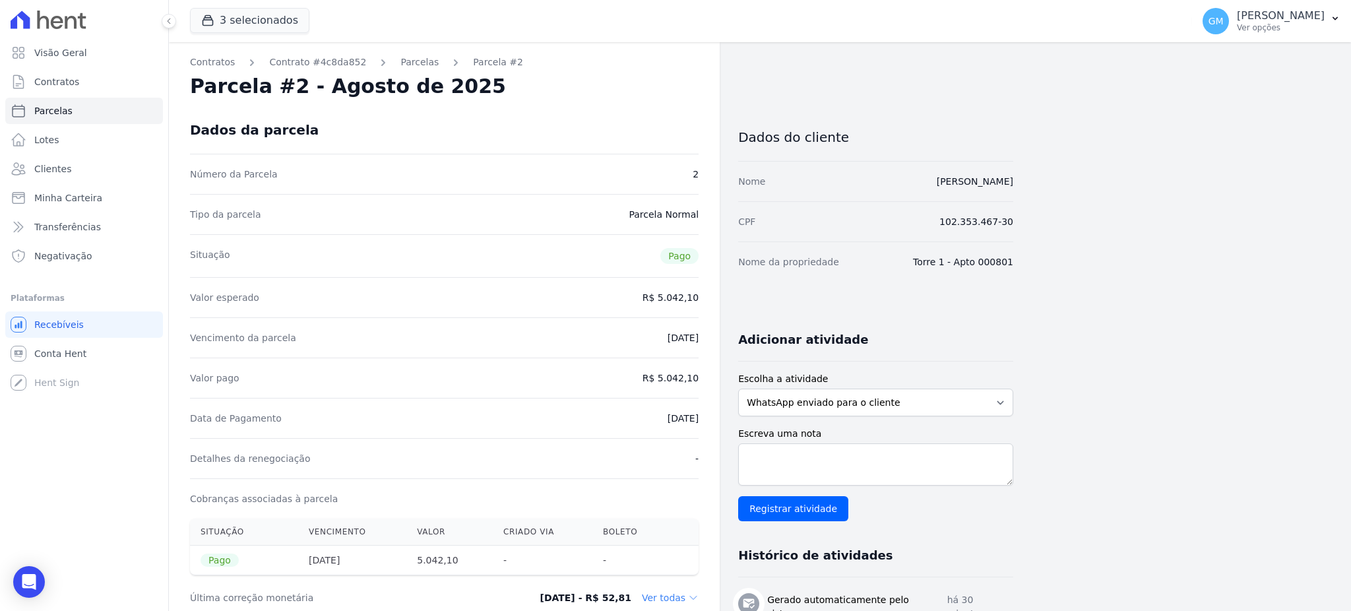
click at [668, 422] on dd "[DATE]" at bounding box center [683, 418] width 31 height 13
drag, startPoint x: 664, startPoint y: 376, endPoint x: 705, endPoint y: 389, distance: 43.4
click at [705, 389] on div "Contratos Contrato #4c8da852 Parcelas Parcela #2 Parcela #2 - Agosto de 2025 Da…" at bounding box center [444, 552] width 551 height 1020
click at [608, 439] on div "Detalhes da renegociação -" at bounding box center [444, 458] width 509 height 40
drag, startPoint x: 632, startPoint y: 422, endPoint x: 705, endPoint y: 428, distance: 73.5
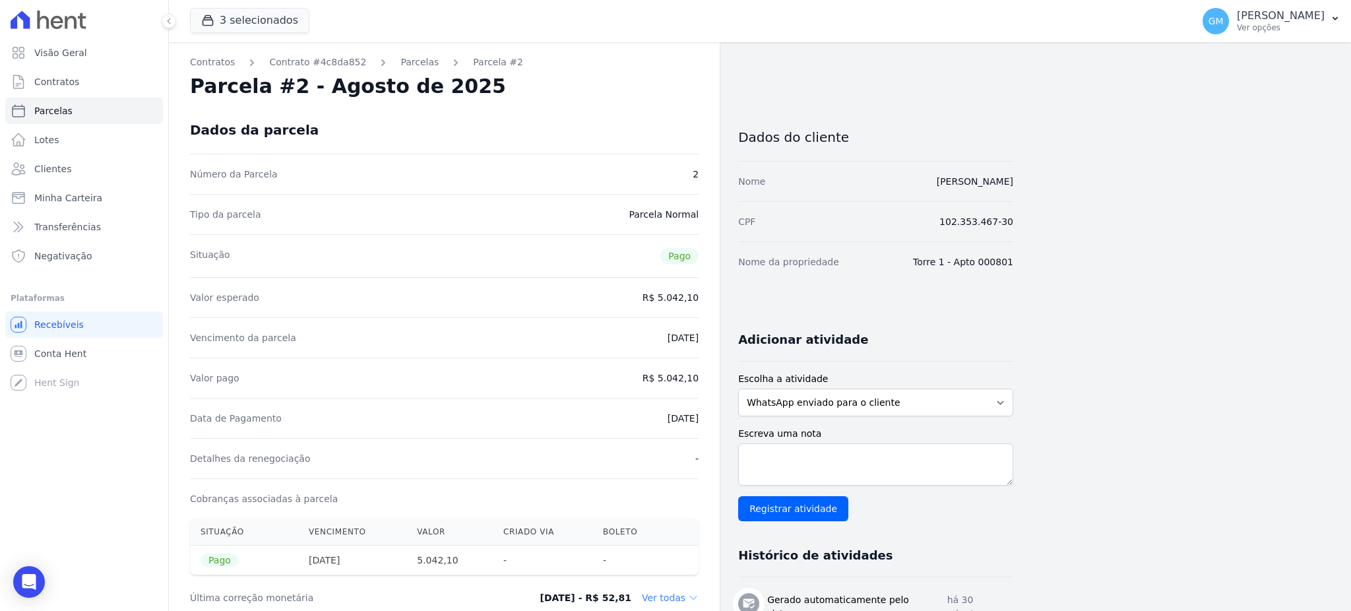
click at [705, 428] on div "Contratos Contrato #4c8da852 Parcelas Parcela #2 Parcela #2 - Agosto de 2025 Da…" at bounding box center [444, 552] width 551 height 1020
click at [65, 175] on span "Clientes" at bounding box center [52, 168] width 37 height 13
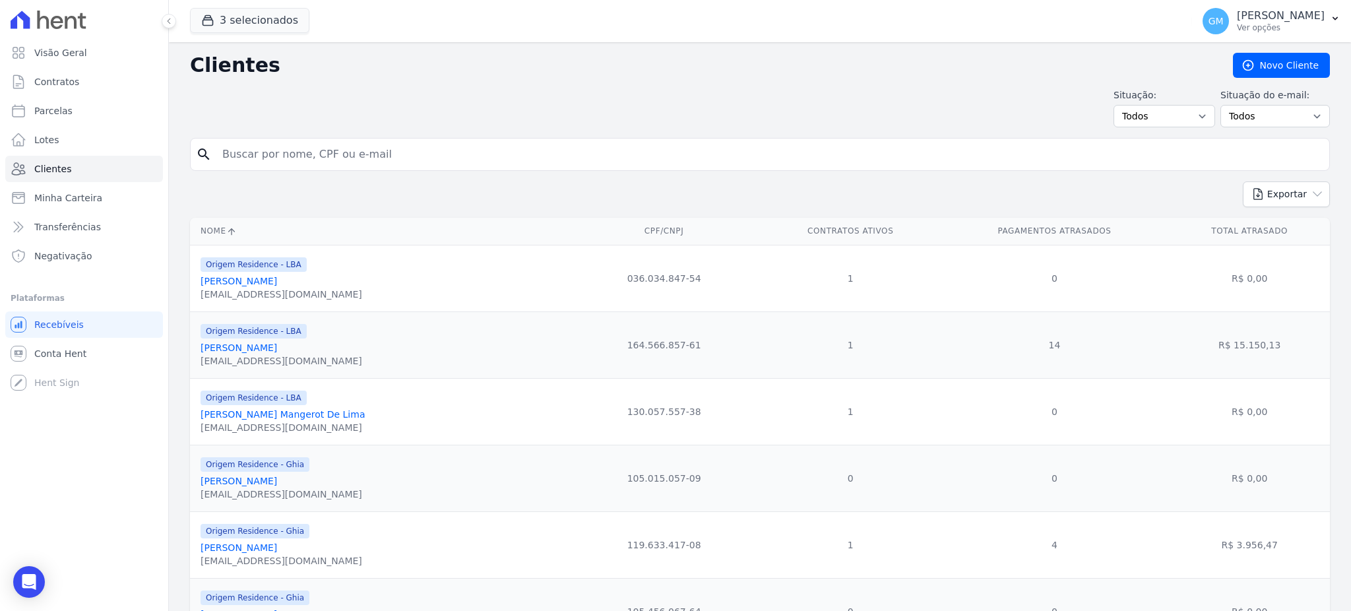
click at [258, 156] on input "search" at bounding box center [769, 154] width 1110 height 26
type input "ANA PAULA MAGALHAES PINTO"
drag, startPoint x: 389, startPoint y: 152, endPoint x: 265, endPoint y: 163, distance: 124.5
click at [265, 163] on input "ANA PAULA MAGALHAES PINTO" at bounding box center [769, 154] width 1110 height 26
click at [314, 156] on input "ANA PAULA MAGALHAES PINTO" at bounding box center [769, 154] width 1110 height 26
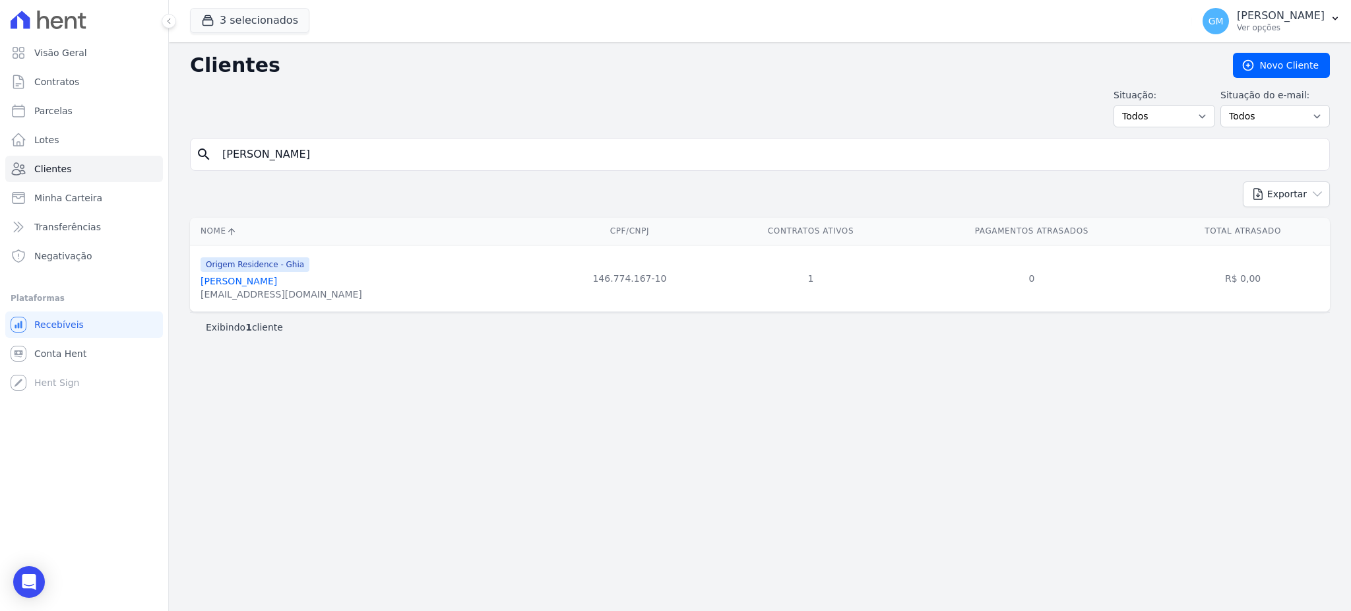
click at [277, 283] on link "[PERSON_NAME] [PERSON_NAME]" at bounding box center [239, 281] width 77 height 11
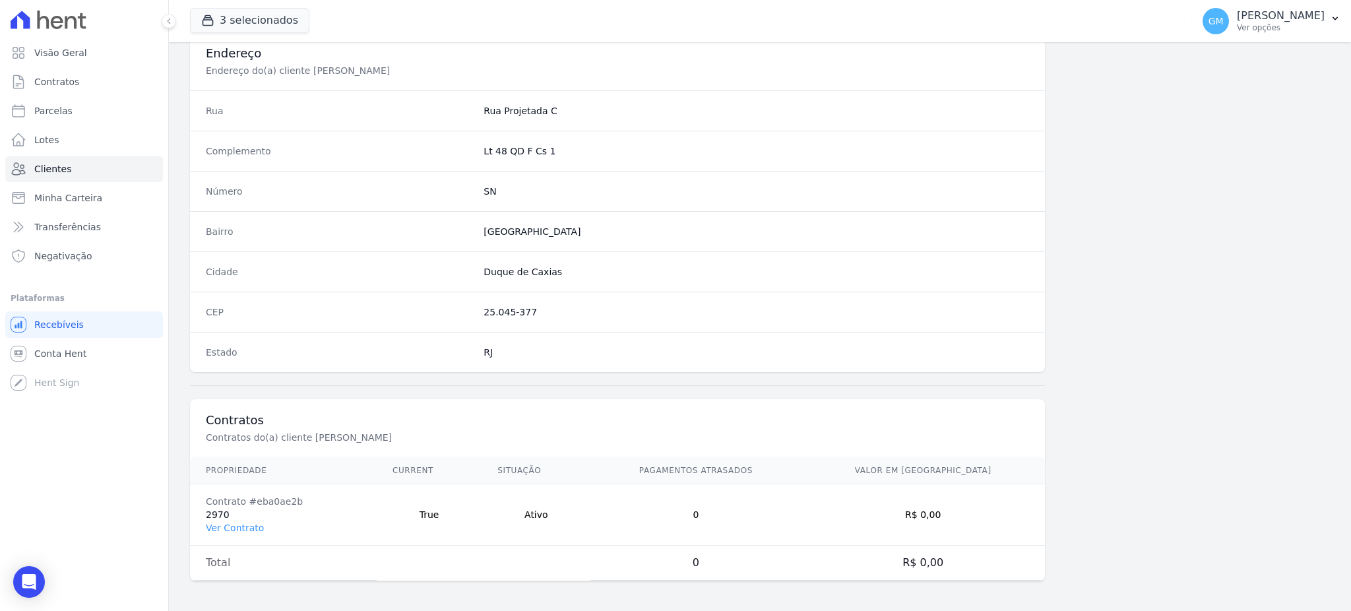
scroll to position [624, 0]
click at [244, 528] on link "Ver Contrato" at bounding box center [235, 526] width 58 height 11
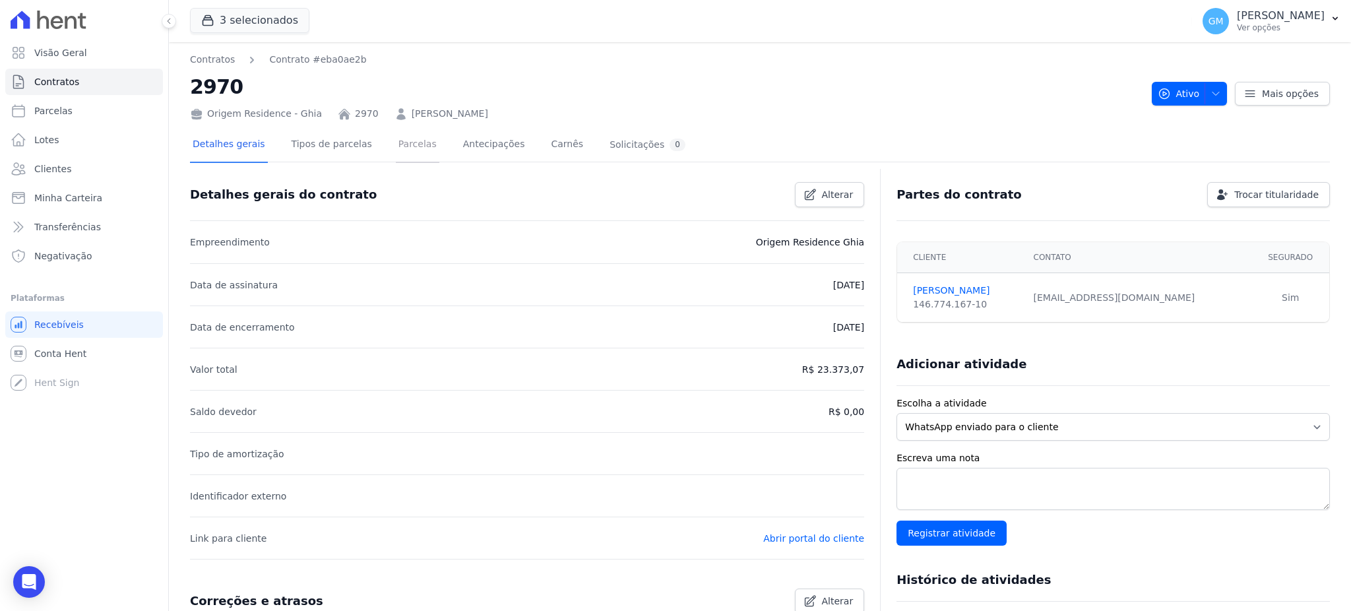
click at [396, 145] on link "Parcelas" at bounding box center [418, 145] width 44 height 35
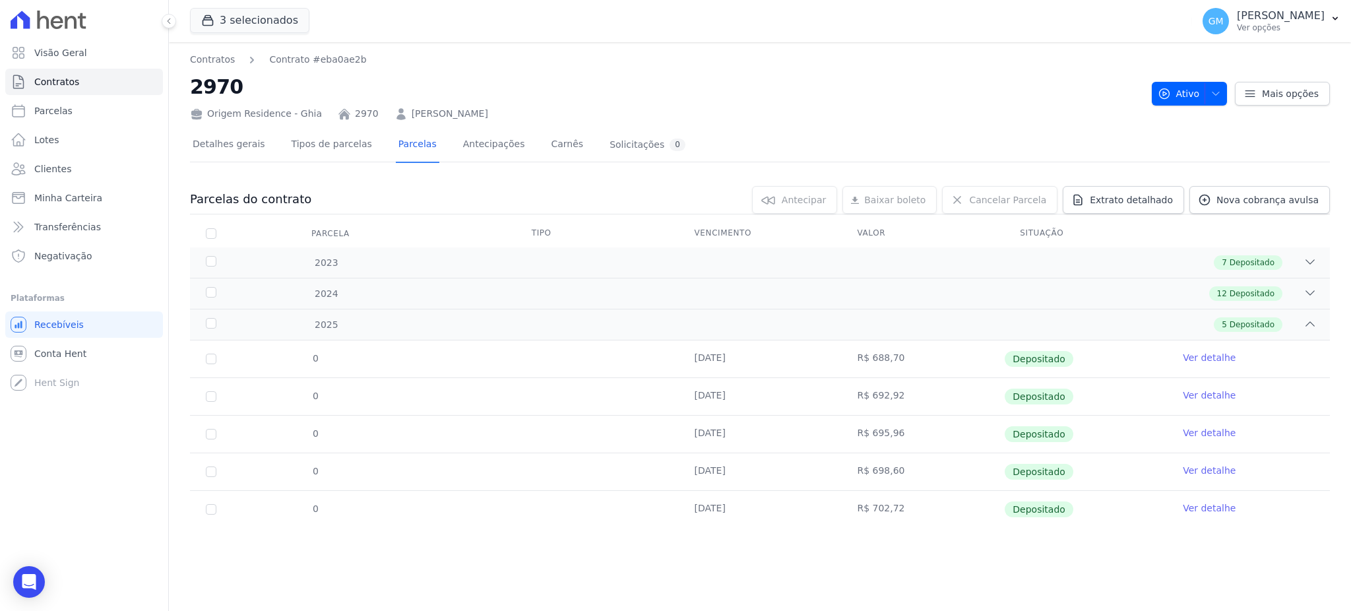
click at [1201, 357] on link "Ver detalhe" at bounding box center [1209, 357] width 53 height 13
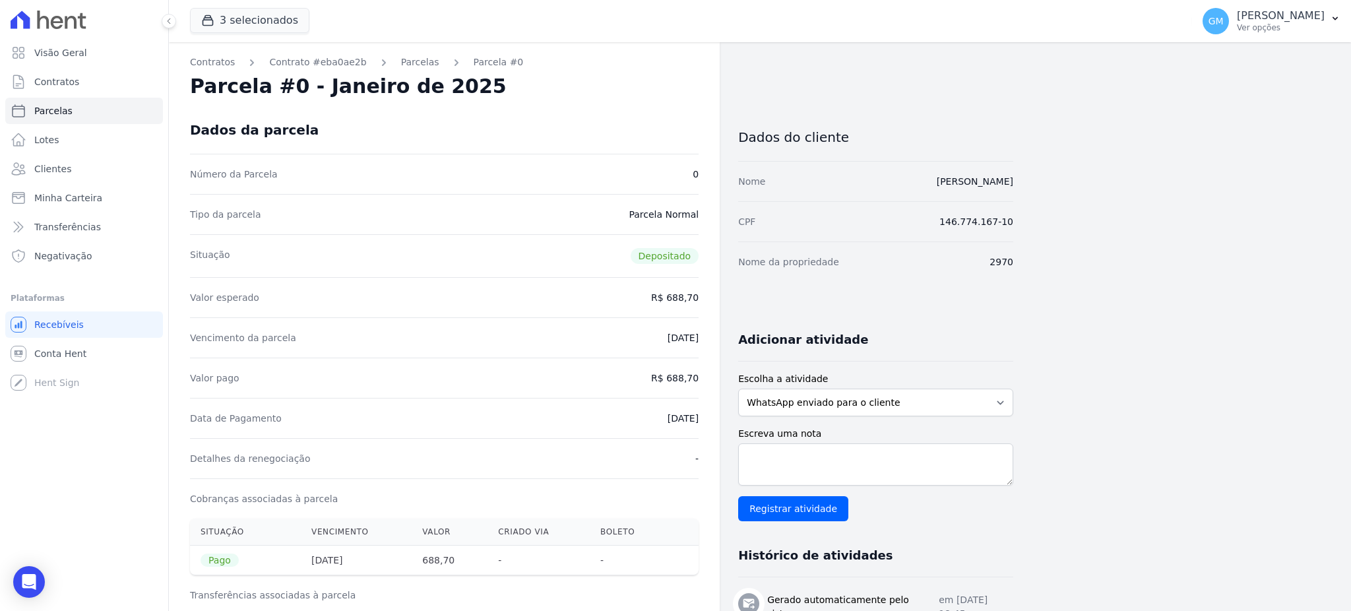
drag, startPoint x: 977, startPoint y: 190, endPoint x: 901, endPoint y: 199, distance: 76.4
click at [901, 199] on div "Contratos Contrato #eba0ae2b Parcelas Parcela #0 Parcela #0 - Janeiro de 2025 D…" at bounding box center [749, 545] width 1161 height 1006
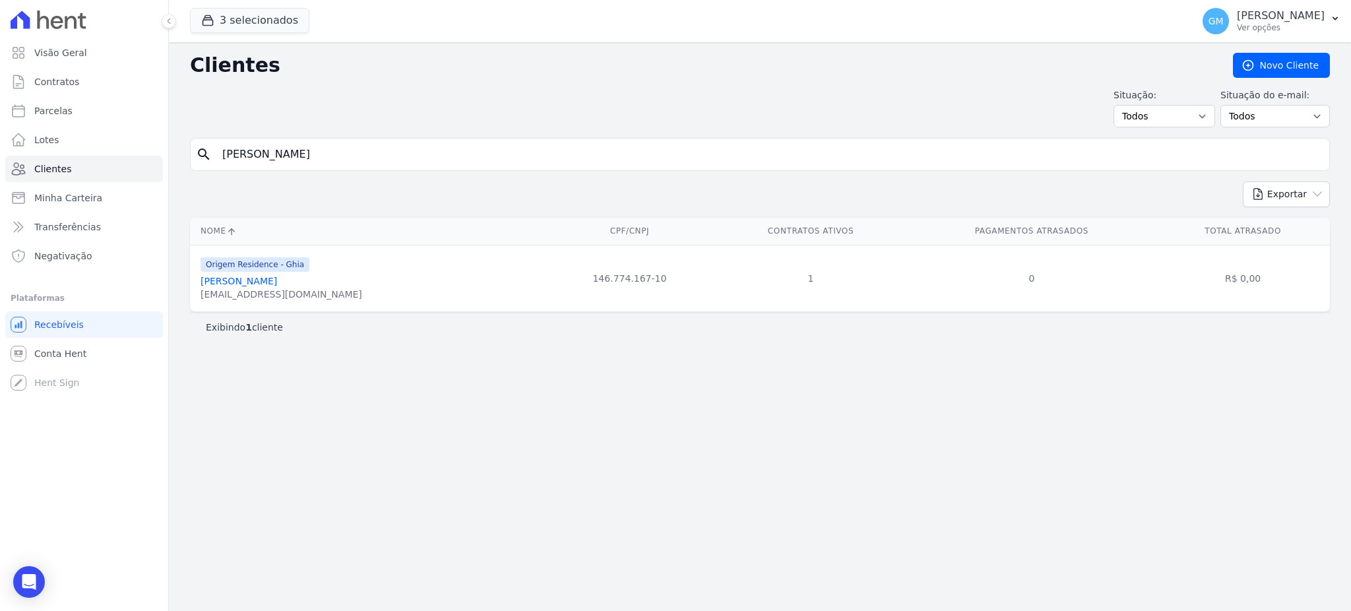
click at [397, 179] on form "search ANA PAULA MAGALHAES PINTO" at bounding box center [760, 160] width 1140 height 44
click at [414, 163] on input "ANA PAULA MAGALHAES PINTO" at bounding box center [769, 154] width 1110 height 26
type input "ANA PAULA de c"
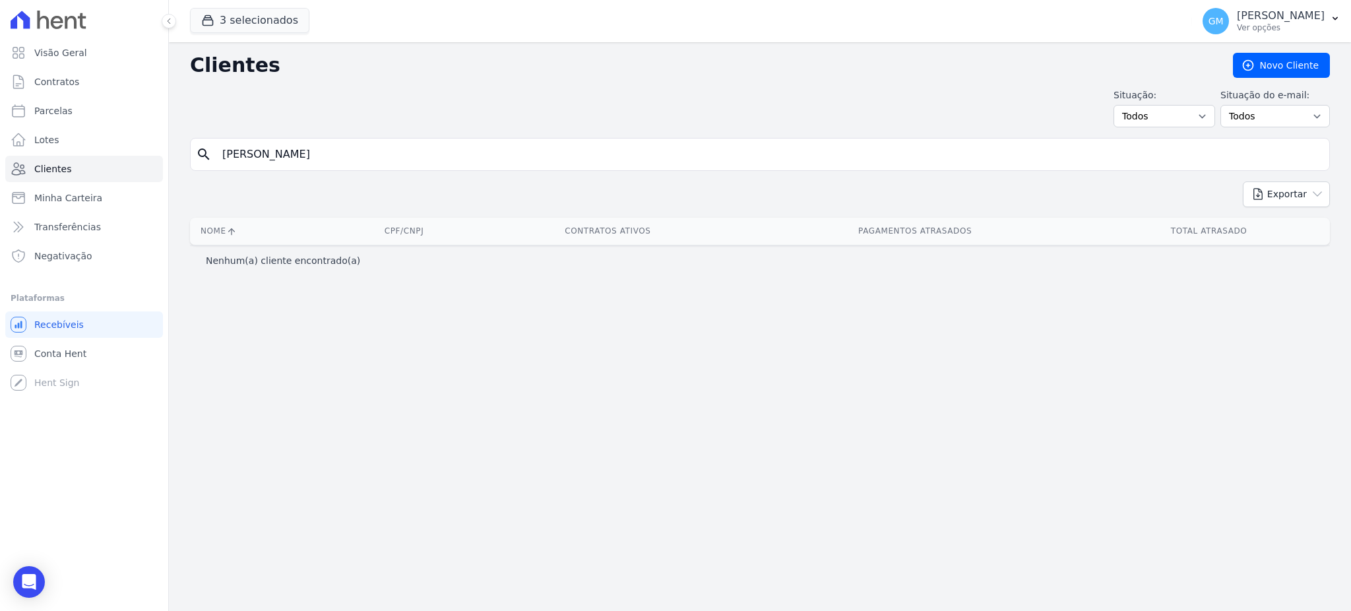
click at [414, 163] on input "ANA PAULA de c" at bounding box center [769, 154] width 1110 height 26
type input "ANA PAULA lope"
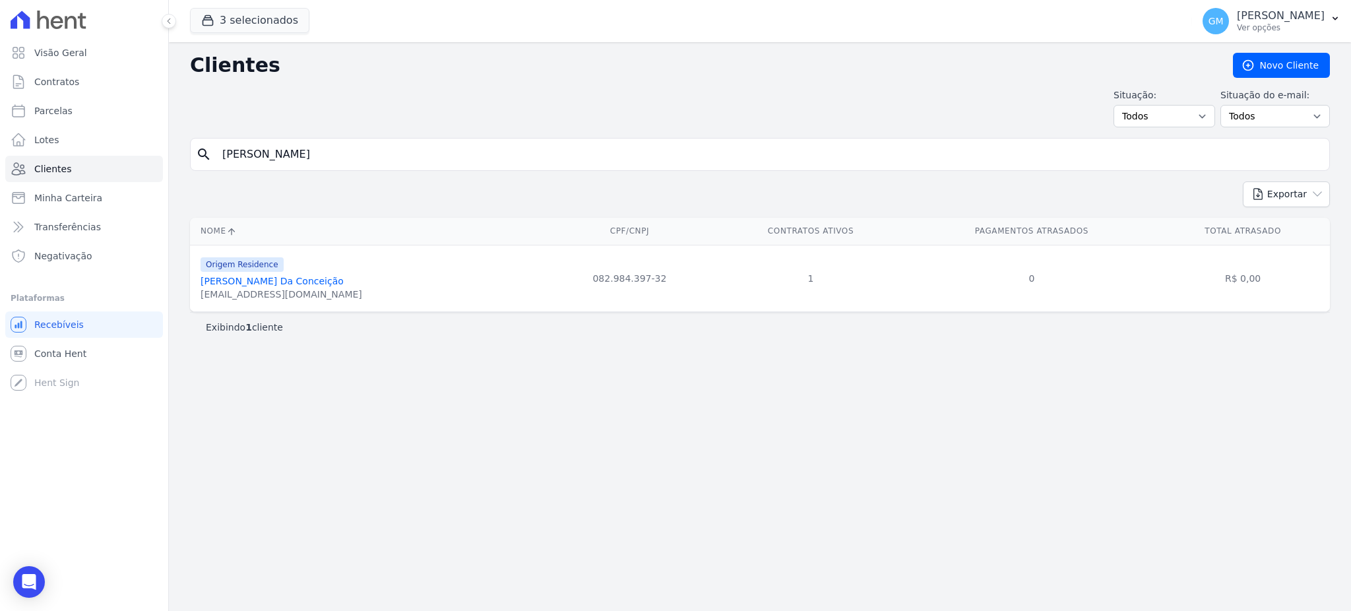
click at [273, 278] on link "[PERSON_NAME] [PERSON_NAME]" at bounding box center [272, 281] width 143 height 11
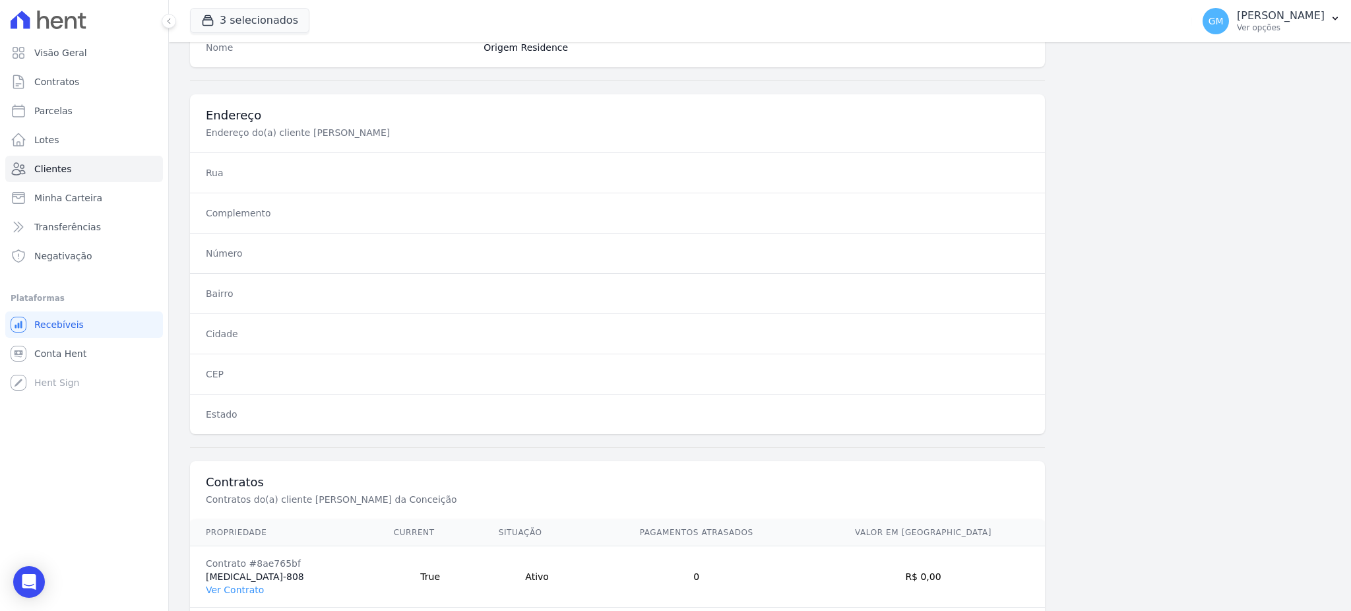
scroll to position [624, 0]
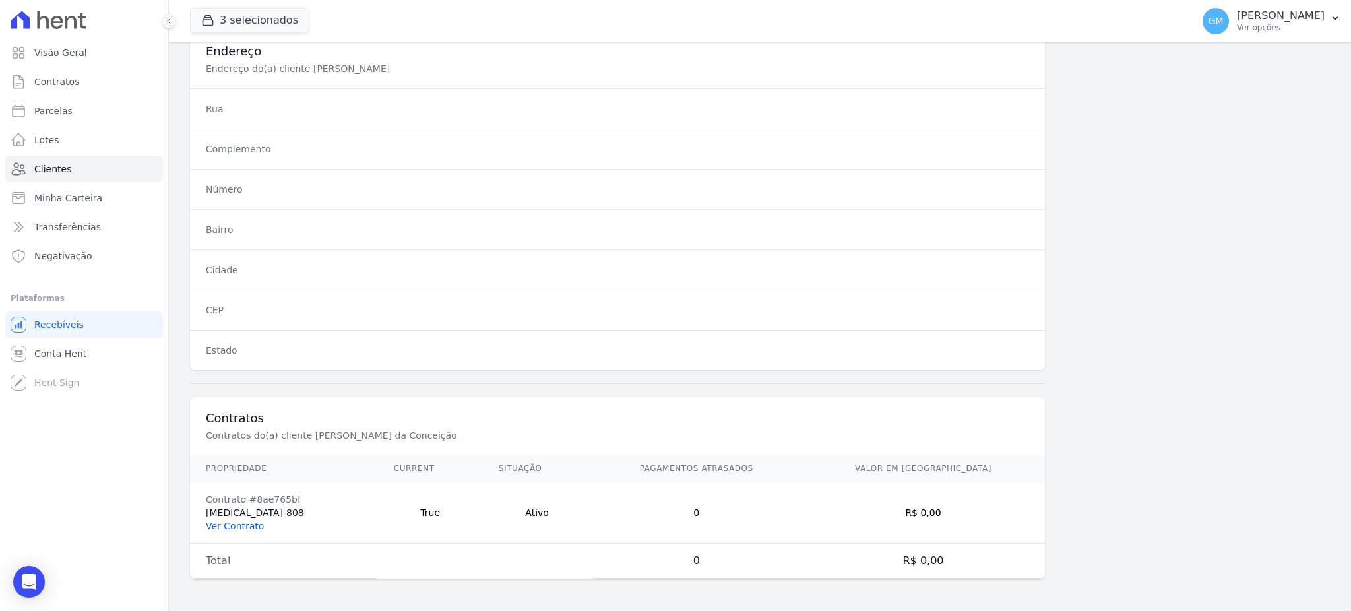
click at [247, 529] on link "Ver Contrato" at bounding box center [235, 526] width 58 height 11
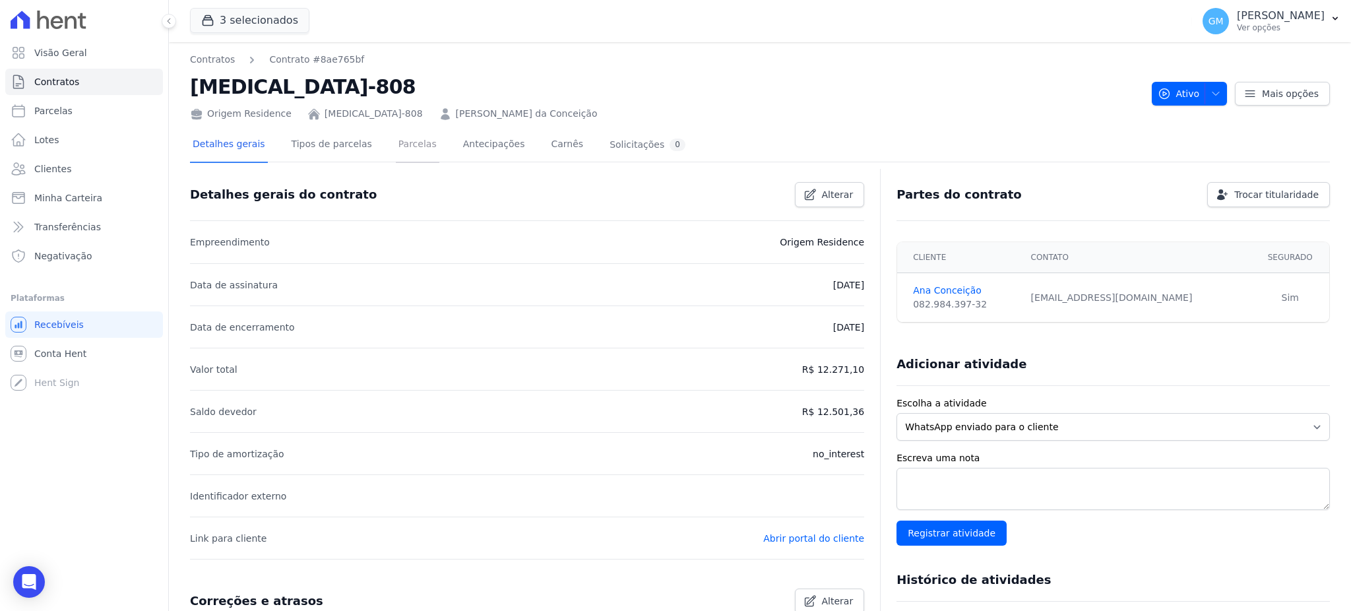
click at [403, 135] on link "Parcelas" at bounding box center [418, 145] width 44 height 35
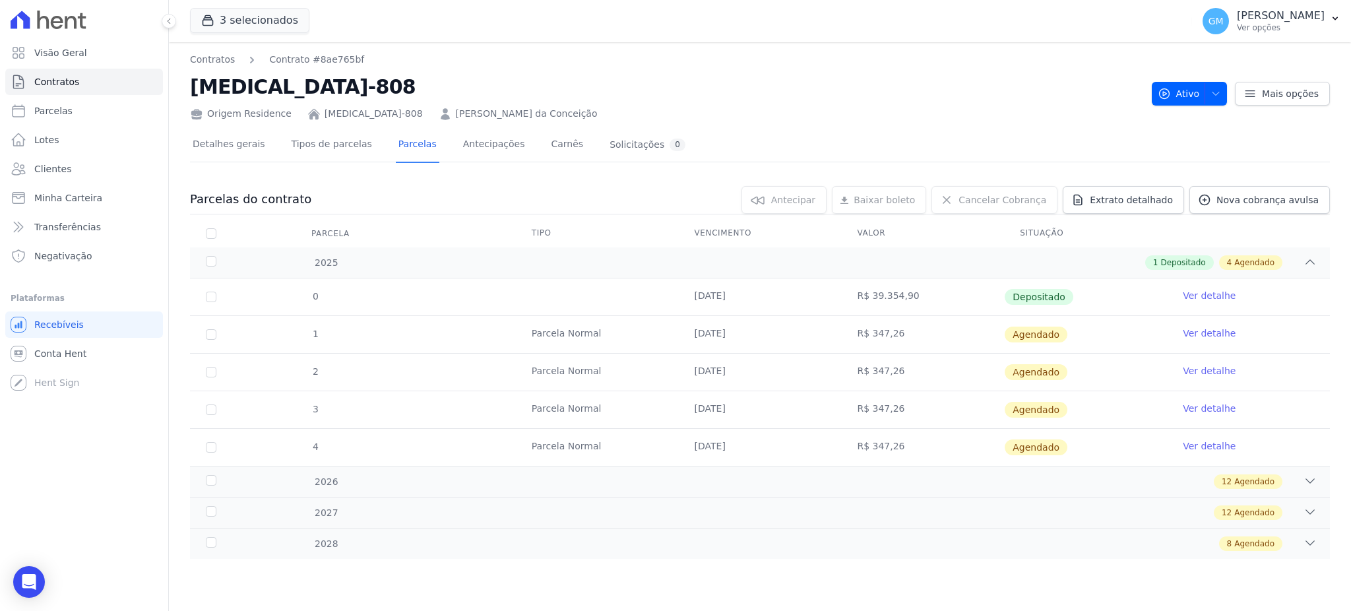
click at [1219, 298] on link "Ver detalhe" at bounding box center [1209, 295] width 53 height 13
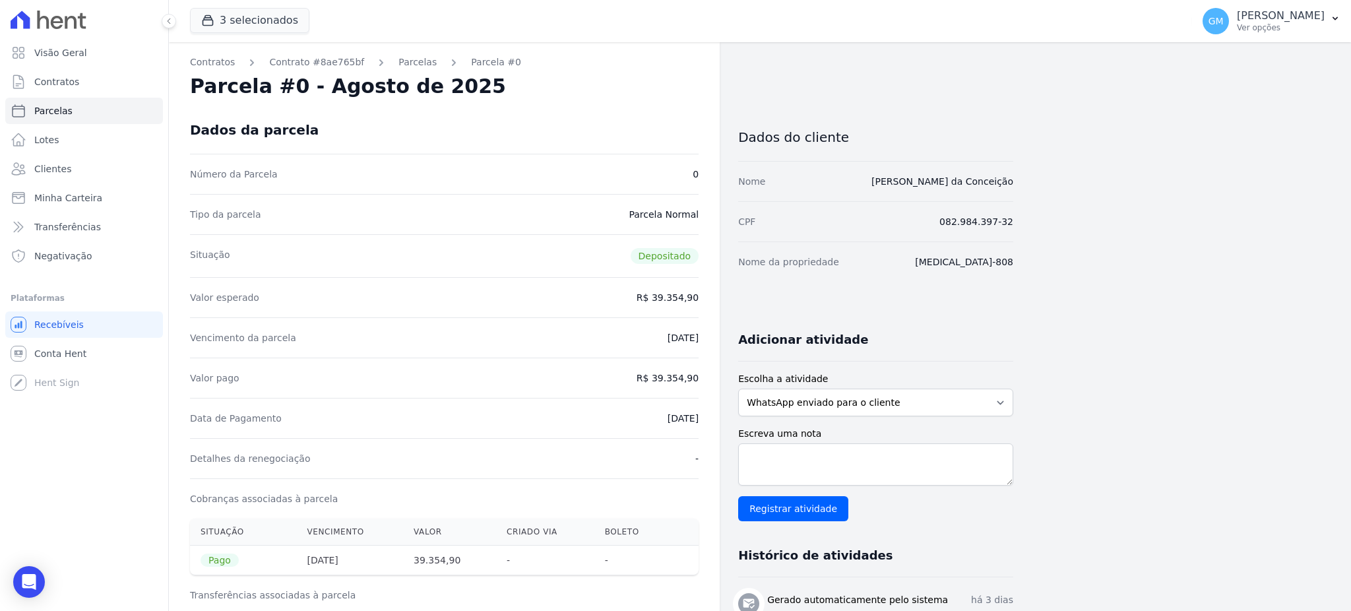
drag, startPoint x: 961, startPoint y: 180, endPoint x: 863, endPoint y: 191, distance: 98.3
click at [863, 191] on div "Contratos Contrato #8ae765bf Parcelas Parcela #0 Parcela #0 - Agosto de 2025 Da…" at bounding box center [749, 564] width 1161 height 1044
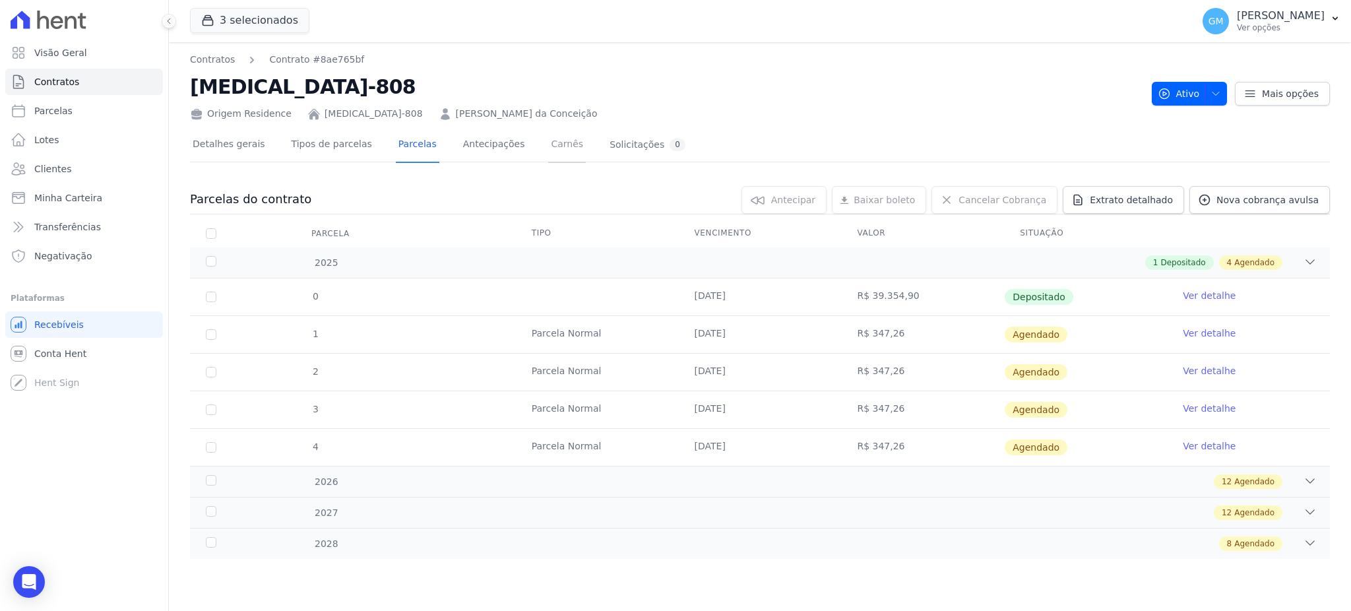
click at [548, 145] on link "Carnês" at bounding box center [567, 145] width 38 height 35
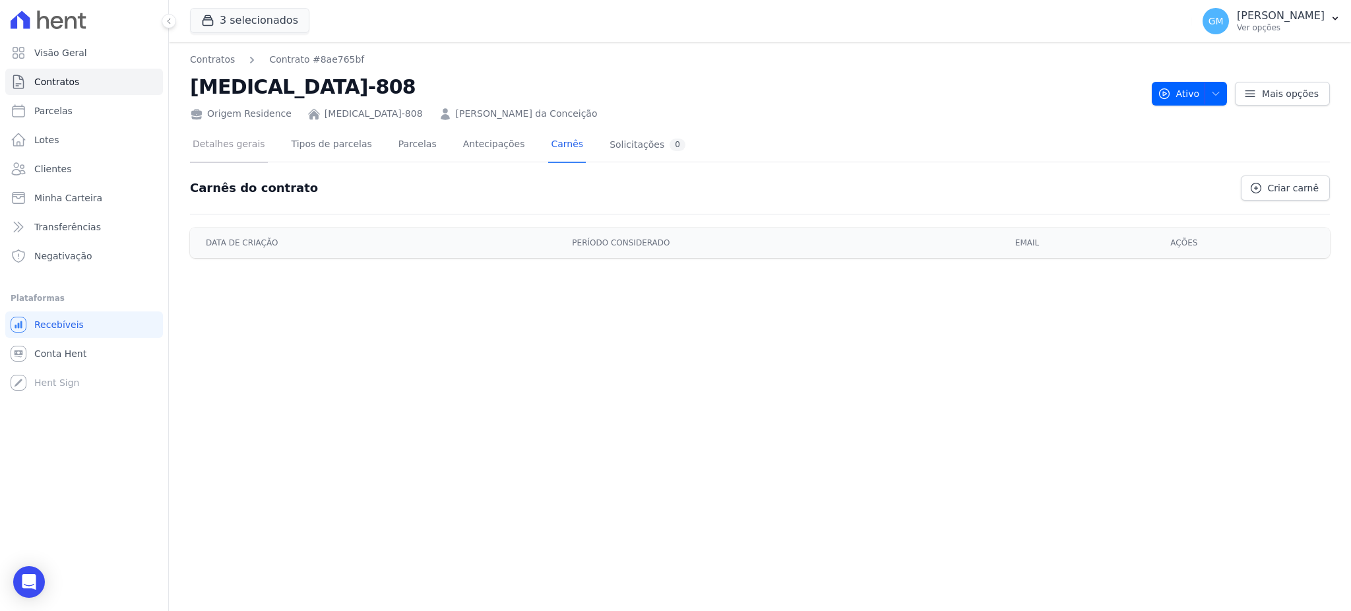
click at [245, 151] on link "Detalhes gerais" at bounding box center [229, 145] width 78 height 35
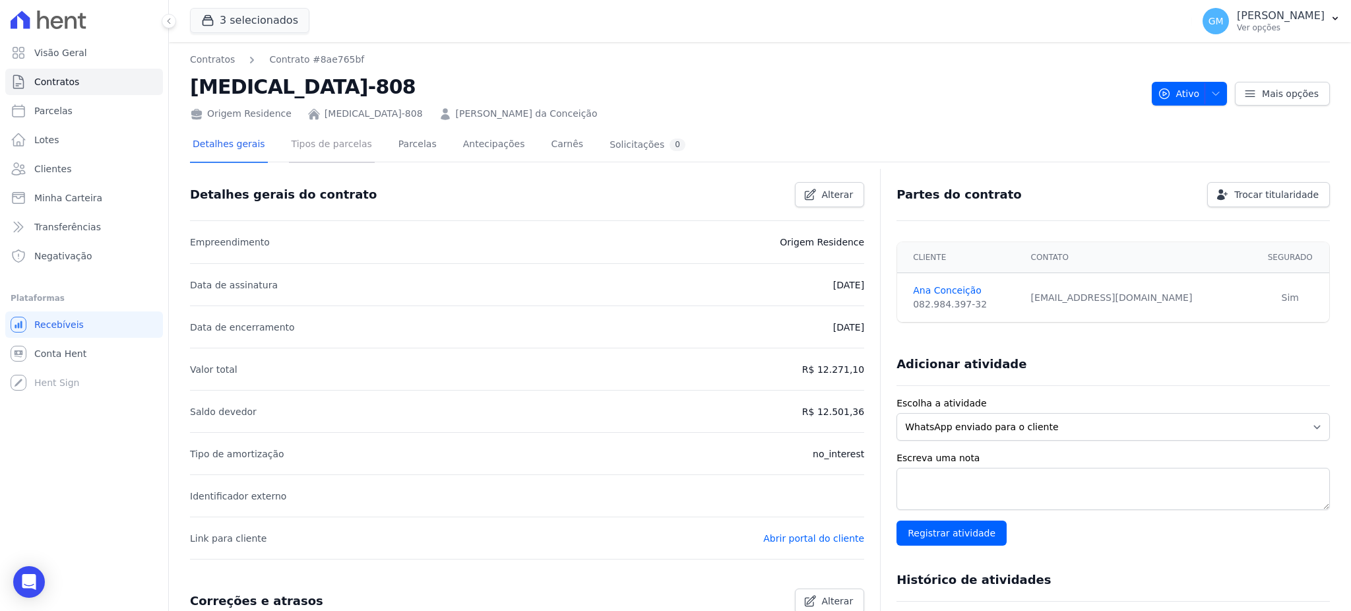
click at [333, 145] on link "Tipos de parcelas" at bounding box center [332, 145] width 86 height 35
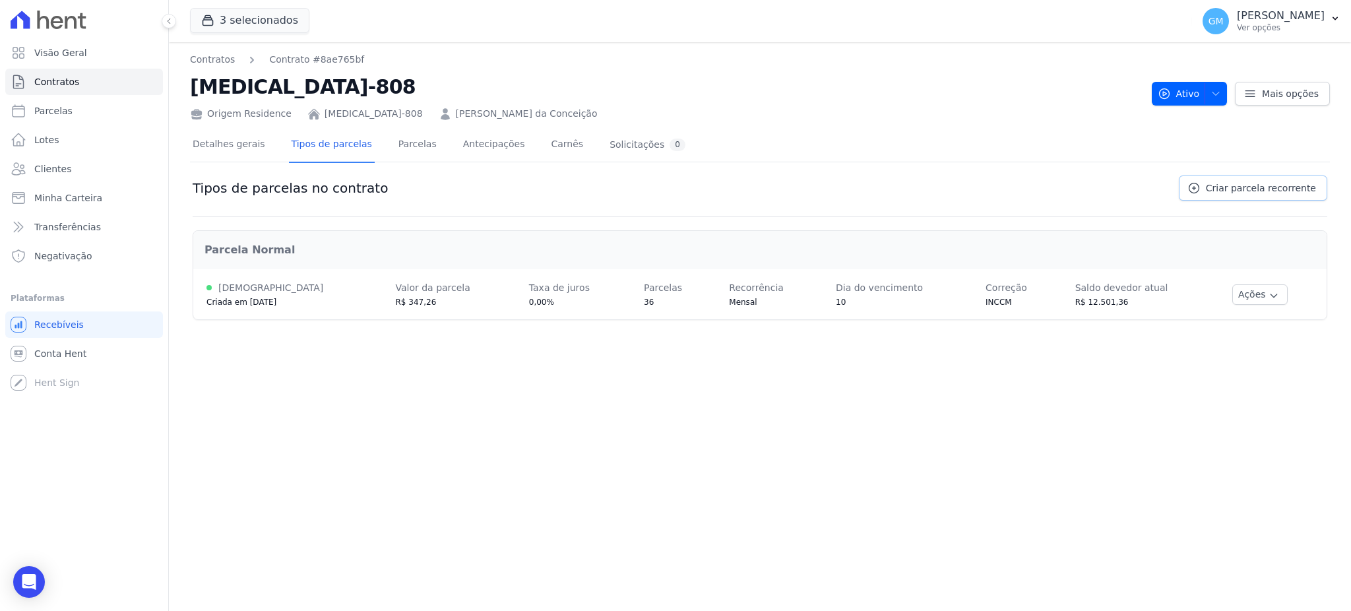
click at [1262, 177] on link "Criar parcela recorrente" at bounding box center [1253, 188] width 148 height 25
click at [1230, 183] on span "Criar parcela recorrente" at bounding box center [1261, 187] width 110 height 13
click at [1248, 197] on link "Criar parcela recorrente" at bounding box center [1253, 188] width 148 height 25
click at [1248, 184] on span "Criar parcela recorrente" at bounding box center [1261, 187] width 110 height 13
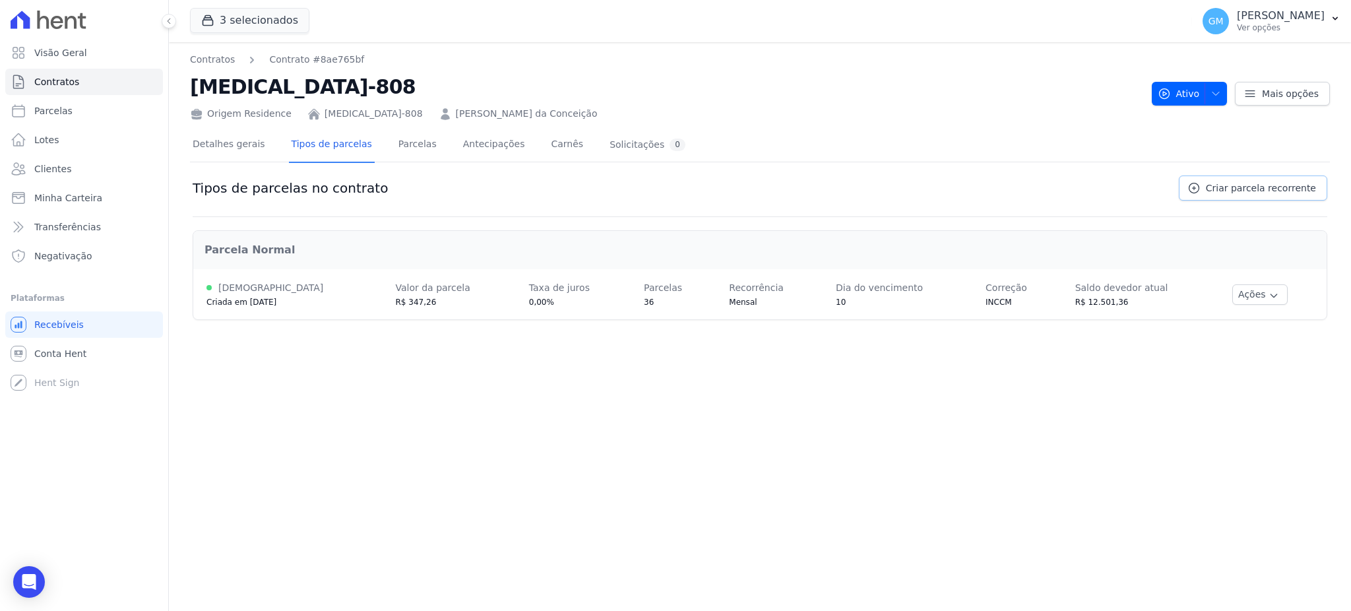
click at [1263, 185] on span "Criar parcela recorrente" at bounding box center [1261, 187] width 110 height 13
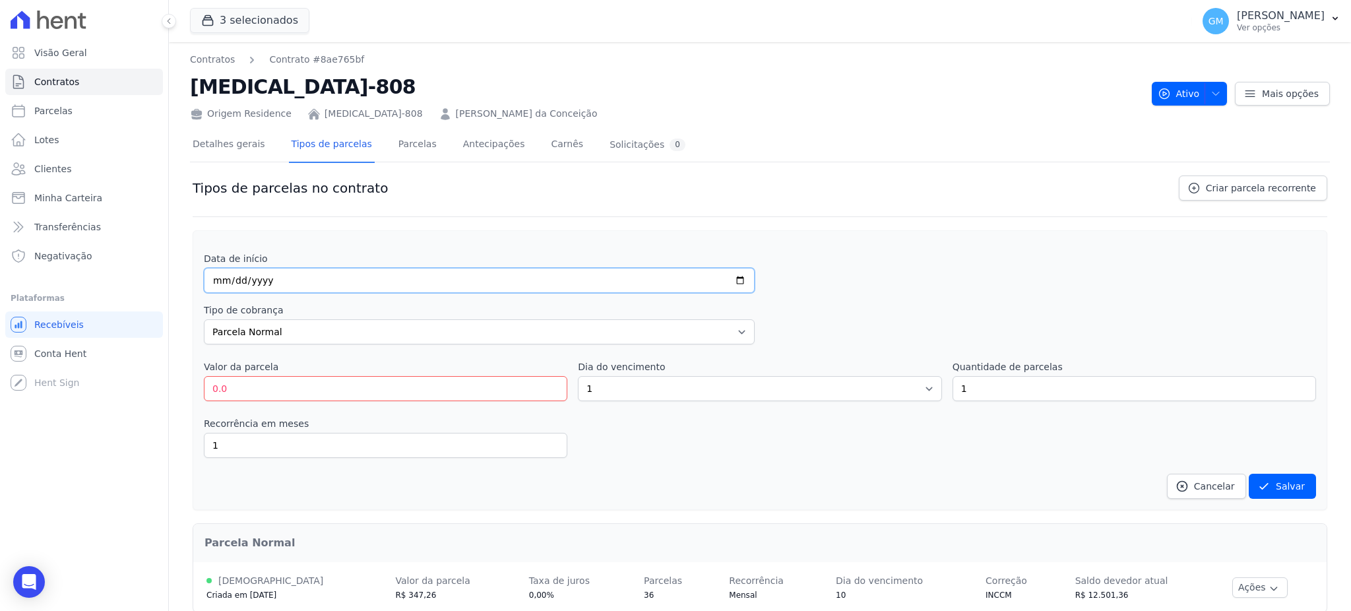
click at [536, 278] on input "date" at bounding box center [479, 280] width 551 height 25
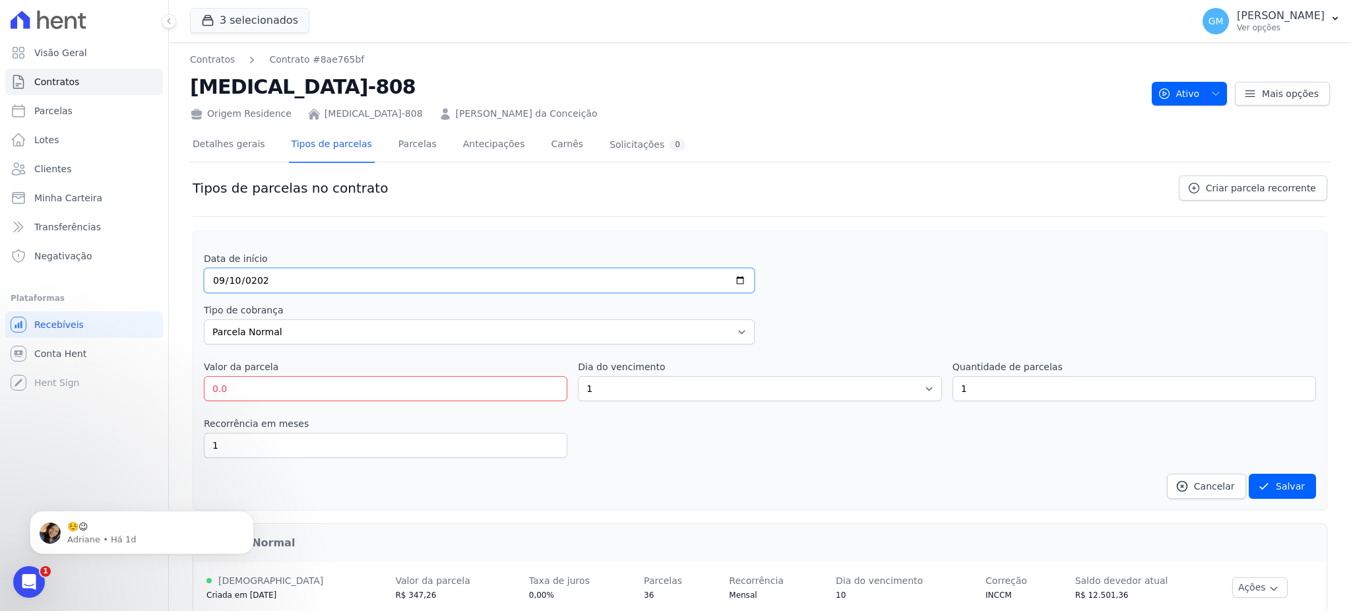
type input "[DATE]"
click at [424, 395] on input "0.0" at bounding box center [386, 388] width 364 height 25
drag, startPoint x: 339, startPoint y: 402, endPoint x: 213, endPoint y: 403, distance: 125.4
click at [213, 403] on div "Data de início [DATE] Tipo de cobrança Parcela Normal Entrada Sinal Intercalada…" at bounding box center [760, 375] width 1113 height 247
type input "144.77"
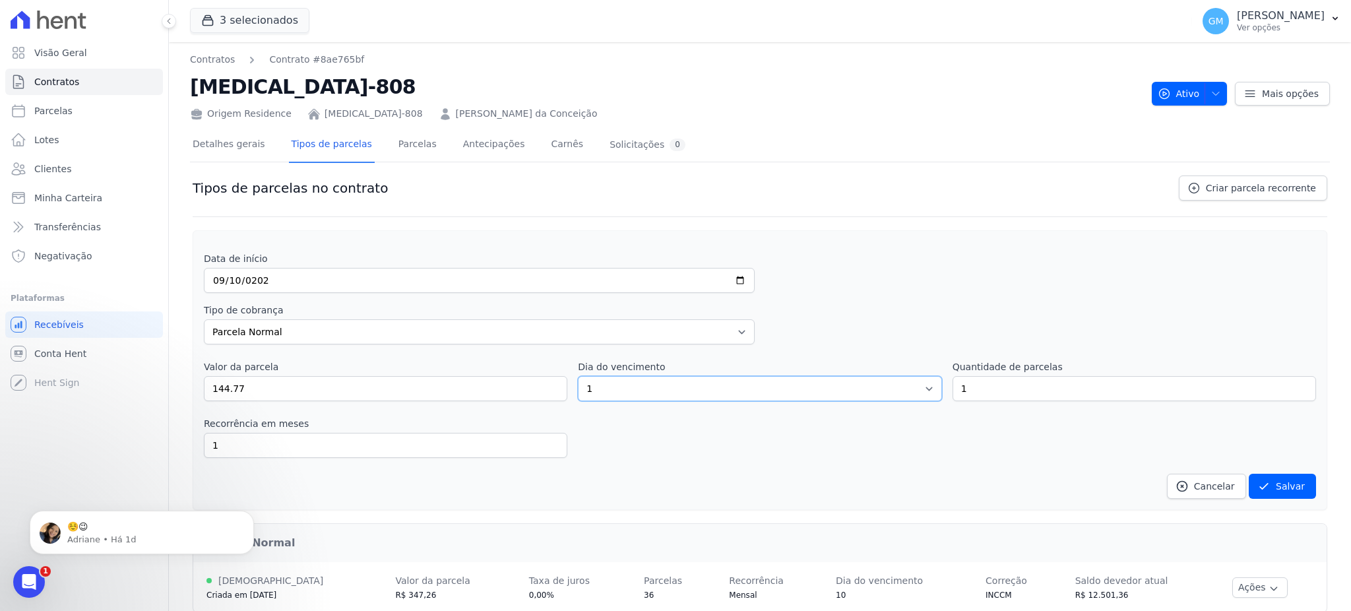
click at [668, 389] on select "1 2 3 4 5 6 7 8 9 10 11 12 13 14 15 16 17 18 19 20 21 22 23 24 25 26 27 28 29 3…" at bounding box center [760, 388] width 364 height 25
select select "10"
click at [578, 376] on select "1 2 3 4 5 6 7 8 9 10 11 12 13 14 15 16 17 18 19 20 21 22 23 24 25 26 27 28 29 3…" at bounding box center [760, 388] width 364 height 25
drag, startPoint x: 1023, startPoint y: 392, endPoint x: 912, endPoint y: 392, distance: 110.9
click at [912, 392] on div "Valor da parcela 144.77 Dia do vencimento 1 2 3 4 5 6 7 8 9 10 11 12 13 14 15 1…" at bounding box center [760, 380] width 1113 height 41
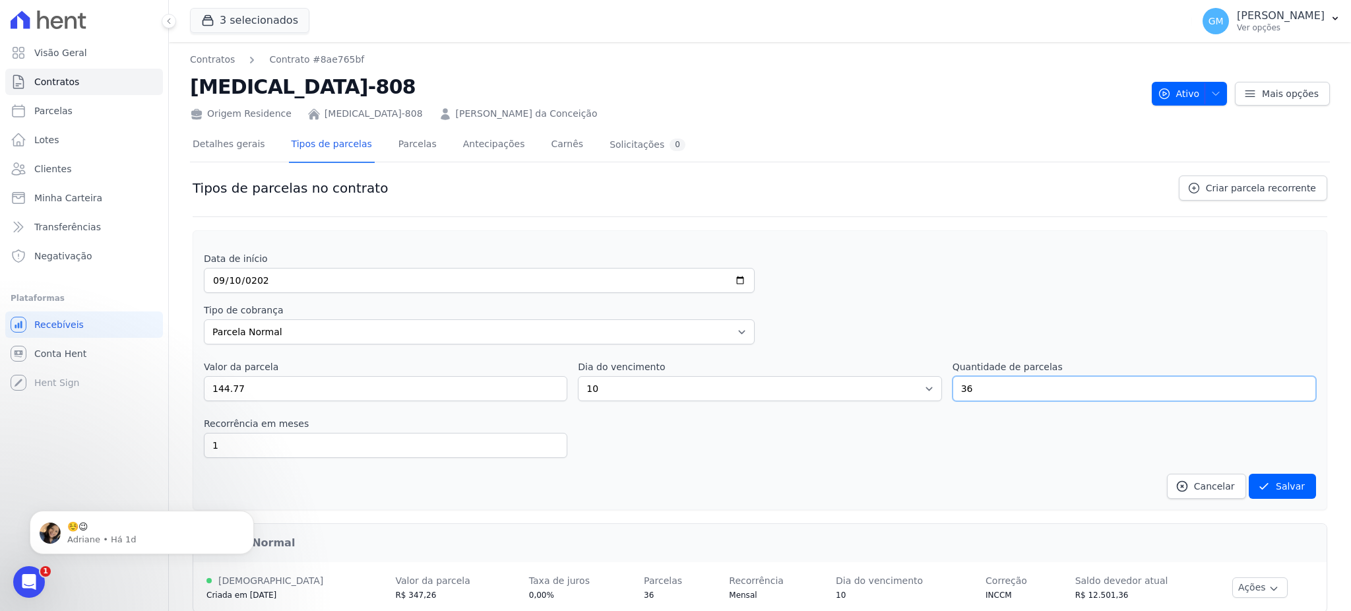
type input "36"
click at [864, 270] on div "Data de início [DATE]" at bounding box center [760, 272] width 1113 height 41
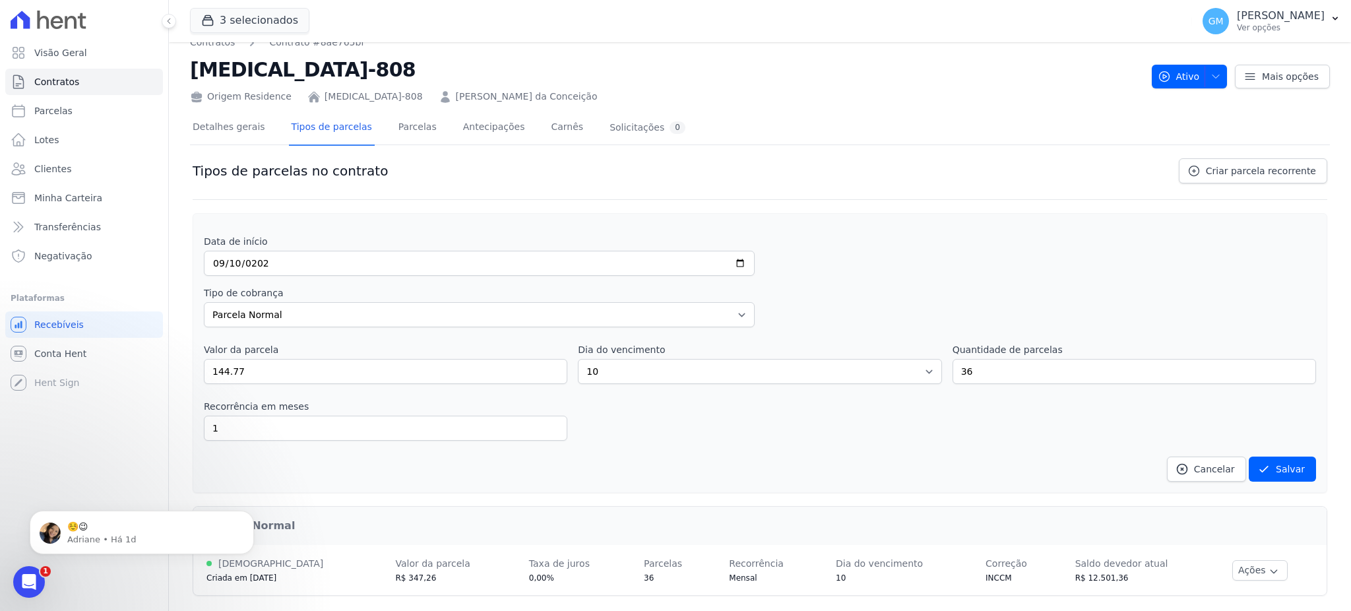
scroll to position [22, 0]
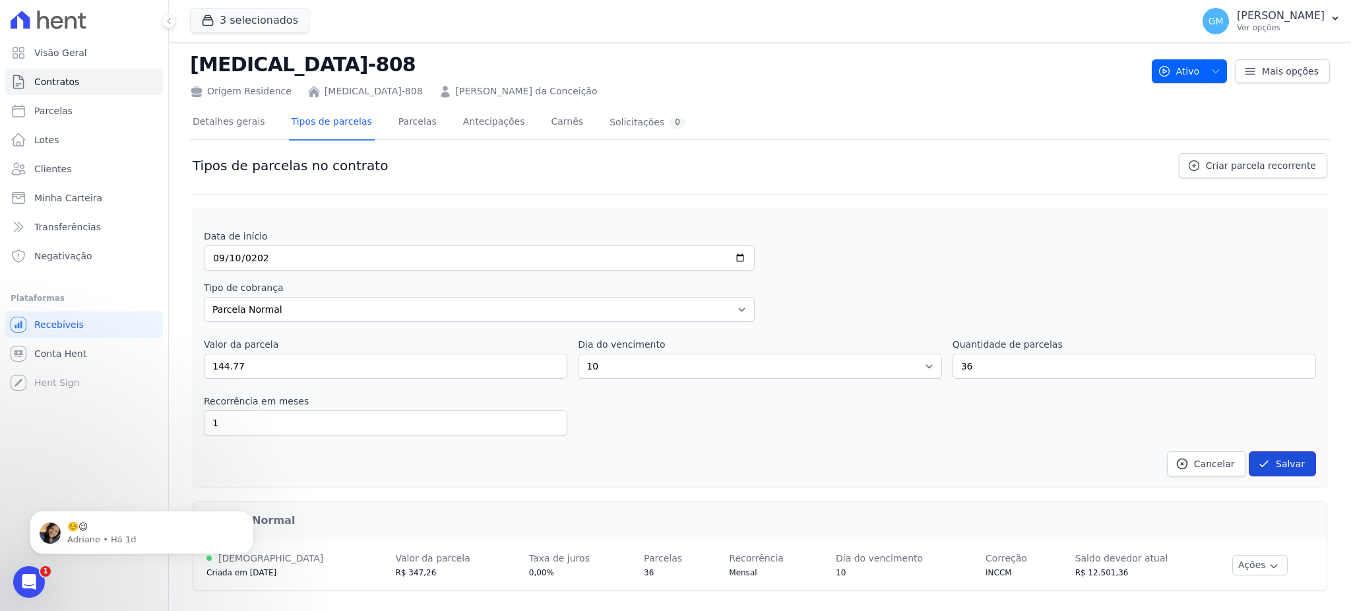
click at [1278, 463] on button "Salvar" at bounding box center [1282, 463] width 67 height 25
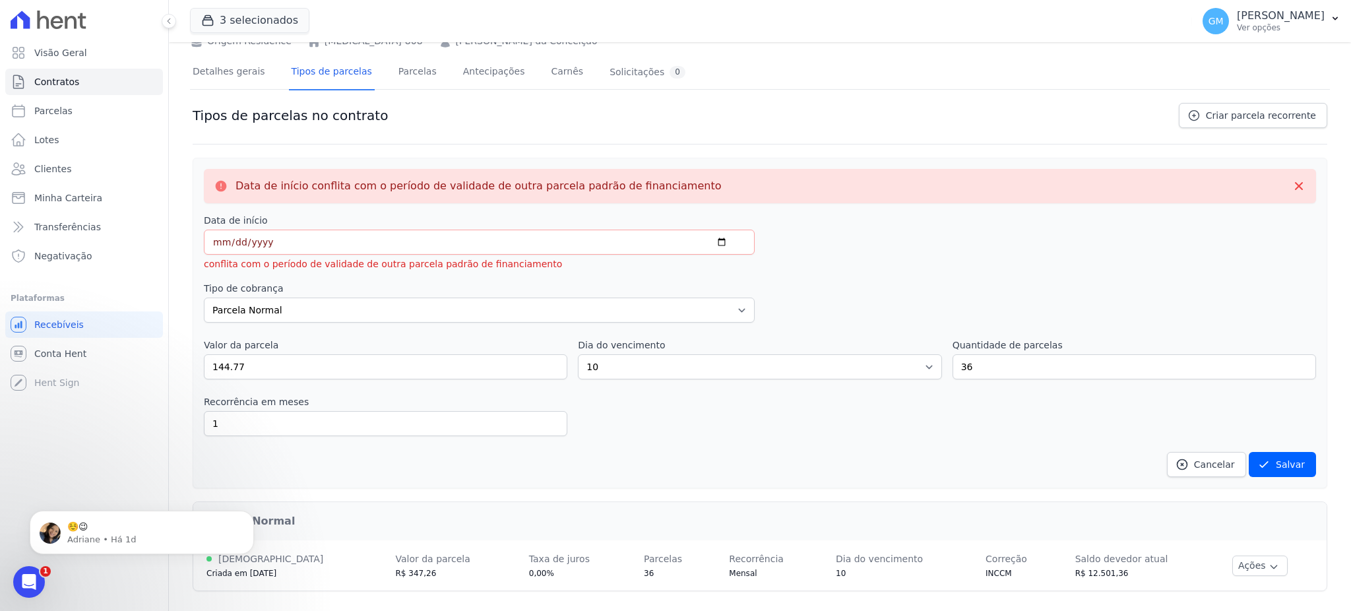
scroll to position [39, 0]
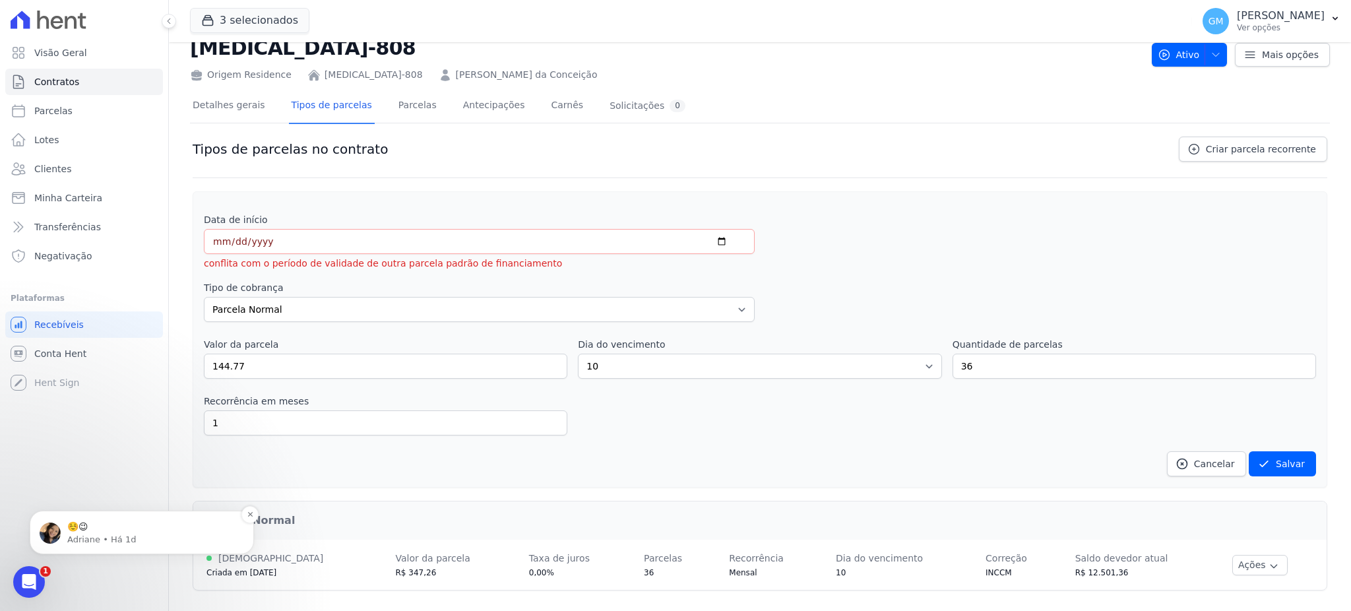
click at [96, 525] on p "☺️😉" at bounding box center [152, 527] width 170 height 13
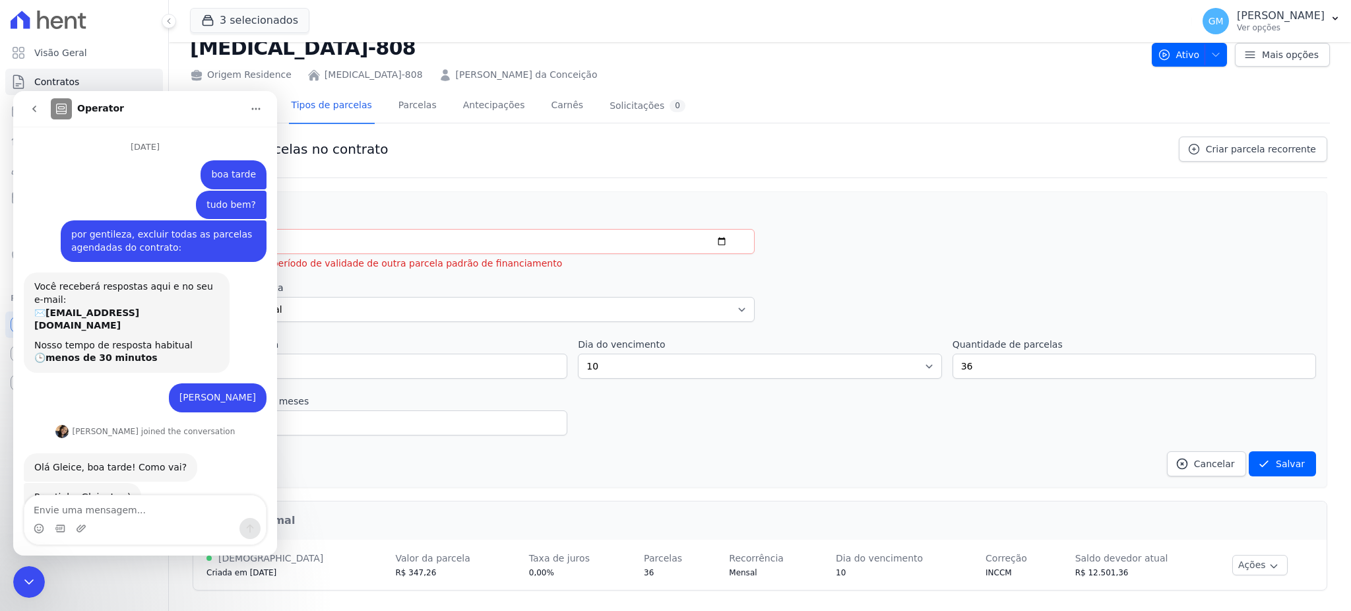
scroll to position [28, 0]
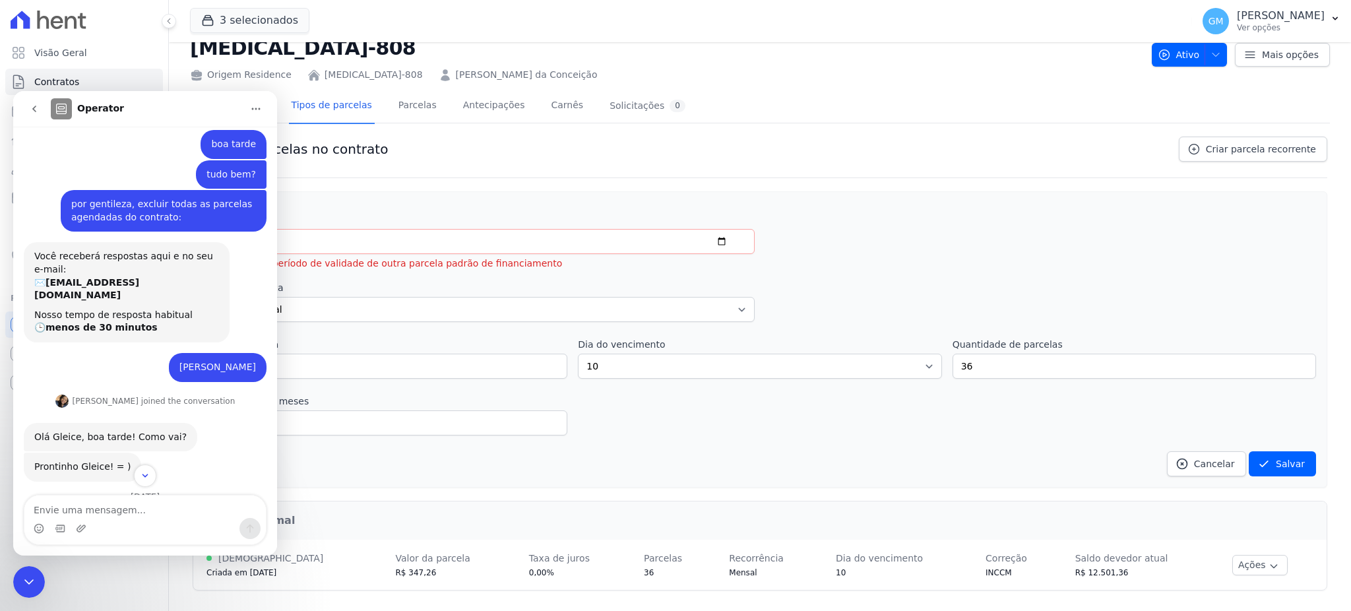
click at [109, 504] on textarea "Envie uma mensagem..." at bounding box center [145, 507] width 242 height 22
type textarea "bom dia"
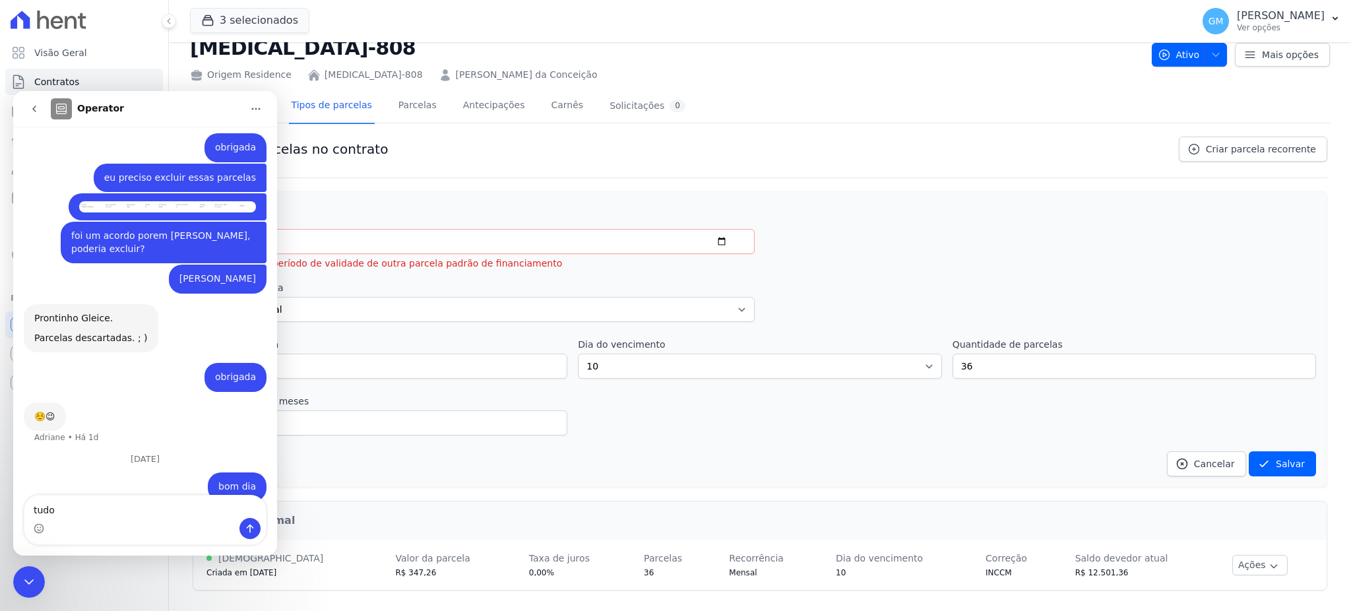
scroll to position [882, 0]
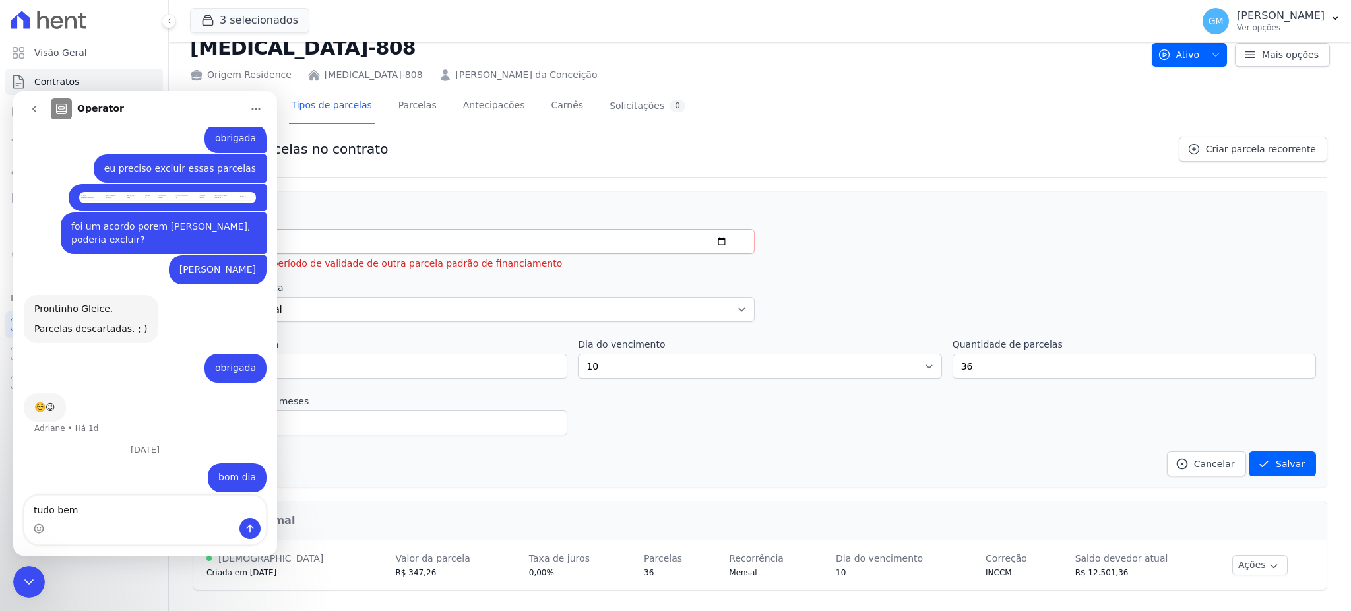
type textarea "tudo bem?"
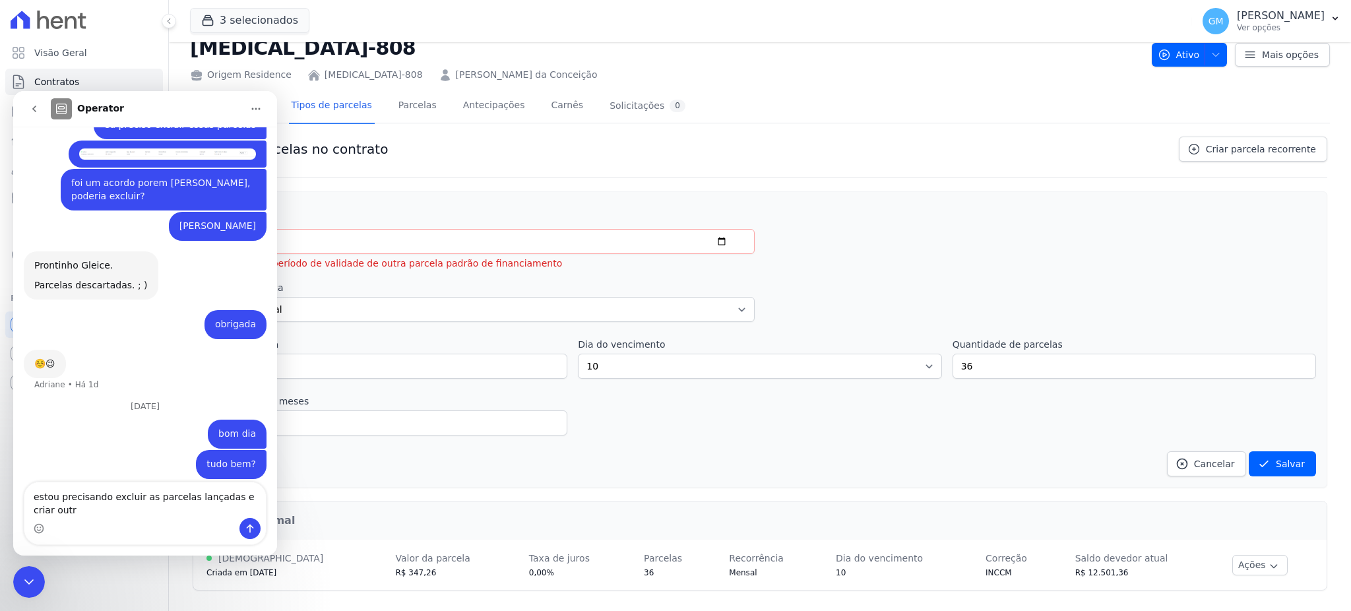
type textarea "estou precisando excluir as parcelas lançadas e criar outro"
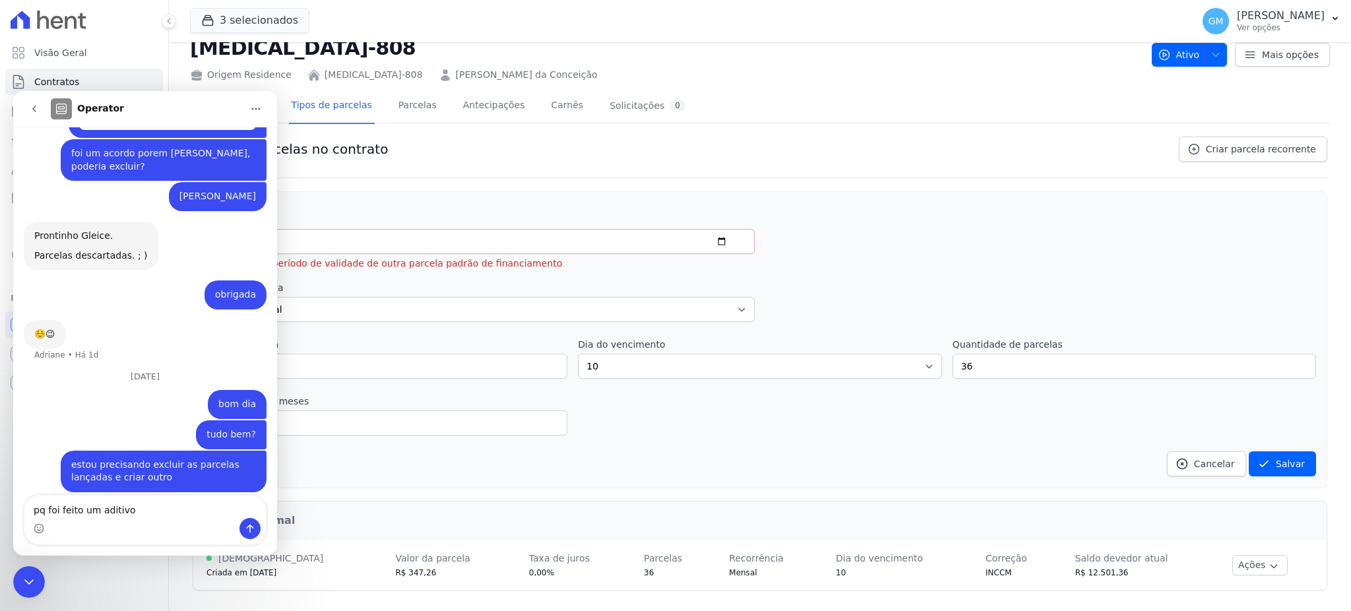
type textarea "pq foi feito um aditivo"
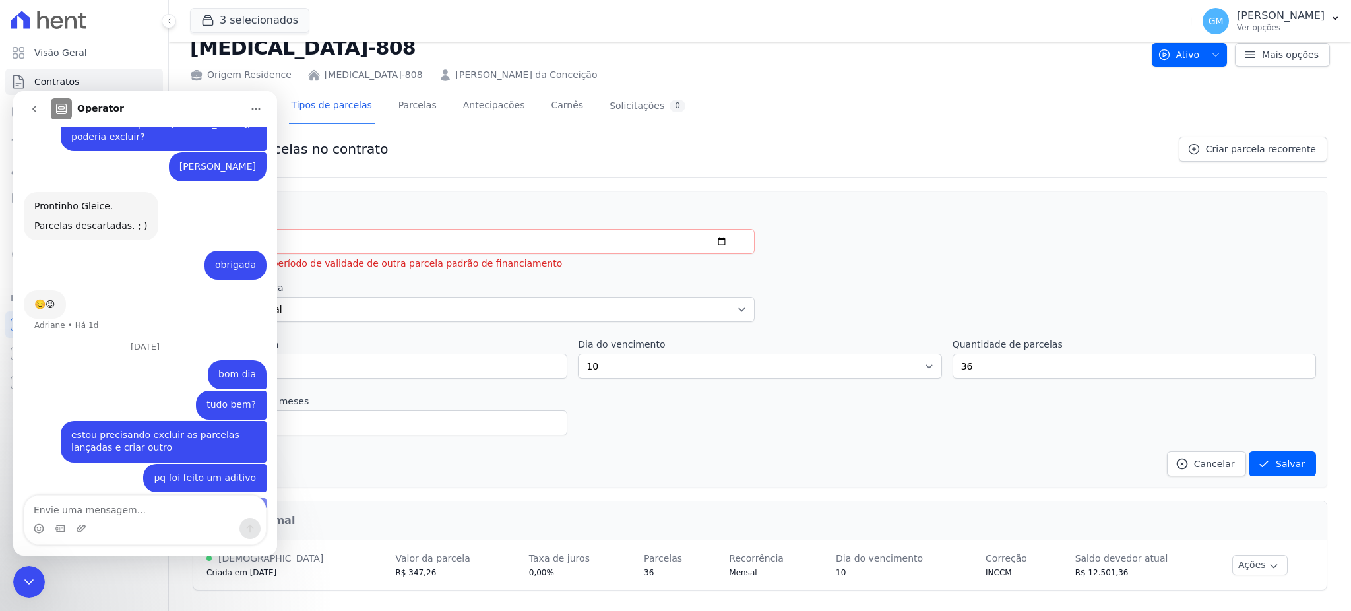
scroll to position [1072, 0]
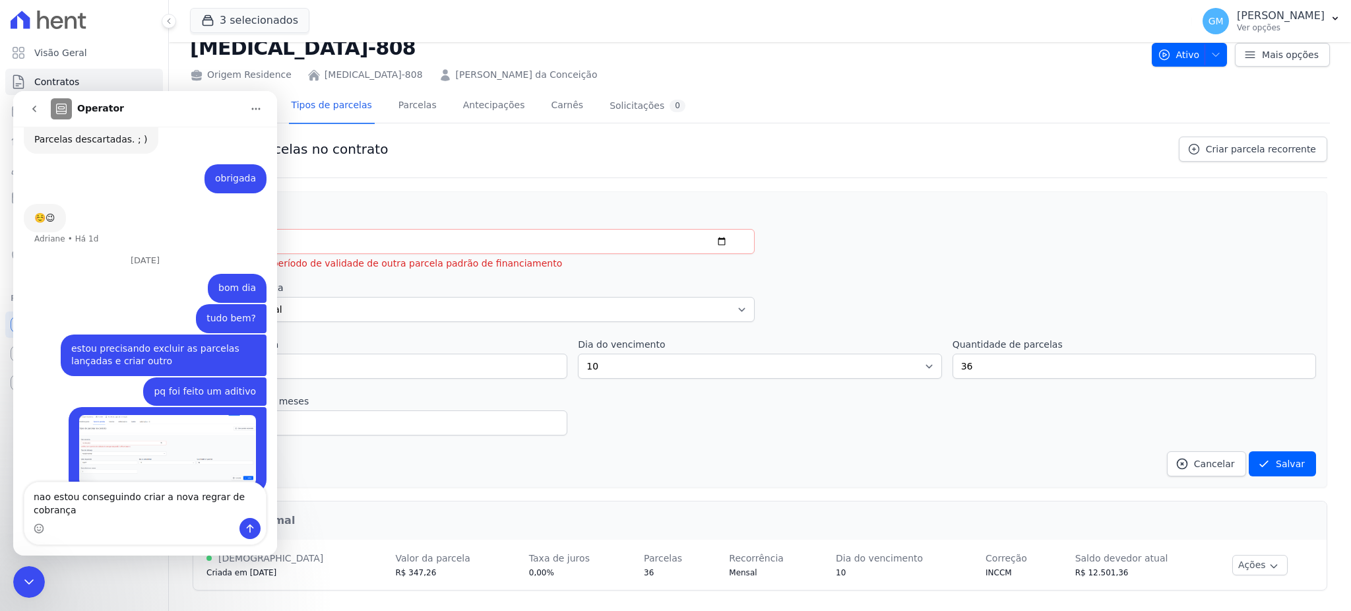
type textarea "nao estou conseguindo criar a nova regrar de cobrança"
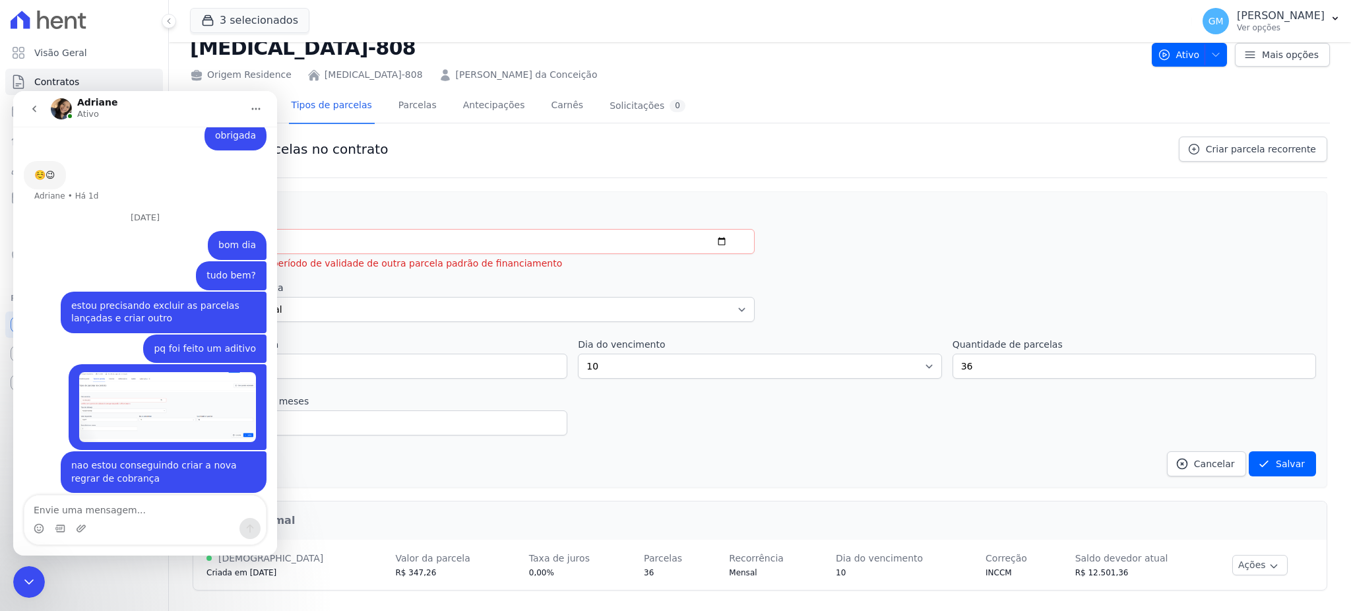
scroll to position [1166, 0]
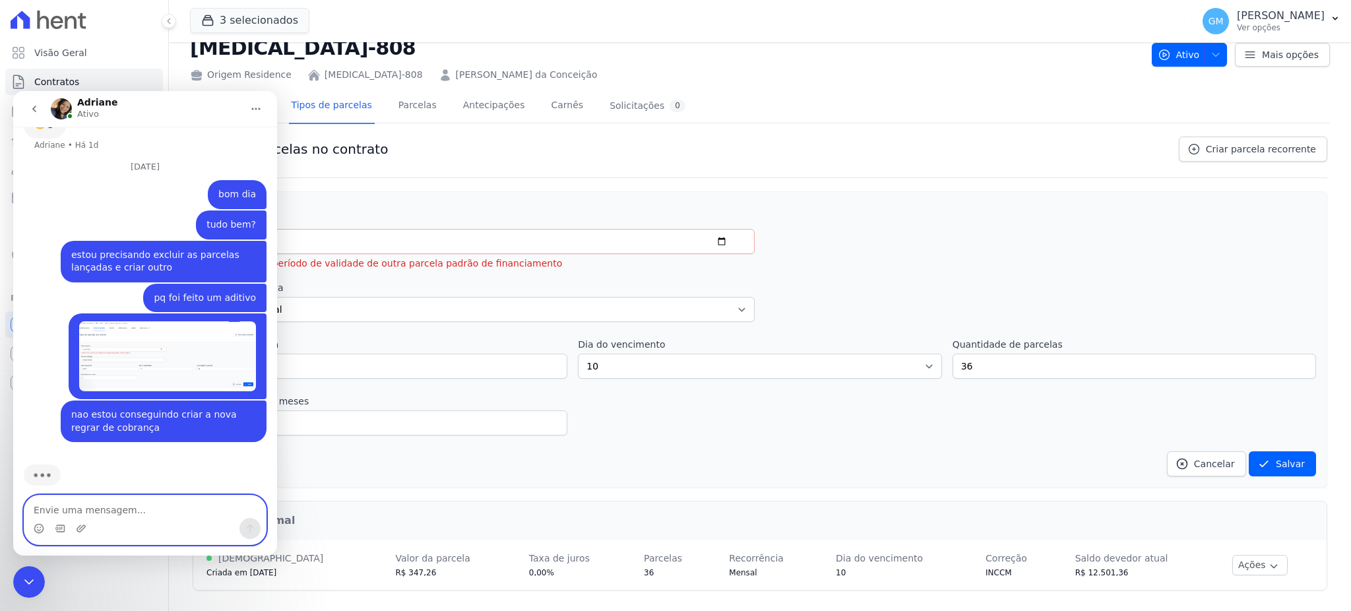
click at [103, 499] on textarea "Envie uma mensagem..." at bounding box center [145, 507] width 242 height 22
click at [144, 501] on textarea "Envie uma mensagem..." at bounding box center [145, 507] width 242 height 22
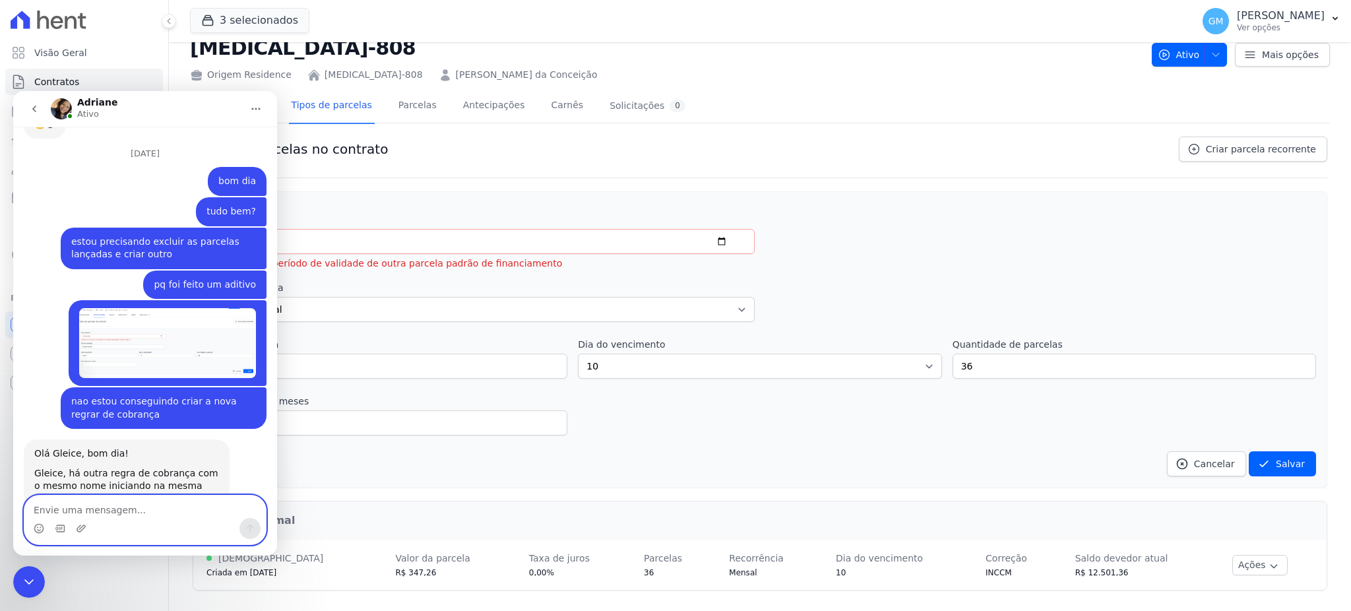
scroll to position [1284, 0]
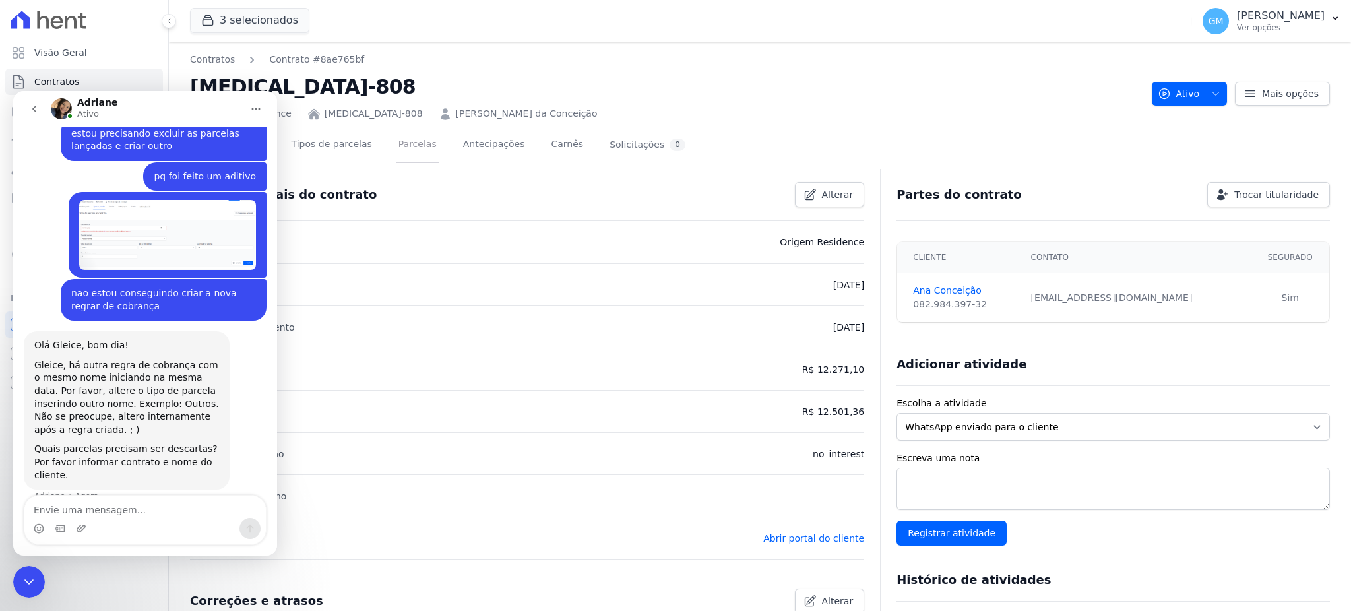
scroll to position [1284, 0]
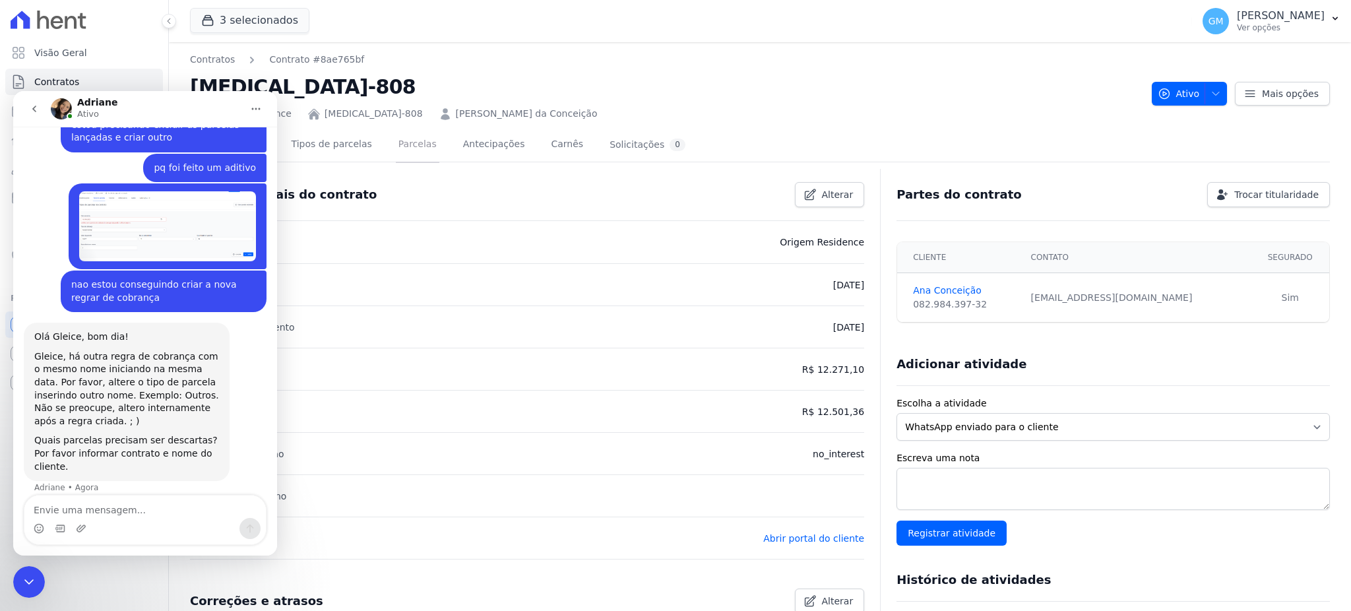
click at [402, 138] on link "Parcelas" at bounding box center [418, 145] width 44 height 35
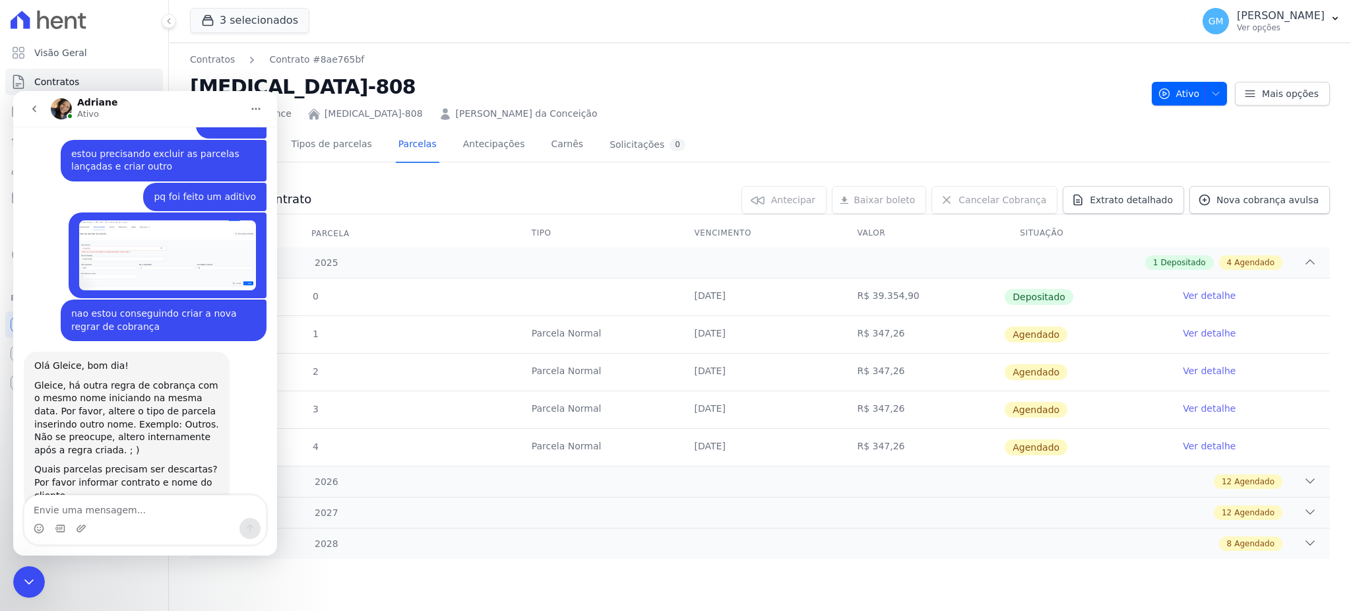
scroll to position [1284, 0]
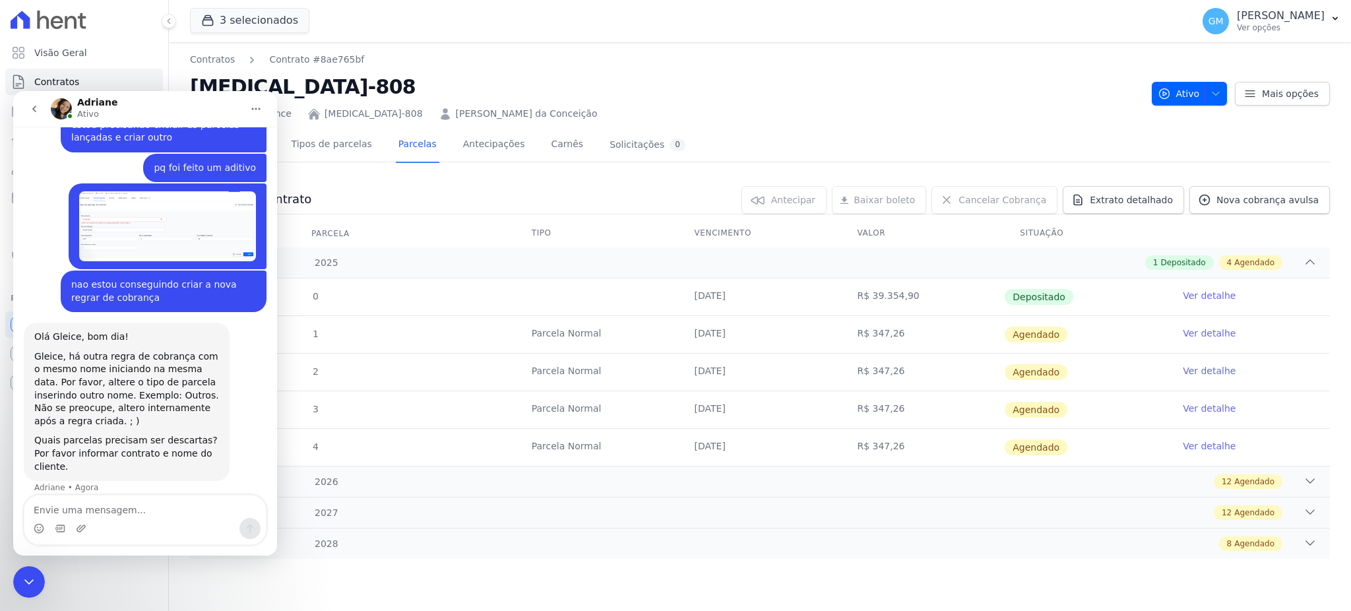
click at [1205, 332] on link "Ver detalhe" at bounding box center [1209, 333] width 53 height 13
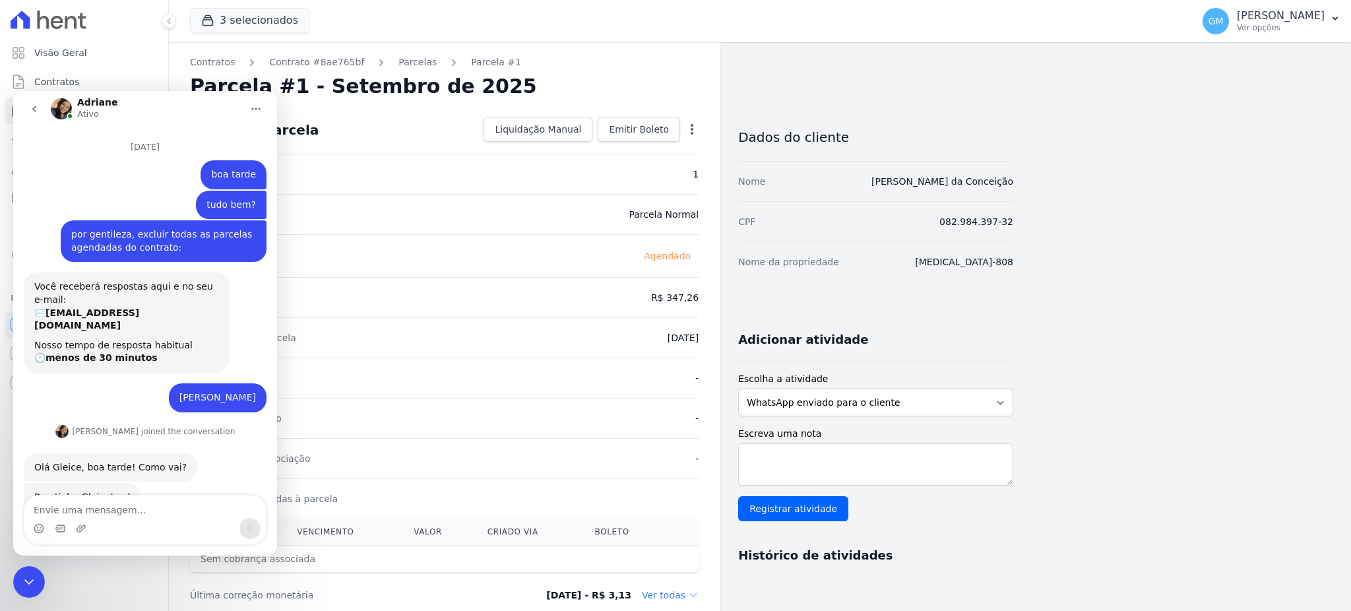
drag, startPoint x: 1031, startPoint y: 174, endPoint x: 862, endPoint y: 174, distance: 168.9
click at [862, 174] on div "Contratos Contrato #8ae765bf [GEOGRAPHIC_DATA] Parcela #1 [GEOGRAPHIC_DATA] #1 …" at bounding box center [749, 466] width 1161 height 849
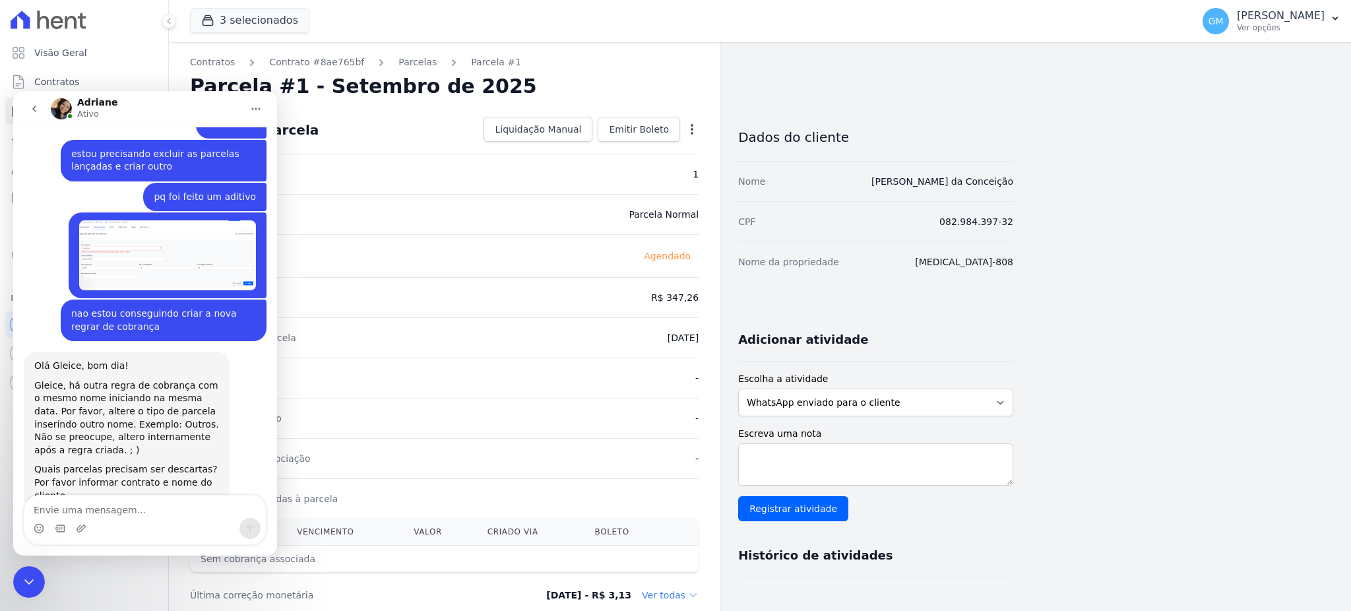
scroll to position [1284, 0]
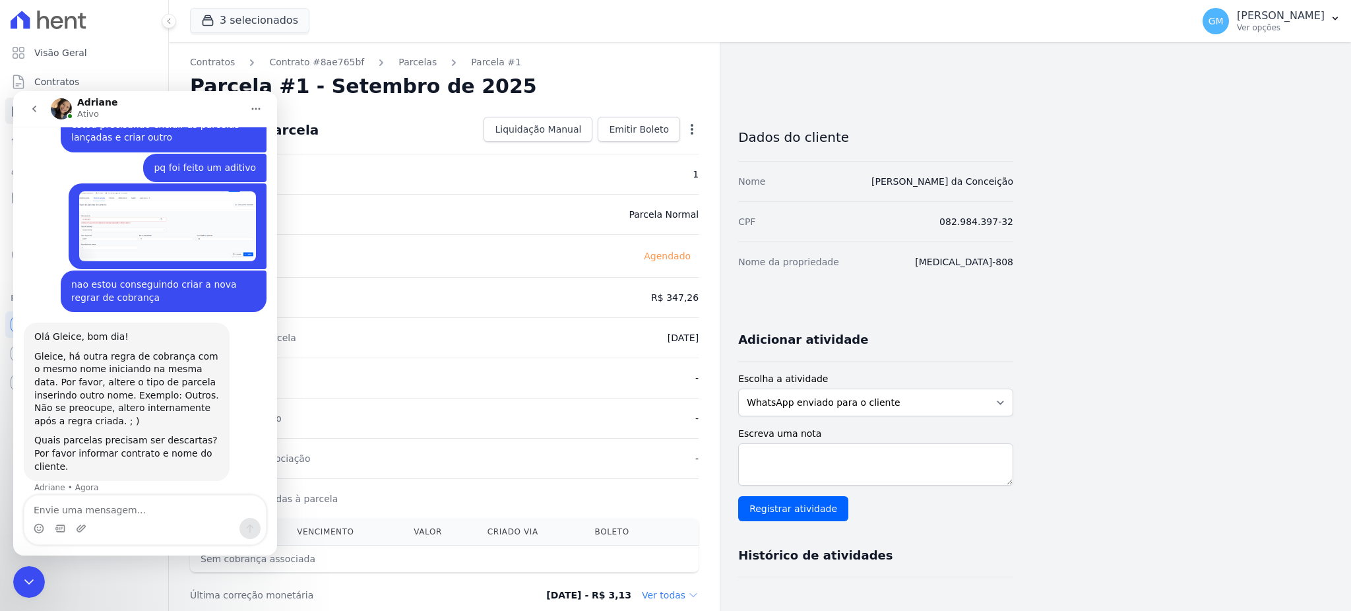
click at [177, 509] on textarea "Envie uma mensagem..." at bounding box center [145, 507] width 242 height 22
type textarea "entendi"
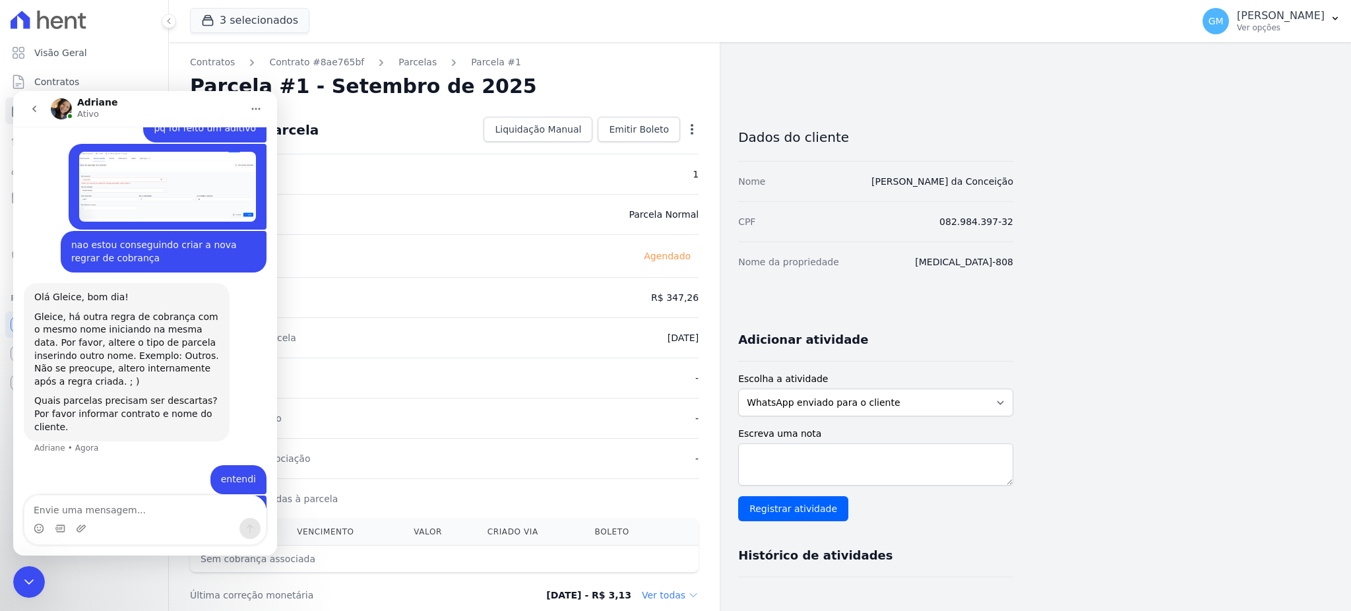
scroll to position [1411, 0]
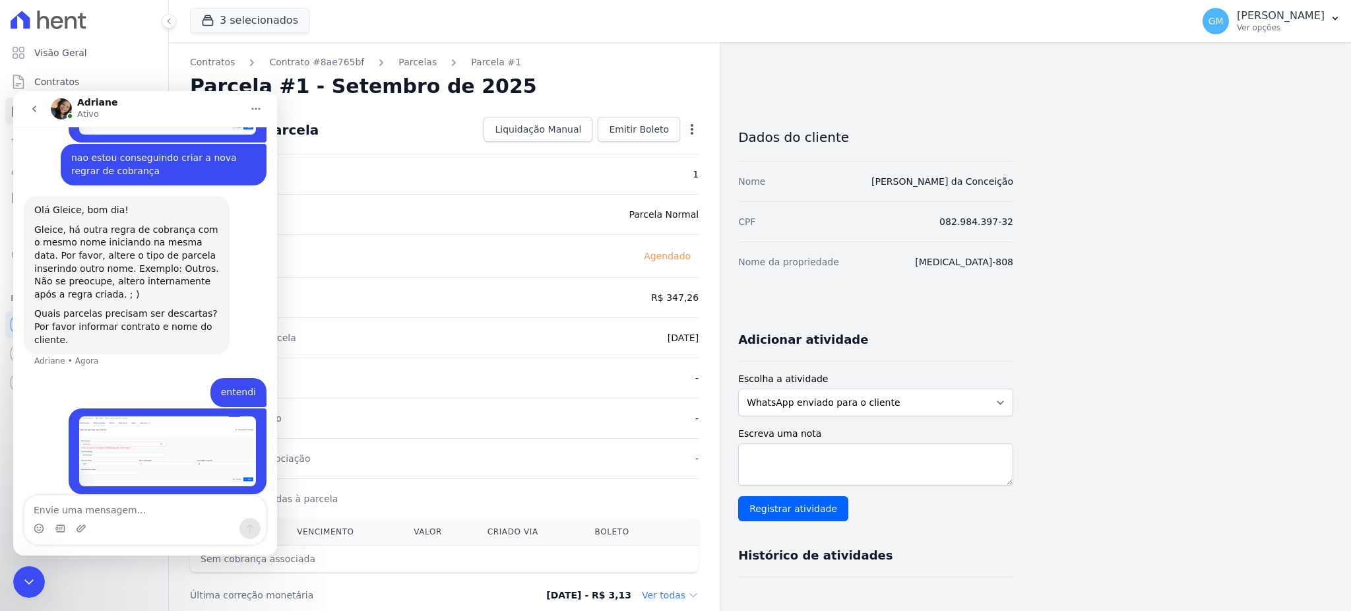
click at [195, 416] on img "Gleice diz…" at bounding box center [167, 451] width 177 height 70
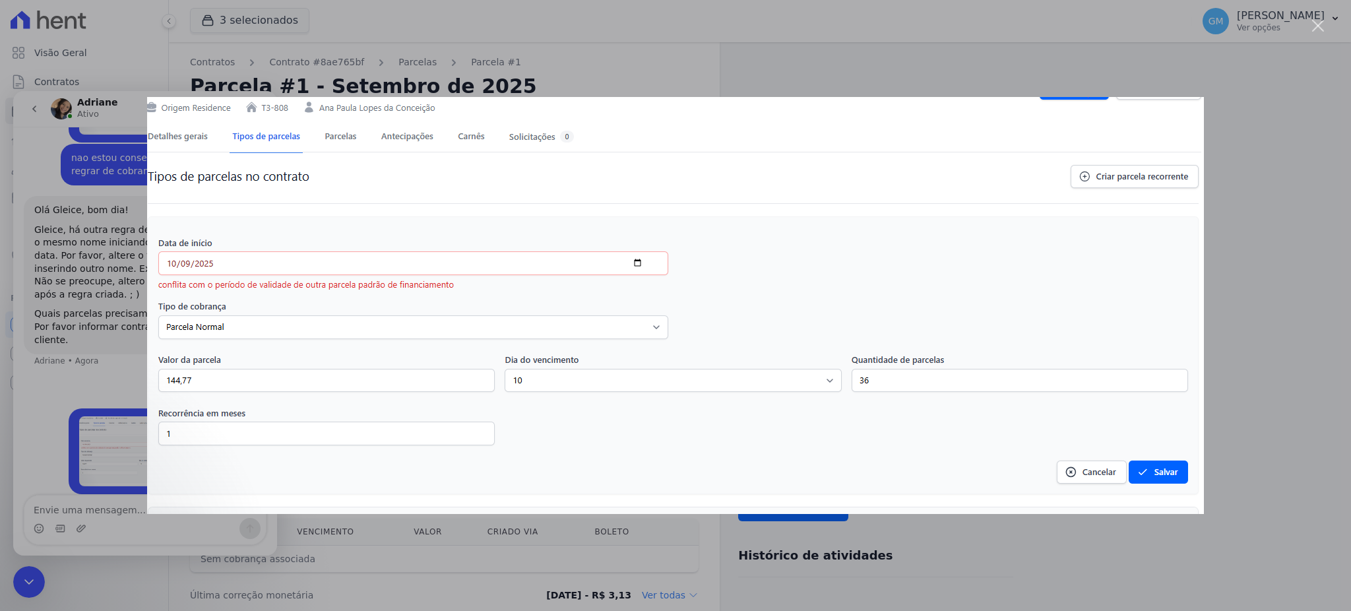
drag, startPoint x: 182, startPoint y: 320, endPoint x: 1261, endPoint y: 211, distance: 1084.4
click at [1261, 211] on div "Messenger da Intercom" at bounding box center [675, 305] width 1351 height 611
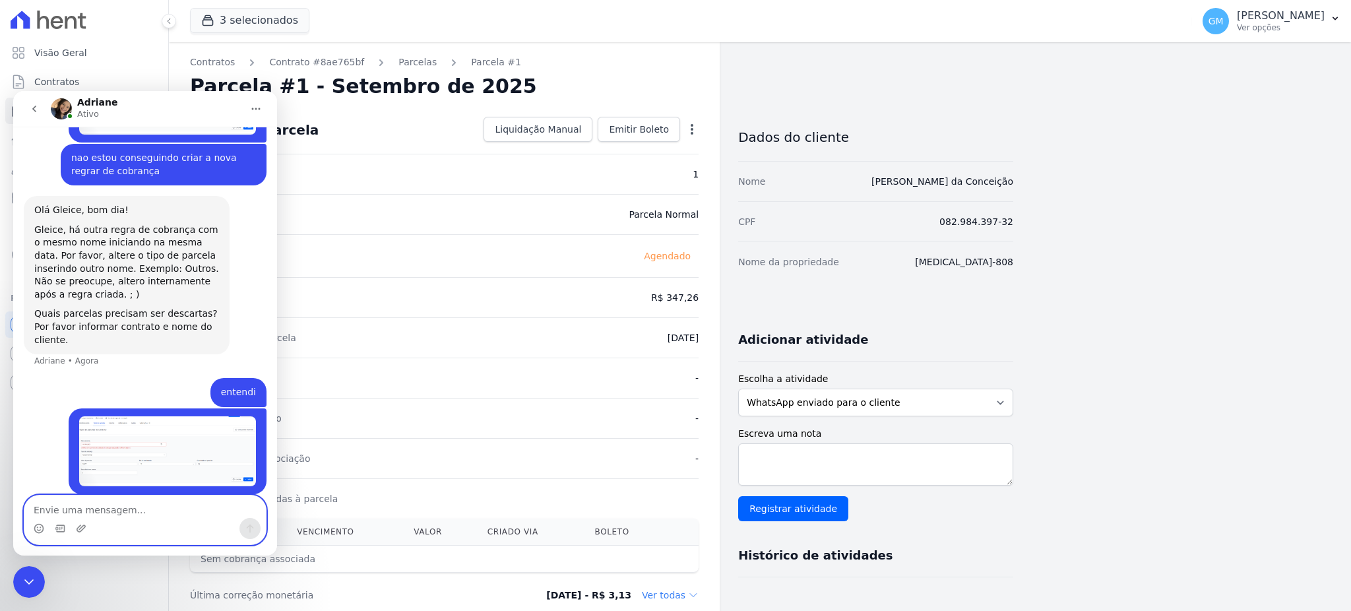
click at [168, 502] on textarea "Envie uma mensagem..." at bounding box center [145, 507] width 242 height 22
type textarea "desculpa mandei erradp"
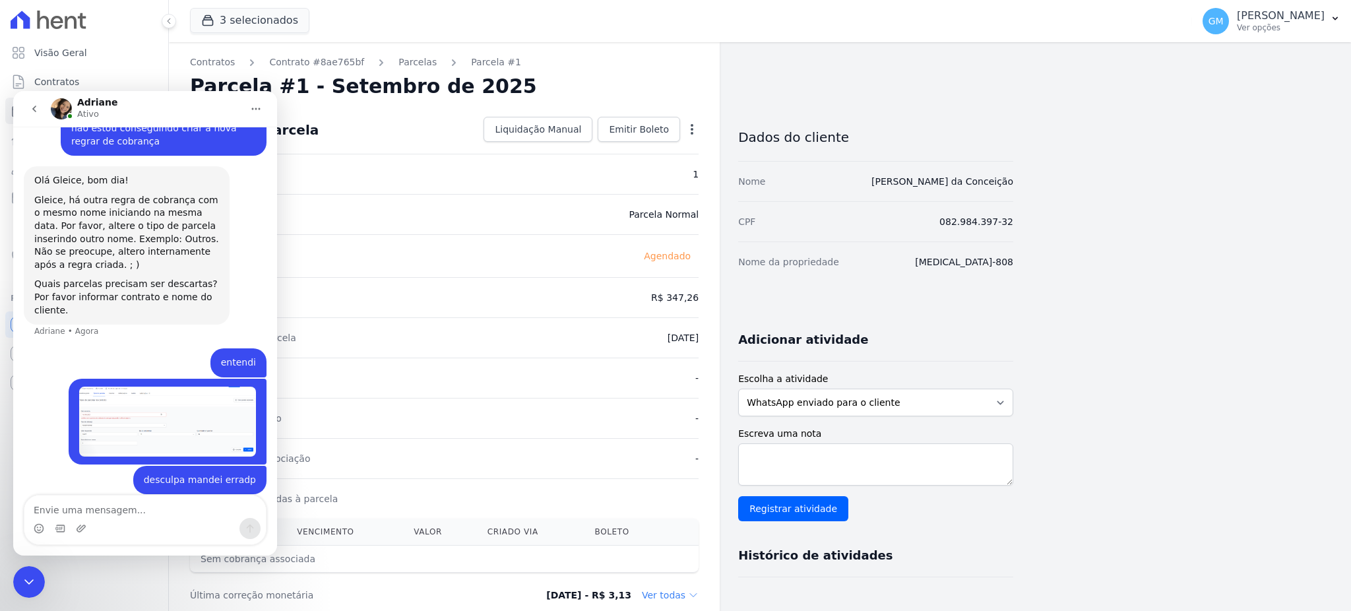
click at [1001, 200] on div "Nome [PERSON_NAME] da Conceição" at bounding box center [875, 181] width 275 height 40
drag, startPoint x: 992, startPoint y: 182, endPoint x: 868, endPoint y: 180, distance: 124.1
click at [868, 180] on div "Contratos Contrato #8ae765bf [GEOGRAPHIC_DATA] Parcela #1 [GEOGRAPHIC_DATA] #1 …" at bounding box center [749, 466] width 1161 height 849
copy link "[PERSON_NAME] da Conceição"
click at [117, 520] on div "Messenger da Intercom" at bounding box center [145, 528] width 242 height 21
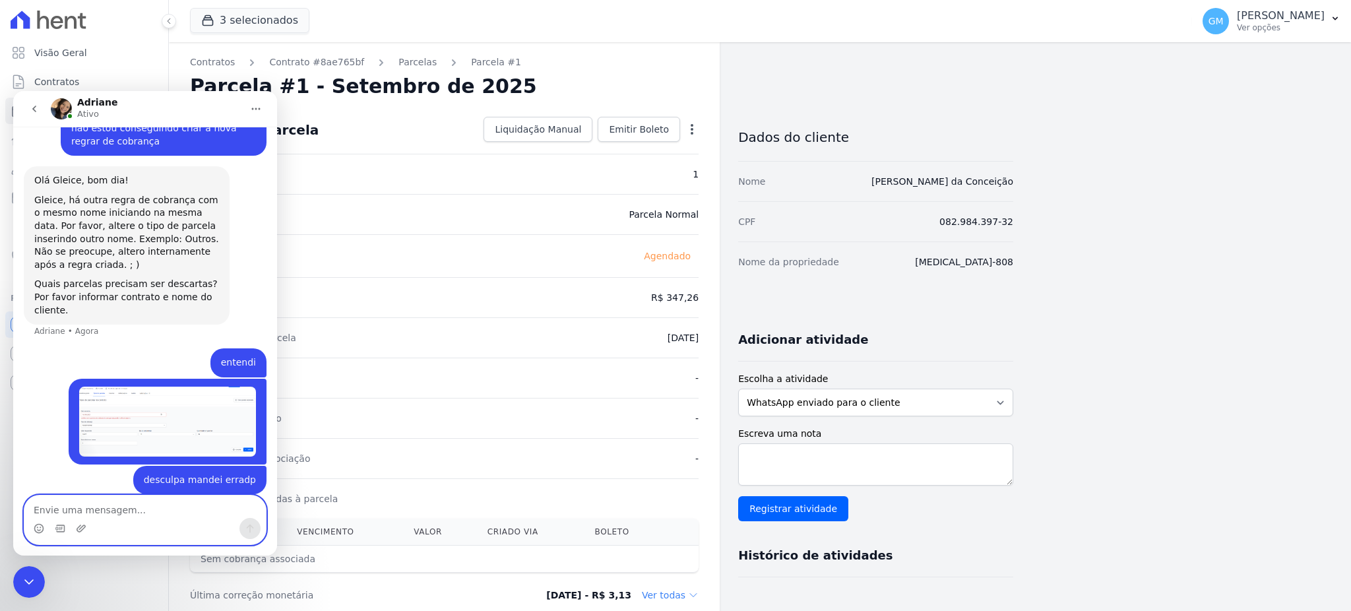
click at [109, 505] on textarea "Envie uma mensagem..." at bounding box center [145, 507] width 242 height 22
paste textarea "[PERSON_NAME] [PERSON_NAME]"
type textarea "[PERSON_NAME] [PERSON_NAME]"
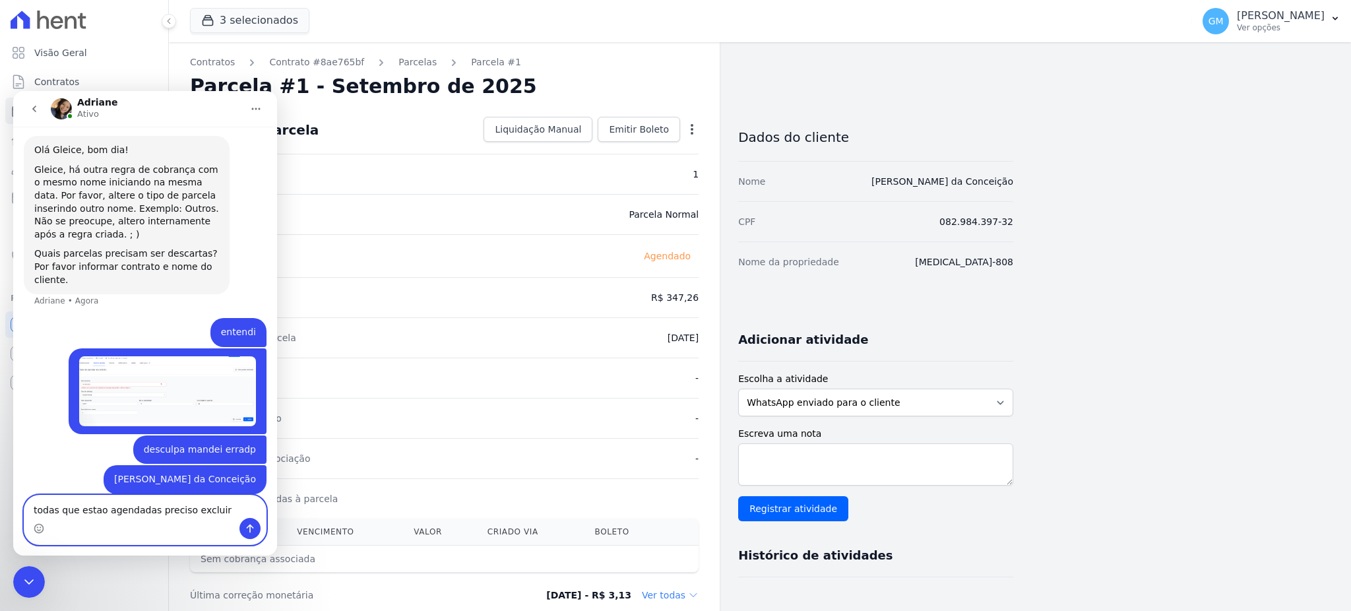
type textarea "todas que estao agendadas preciso excluir"
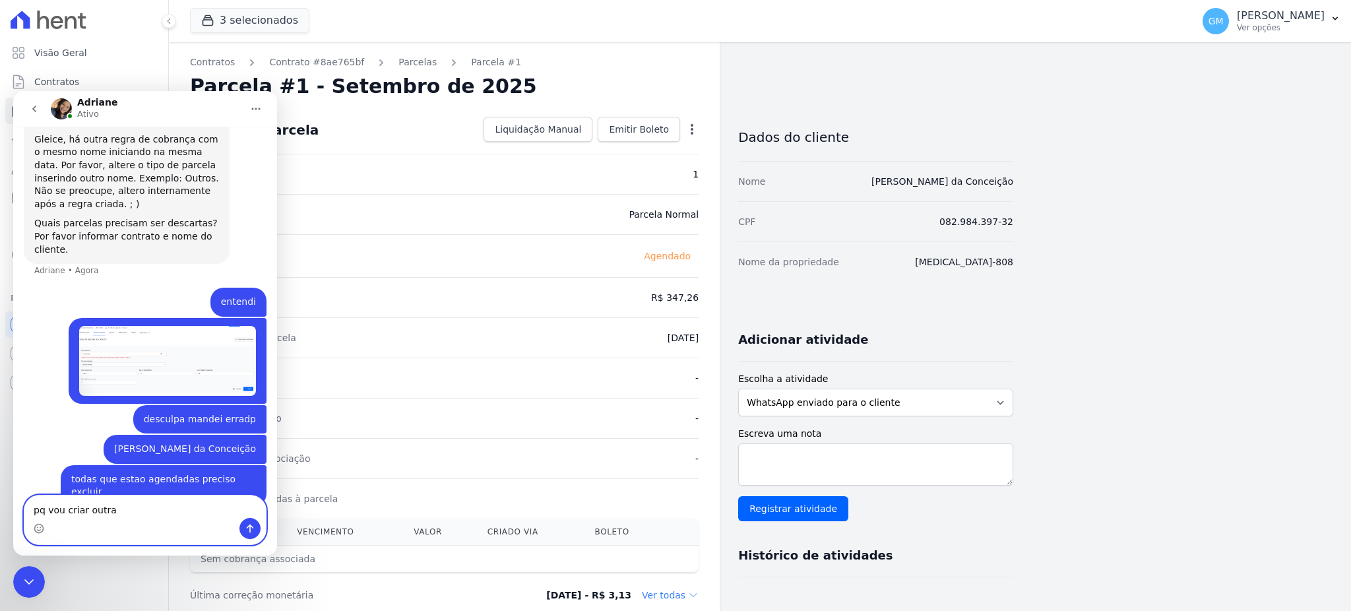
type textarea "pq vou criar outra"
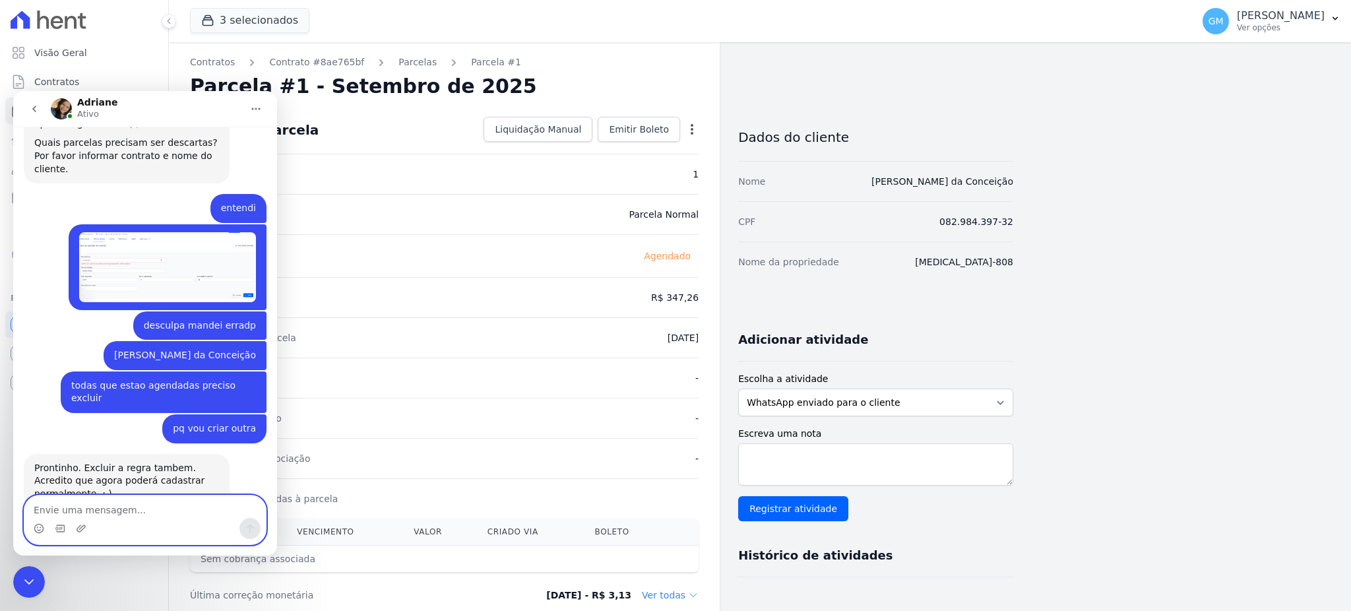
scroll to position [1584, 0]
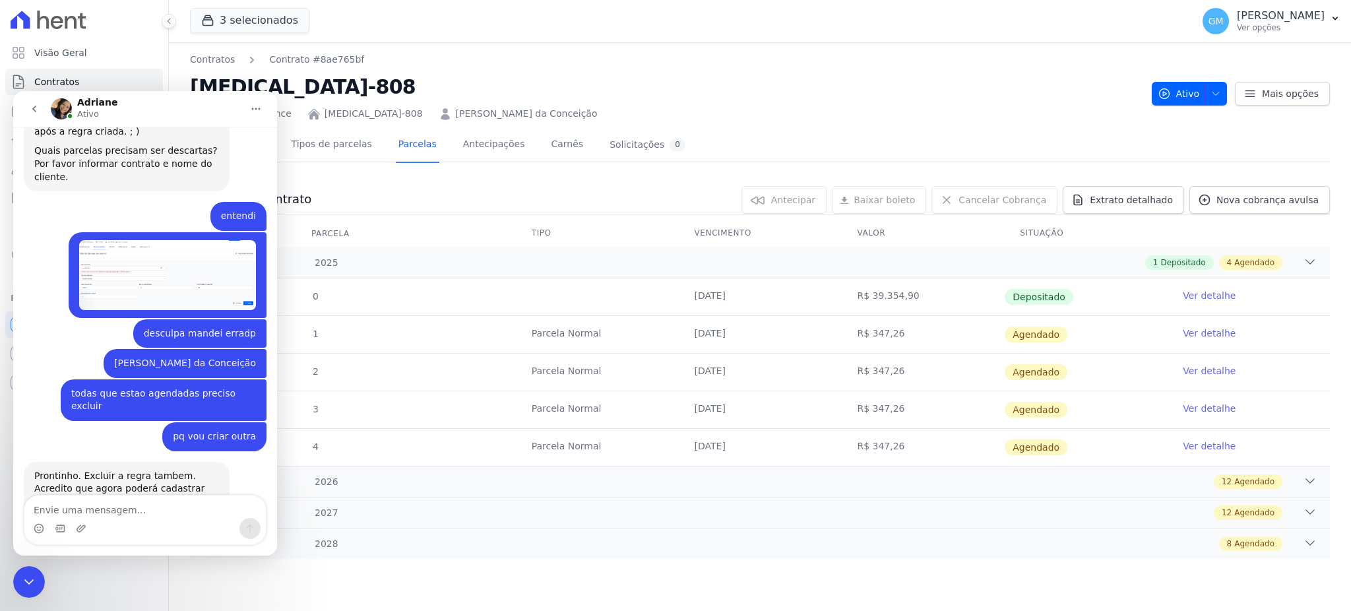
scroll to position [1584, 0]
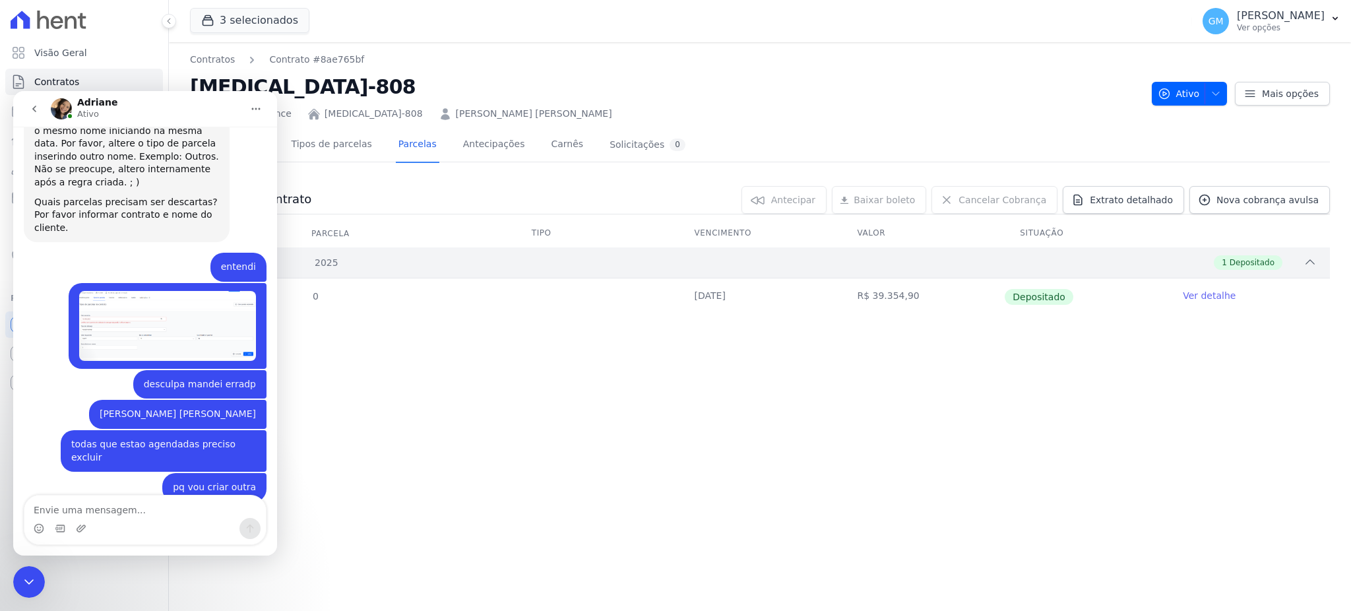
scroll to position [1584, 0]
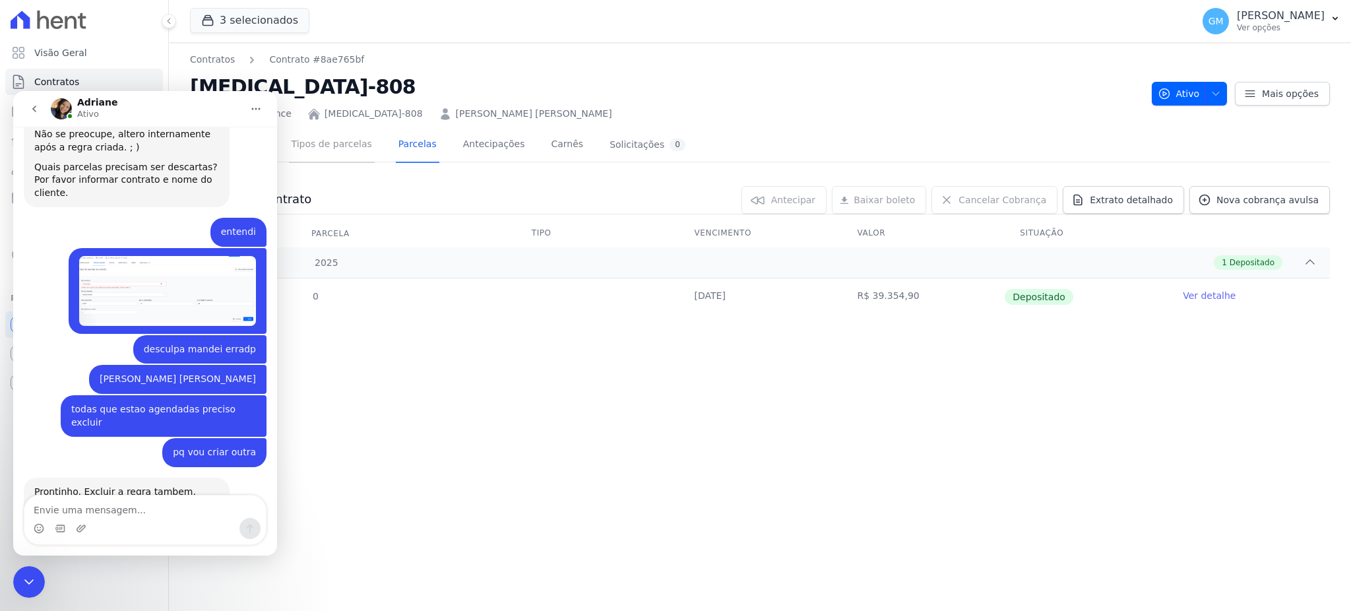
click at [346, 144] on link "Tipos de parcelas" at bounding box center [332, 145] width 86 height 35
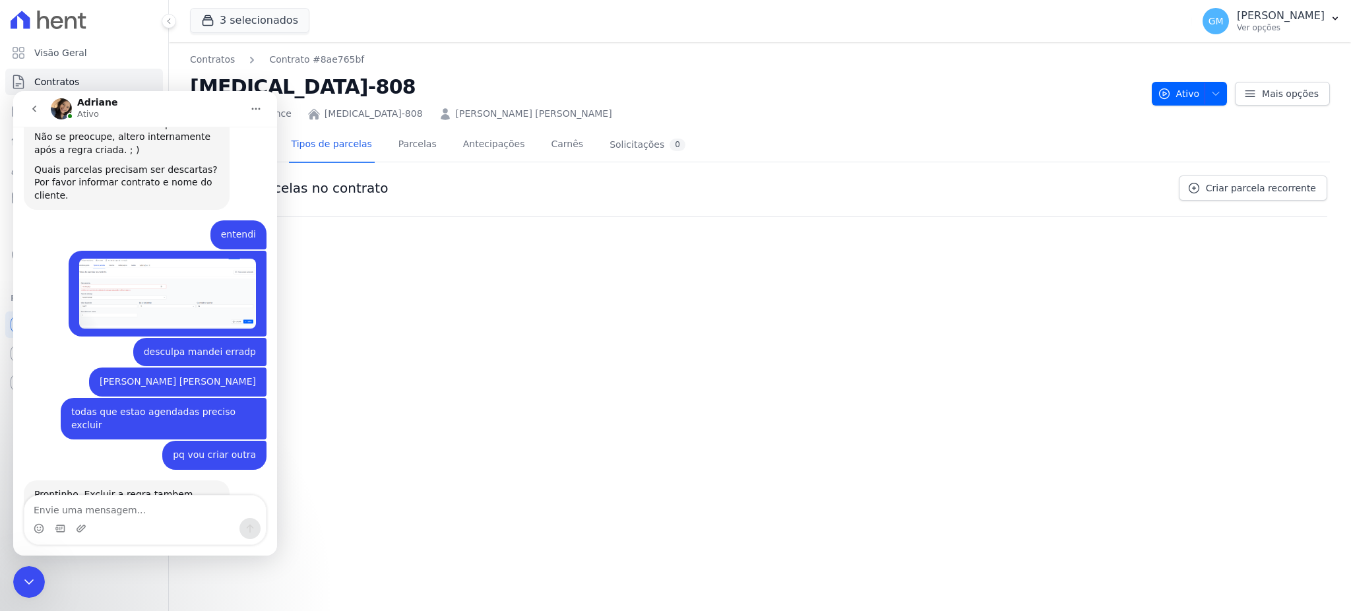
scroll to position [1584, 0]
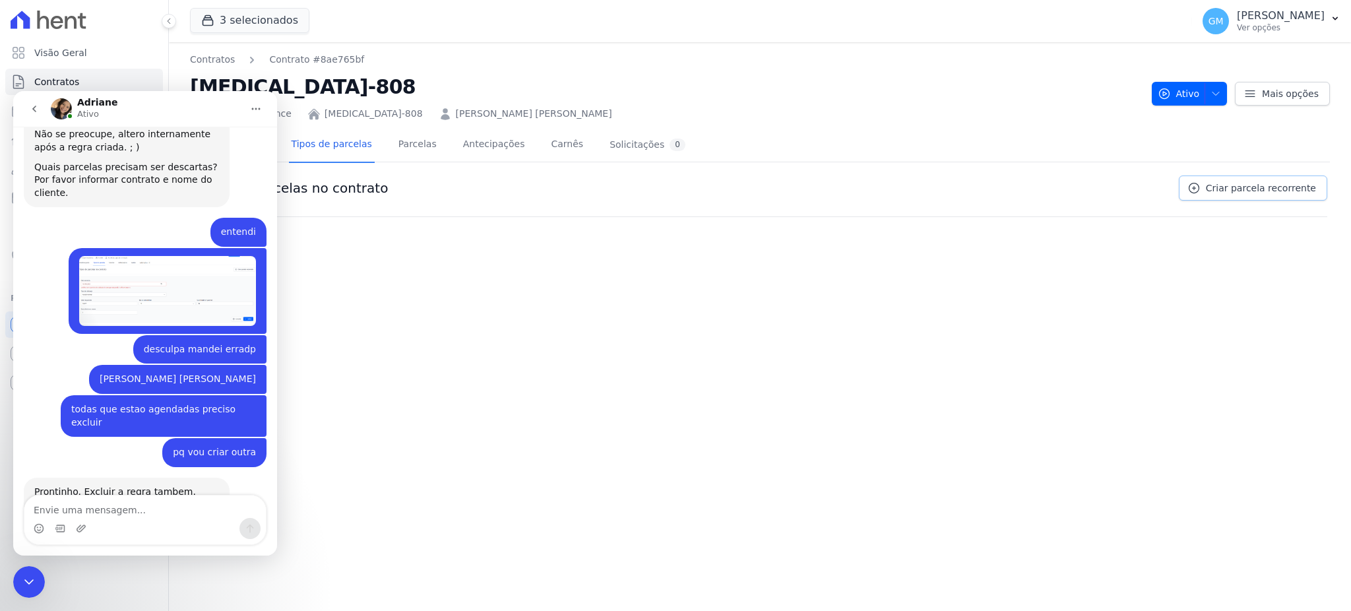
click at [1229, 198] on link "Criar parcela recorrente" at bounding box center [1253, 188] width 148 height 25
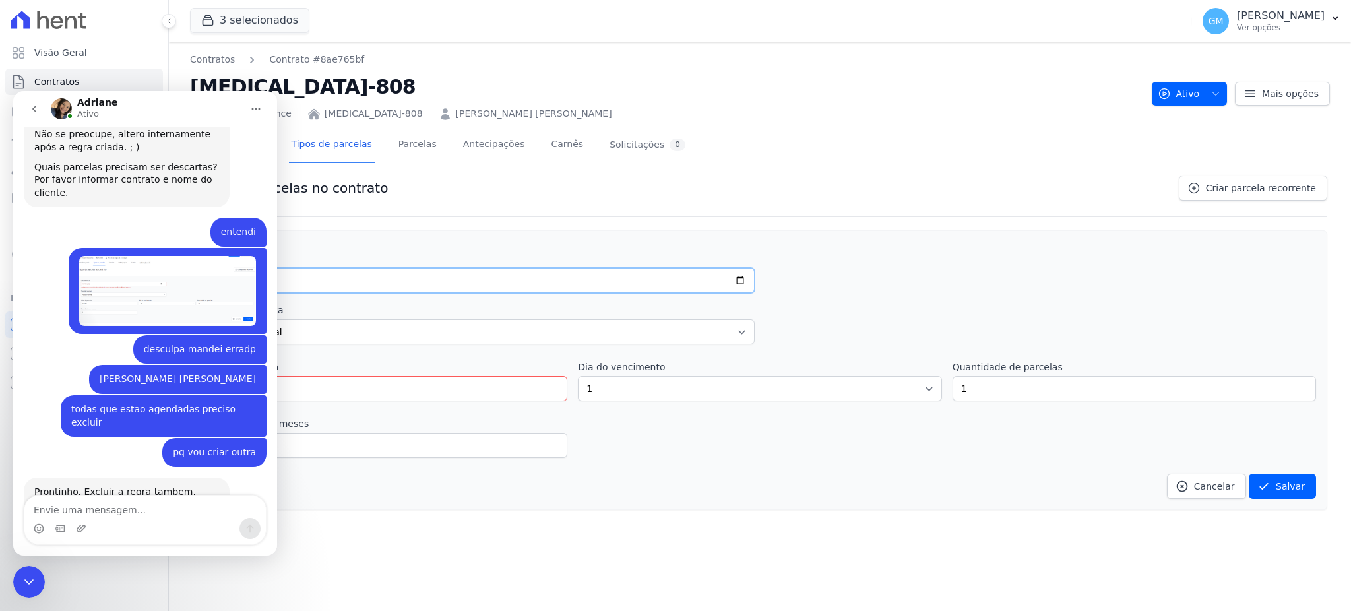
click at [747, 284] on input "date" at bounding box center [479, 280] width 551 height 25
drag, startPoint x: 39, startPoint y: 576, endPoint x: 77, endPoint y: 1095, distance: 520.7
click at [39, 576] on div "Encerramento do Messenger da Intercom" at bounding box center [29, 582] width 32 height 32
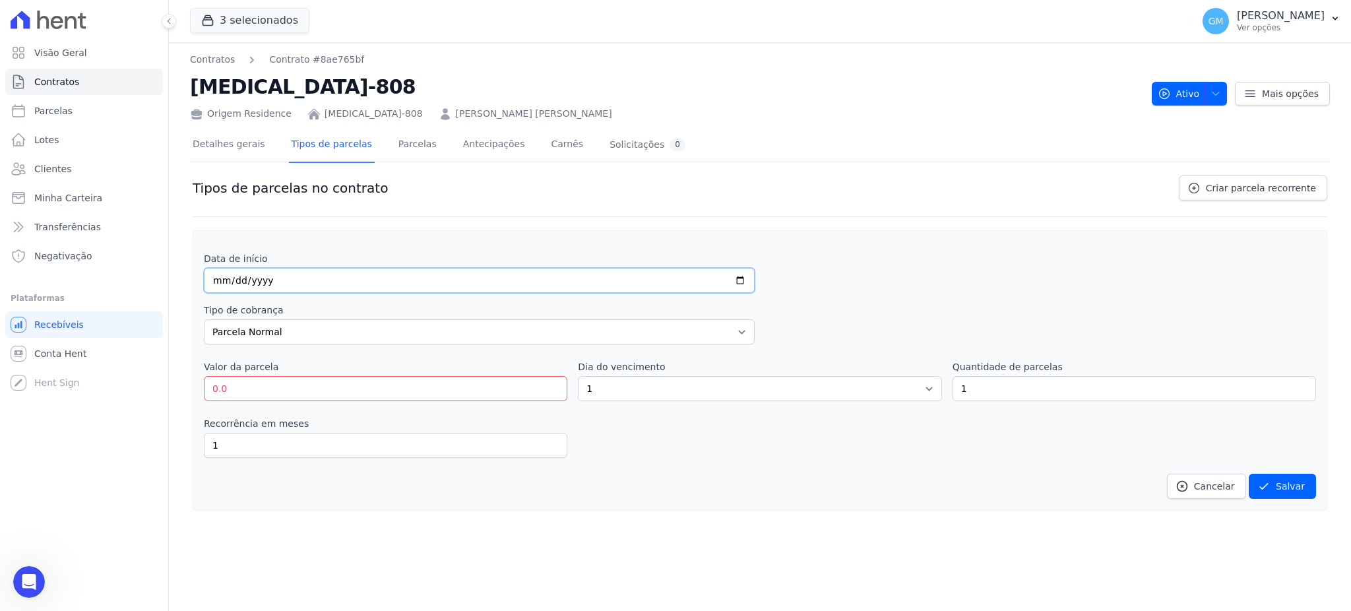
click at [707, 284] on input "date" at bounding box center [479, 280] width 551 height 25
type input "[DATE]"
click at [696, 332] on select "Parcela Normal Entrada Sinal Intercalada Chaves Pré-chaves Pós-chaves Impostos …" at bounding box center [479, 331] width 551 height 25
click at [911, 240] on div "Data de início 2025-09-10 Tipo de cobrança Parcela Normal Entrada Sinal Interca…" at bounding box center [760, 370] width 1135 height 280
drag, startPoint x: 381, startPoint y: 379, endPoint x: 144, endPoint y: 383, distance: 237.6
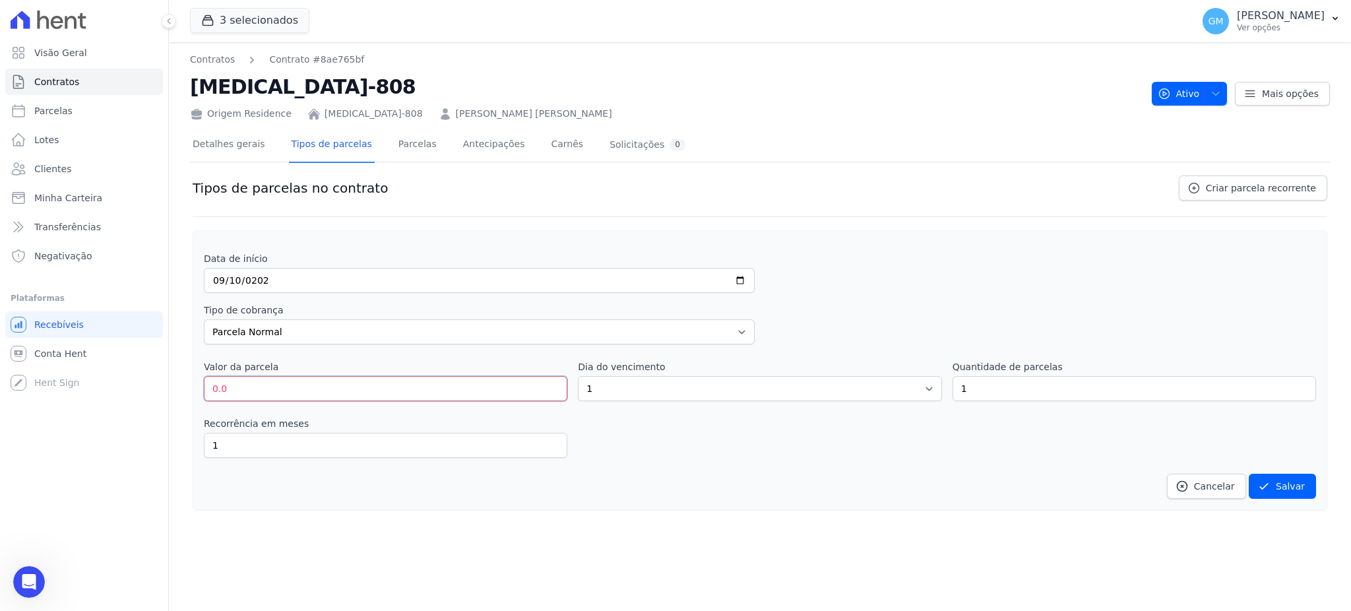
click at [144, 383] on div "Visão Geral Contratos Parcelas Lotes Clientes Minha Carteira Transferências Neg…" at bounding box center [675, 305] width 1351 height 611
click at [339, 395] on input "14" at bounding box center [386, 388] width 364 height 25
type input "144.77"
click at [647, 379] on select "1 2 3 4 5 6 7 8 9 10 11 12 13 14 15 16 17 18 19 20 21 22 23 24 25 26 27 28 29 3…" at bounding box center [760, 388] width 364 height 25
click at [578, 376] on select "1 2 3 4 5 6 7 8 9 10 11 12 13 14 15 16 17 18 19 20 21 22 23 24 25 26 27 28 29 3…" at bounding box center [760, 388] width 364 height 25
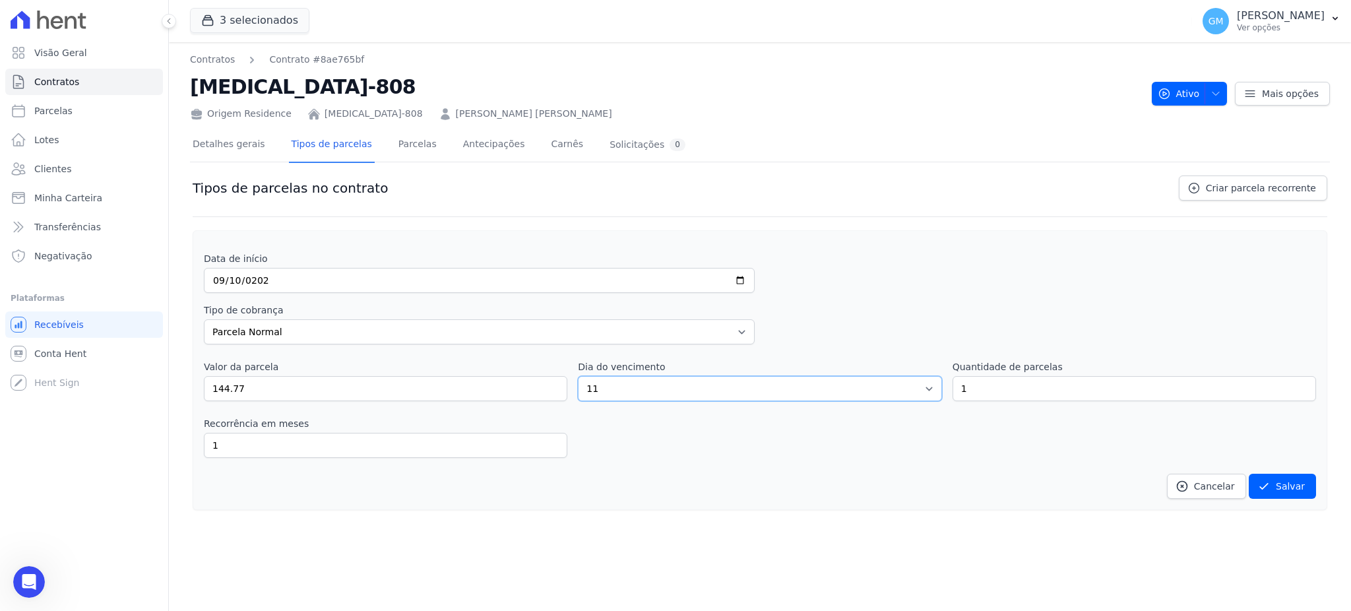
click at [610, 401] on select "1 2 3 4 5 6 7 8 9 10 11 12 13 14 15 16 17 18 19 20 21 22 23 24 25 26 27 28 29 3…" at bounding box center [760, 388] width 364 height 25
select select "10"
click at [578, 376] on select "1 2 3 4 5 6 7 8 9 10 11 12 13 14 15 16 17 18 19 20 21 22 23 24 25 26 27 28 29 3…" at bounding box center [760, 388] width 364 height 25
drag, startPoint x: 985, startPoint y: 371, endPoint x: 972, endPoint y: 388, distance: 21.6
click at [892, 388] on div "Valor da parcela 144.77 Dia do vencimento 1 2 3 4 5 6 7 8 9 10 11 12 13 14 15 1…" at bounding box center [760, 380] width 1113 height 41
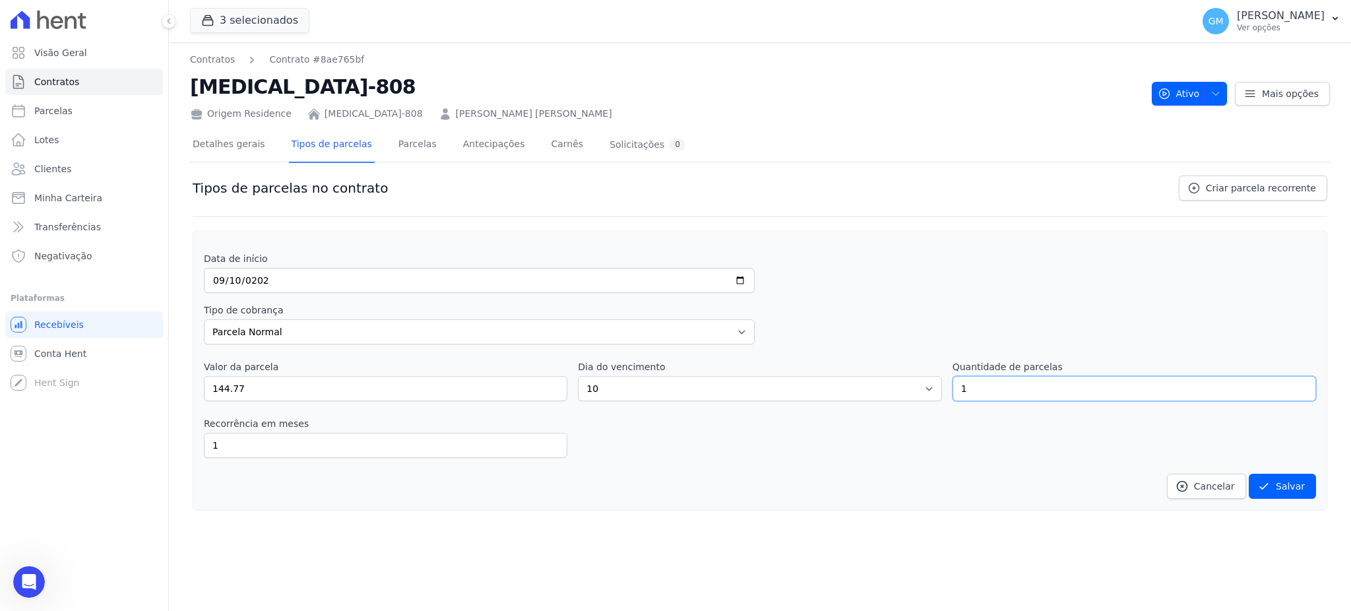
drag, startPoint x: 985, startPoint y: 388, endPoint x: 890, endPoint y: 385, distance: 95.1
click at [890, 385] on div "Valor da parcela 144.77 Dia do vencimento 1 2 3 4 5 6 7 8 9 10 11 12 13 14 15 1…" at bounding box center [760, 380] width 1113 height 41
type input "36"
click at [1285, 486] on button "Salvar" at bounding box center [1282, 486] width 67 height 25
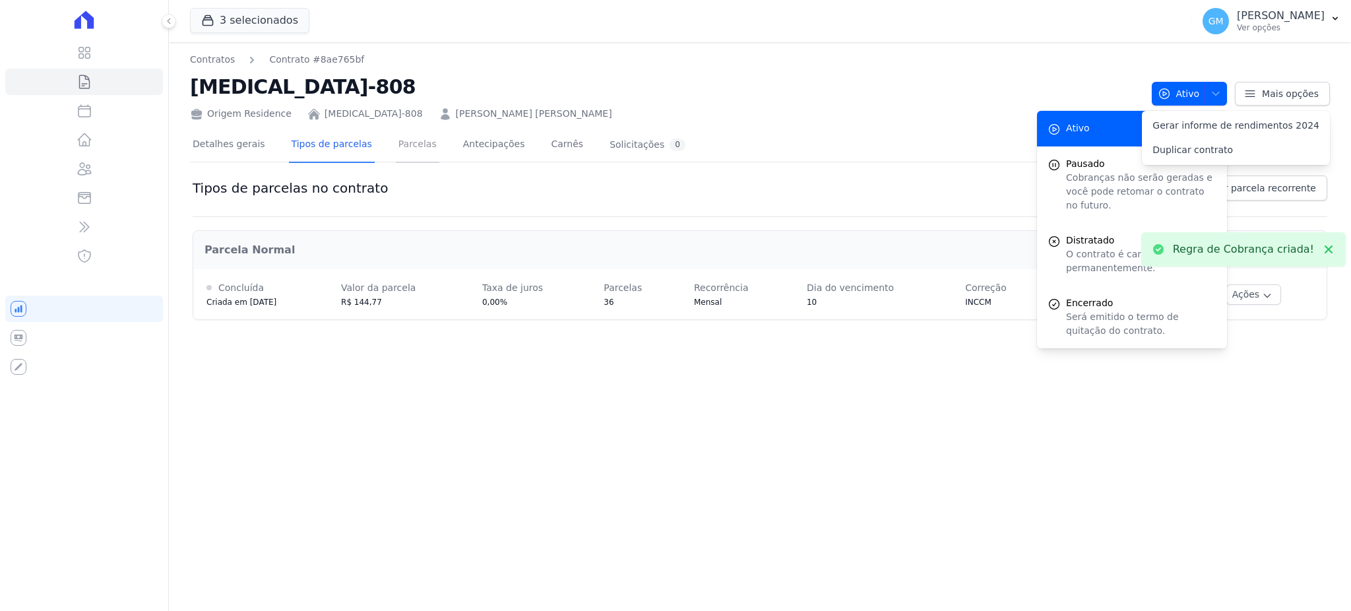
click at [402, 145] on link "Parcelas" at bounding box center [418, 145] width 44 height 35
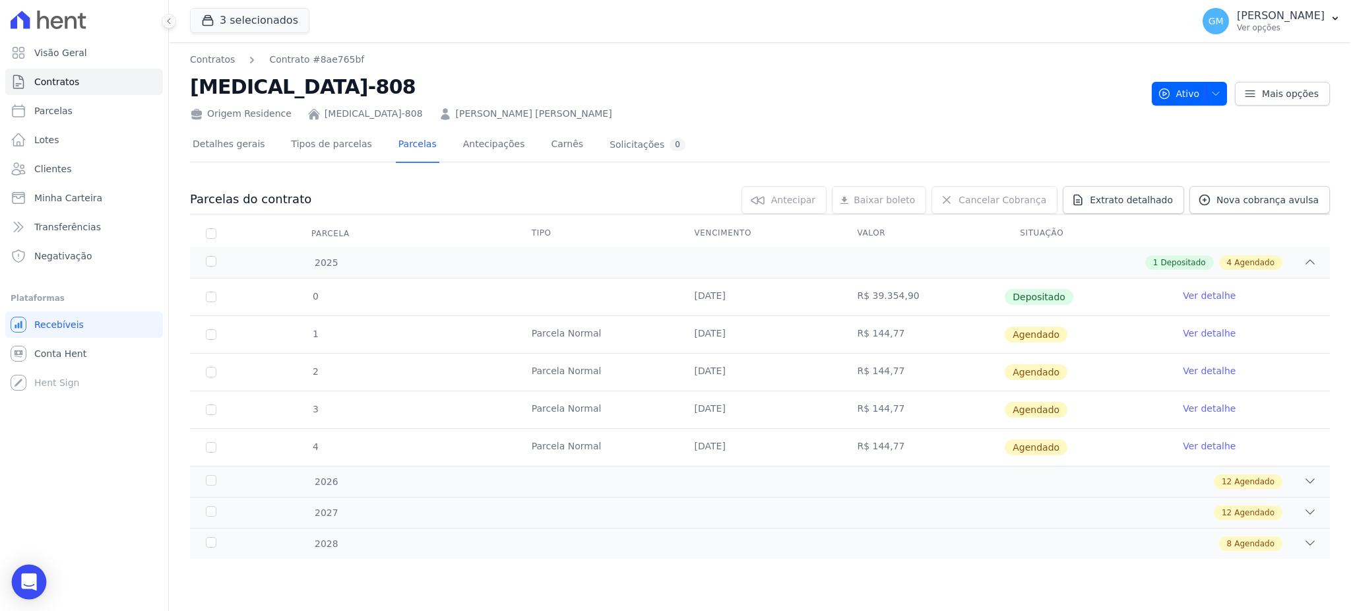
click at [37, 576] on div "Open Intercom Messenger" at bounding box center [29, 582] width 35 height 35
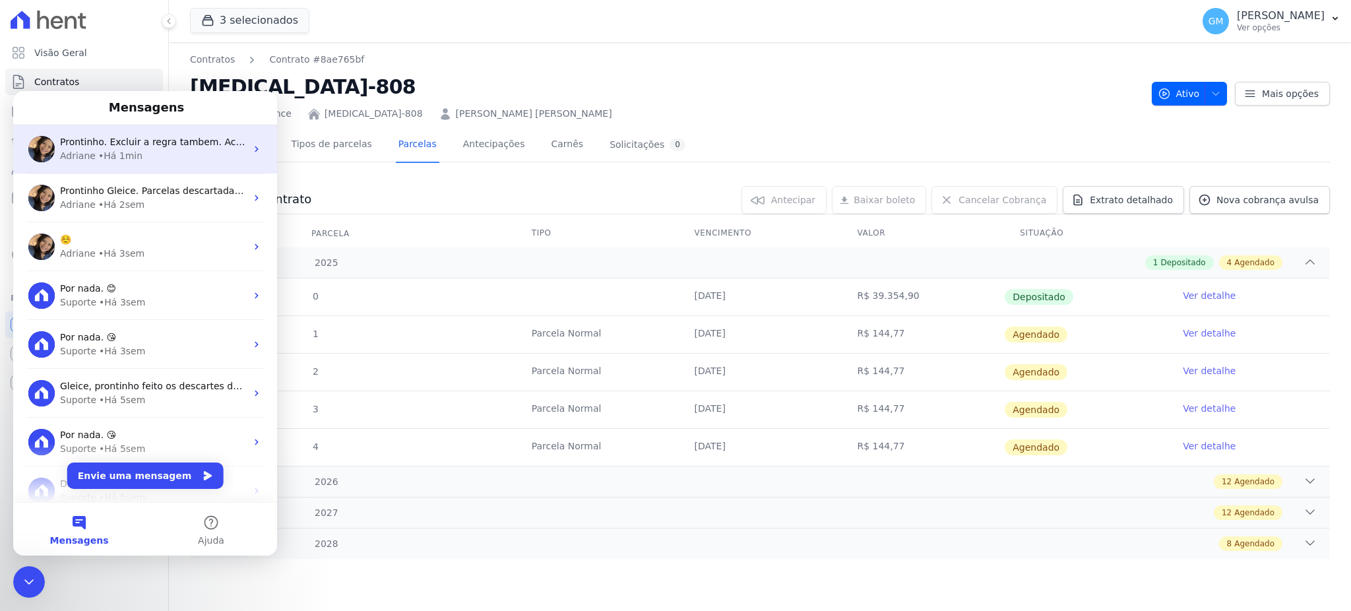
click at [171, 150] on div "[PERSON_NAME] • Há 1min" at bounding box center [153, 156] width 186 height 14
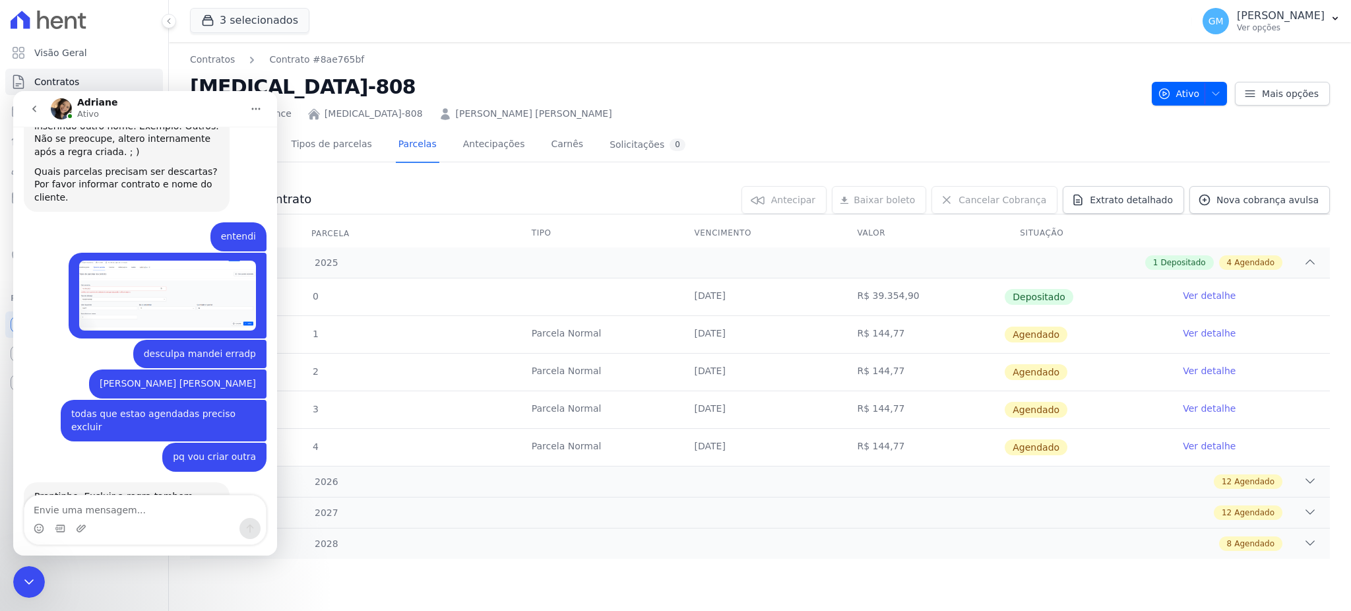
scroll to position [1584, 0]
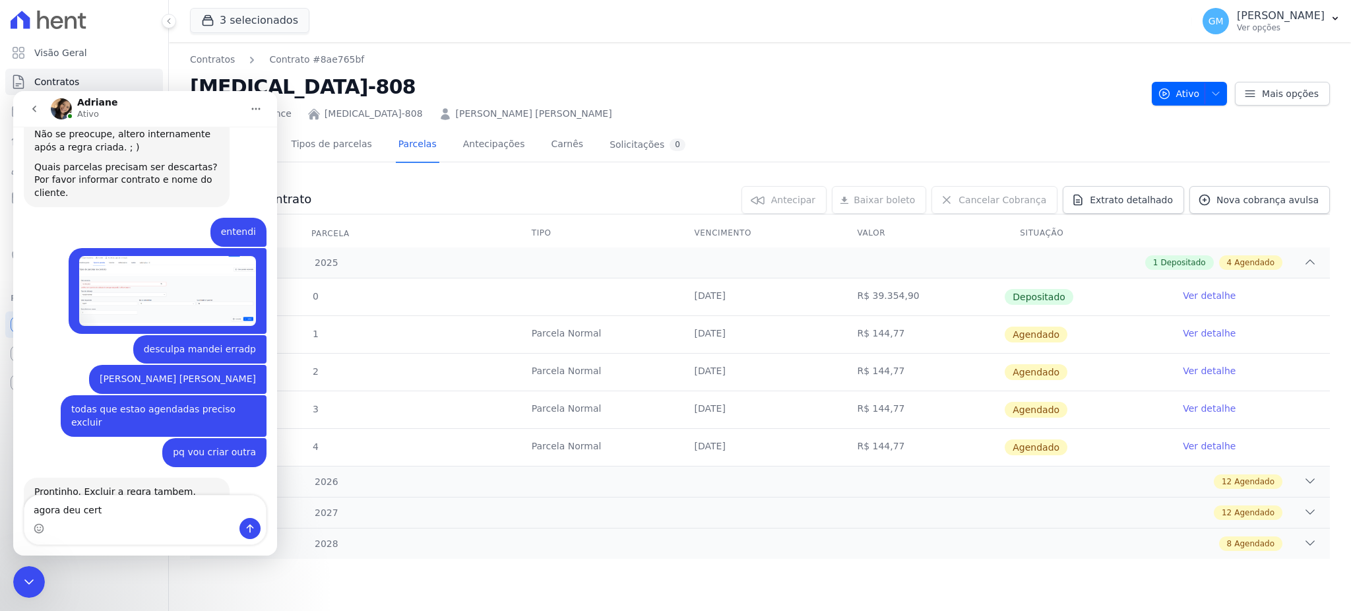
type textarea "agora deu certo"
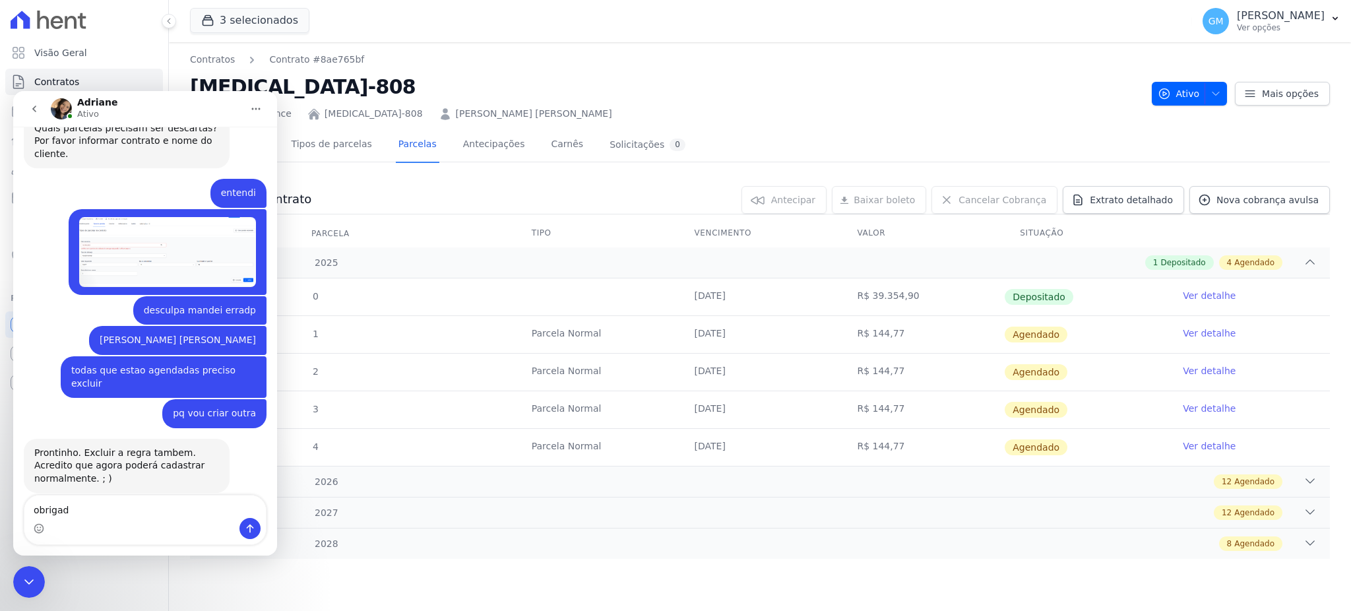
type textarea "obrigada"
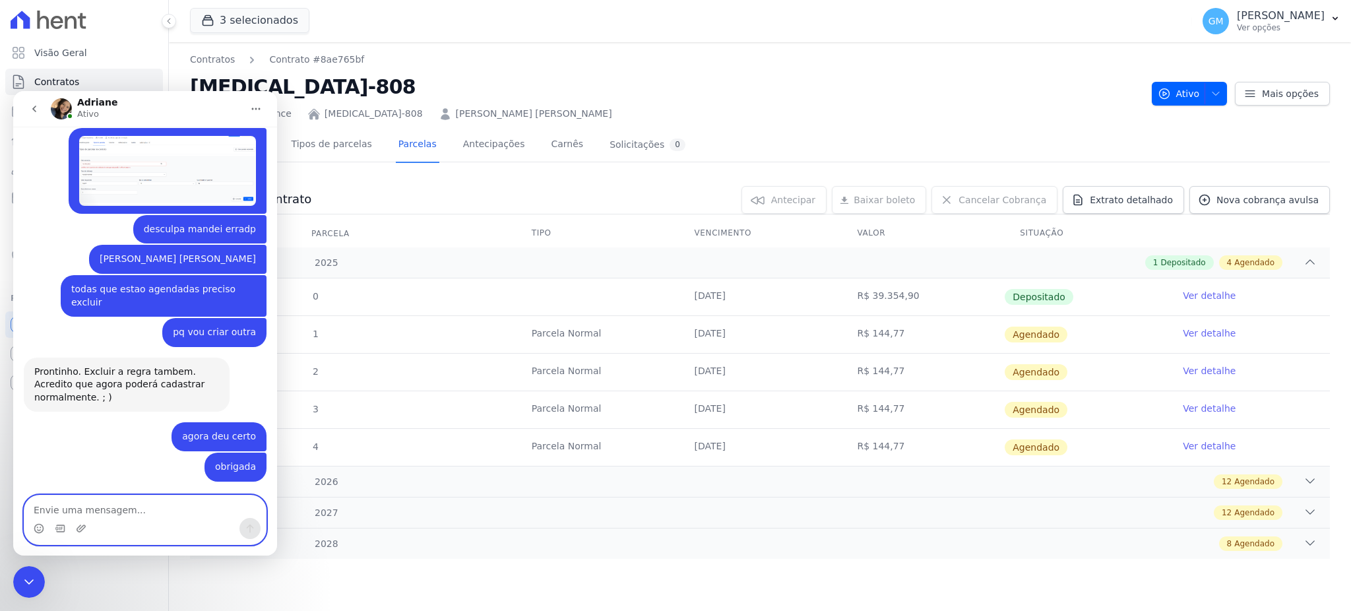
scroll to position [1712, 0]
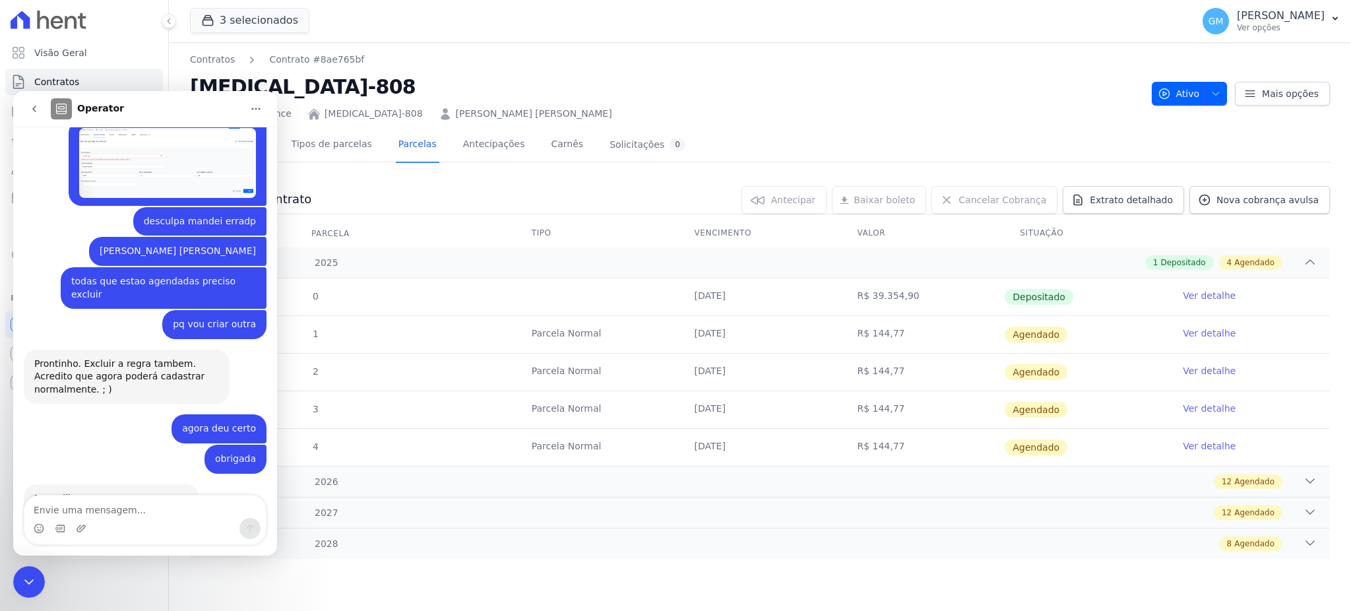
click at [22, 579] on icon "Encerramento do Messenger da Intercom" at bounding box center [29, 582] width 16 height 16
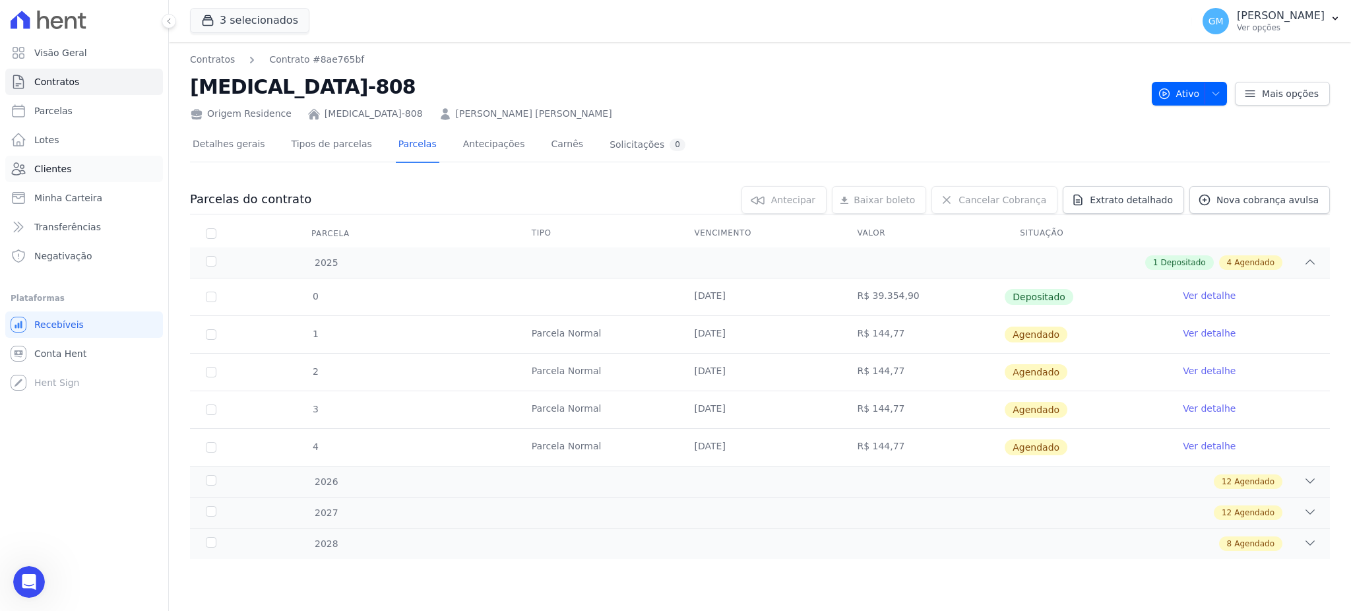
click at [87, 163] on link "Clientes" at bounding box center [84, 169] width 158 height 26
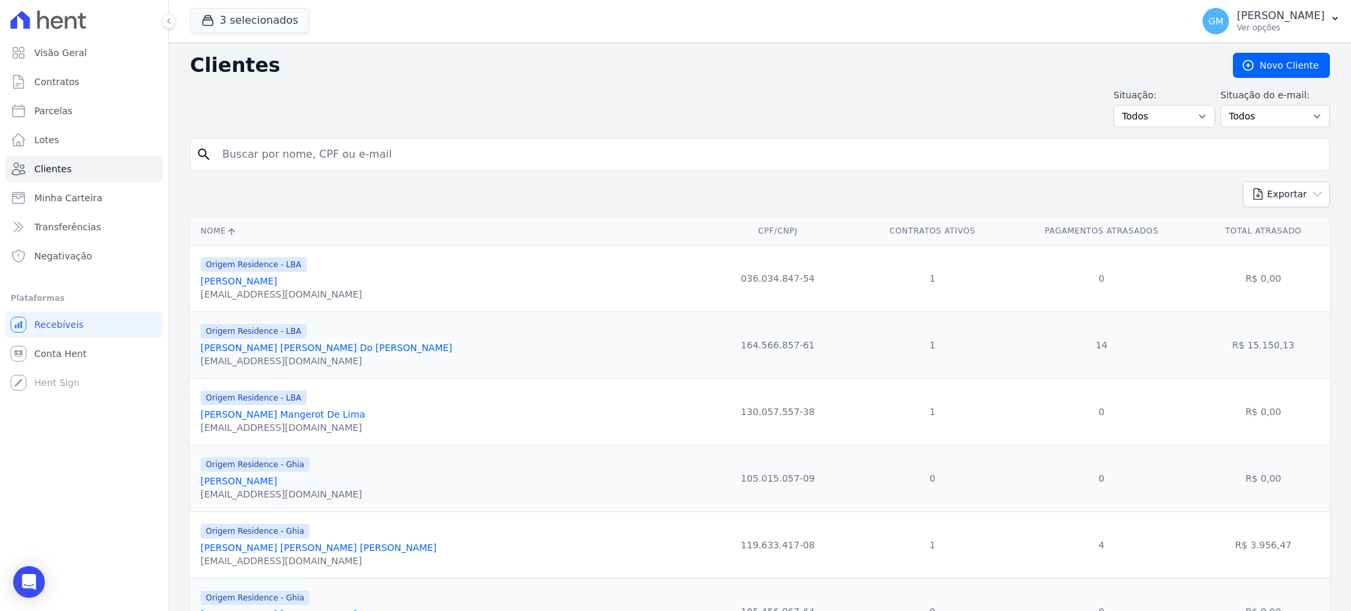
click at [546, 154] on input "search" at bounding box center [769, 154] width 1110 height 26
paste input "[PERSON_NAME]"
type input "[PERSON_NAME]"
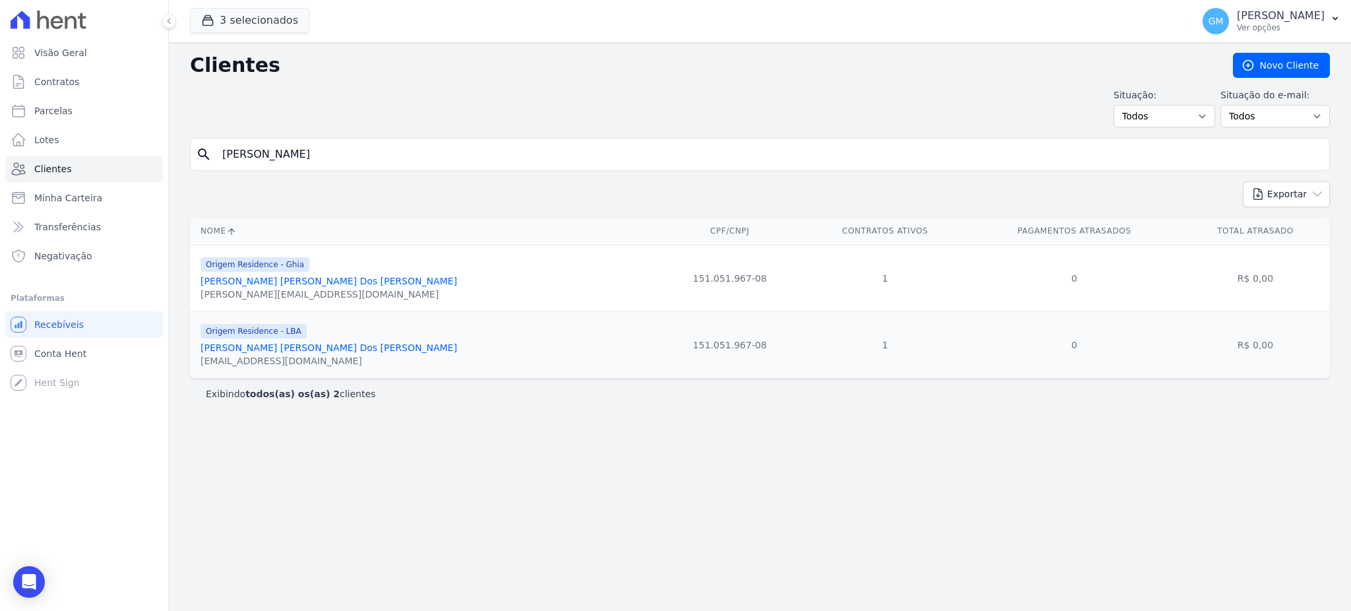
click at [331, 282] on link "[PERSON_NAME] [PERSON_NAME] Dos [PERSON_NAME]" at bounding box center [329, 281] width 257 height 11
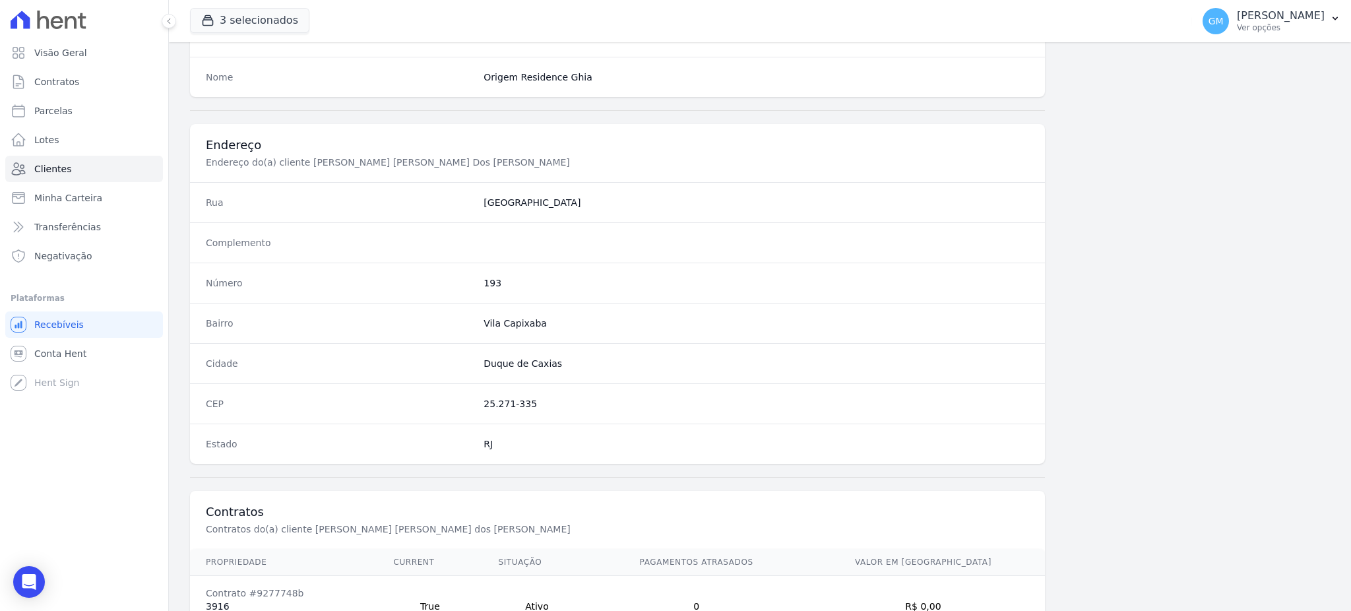
scroll to position [624, 0]
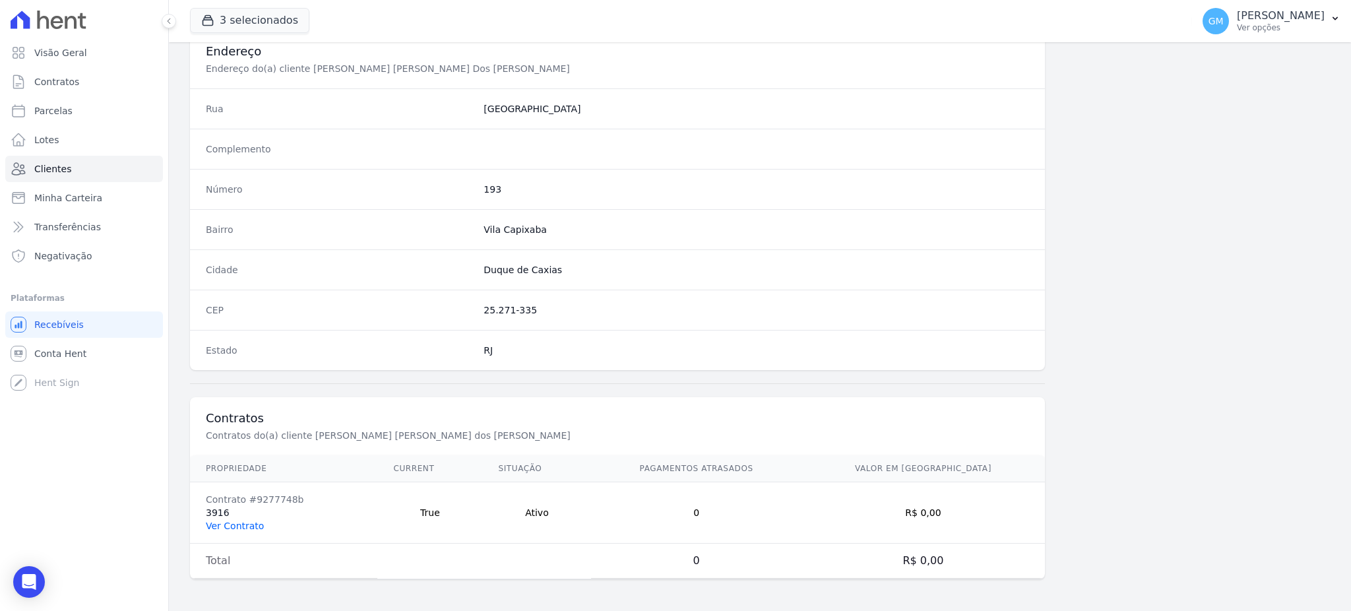
click at [250, 528] on link "Ver Contrato" at bounding box center [235, 526] width 58 height 11
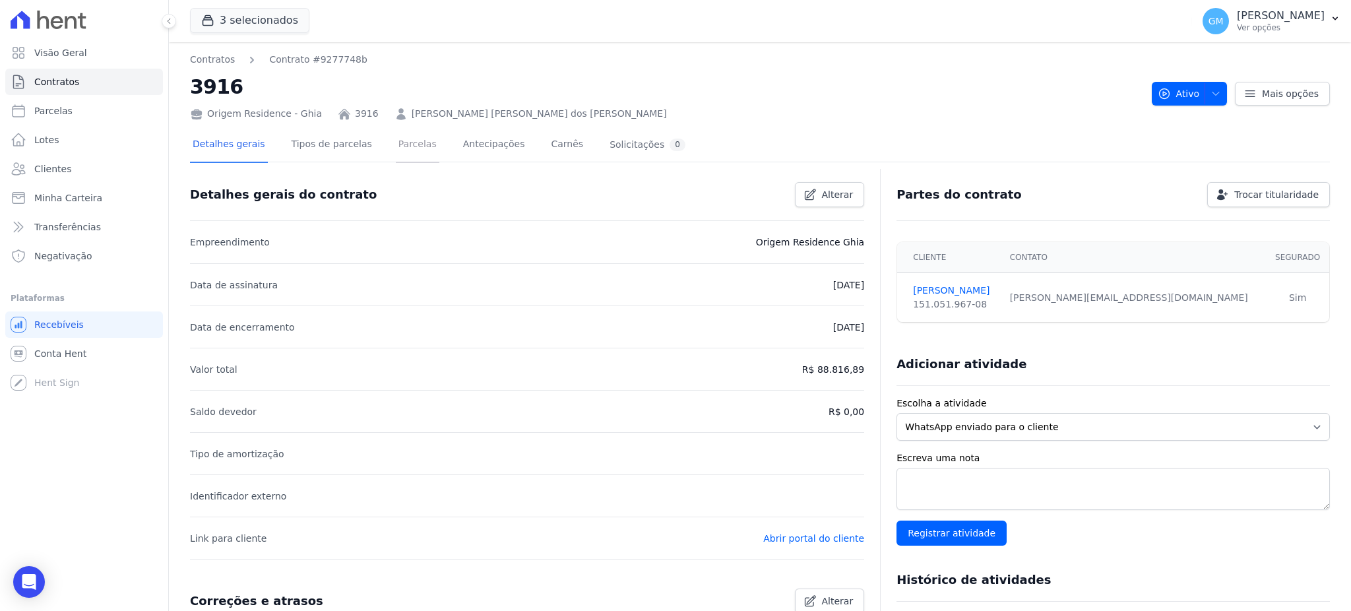
click at [396, 143] on link "Parcelas" at bounding box center [418, 145] width 44 height 35
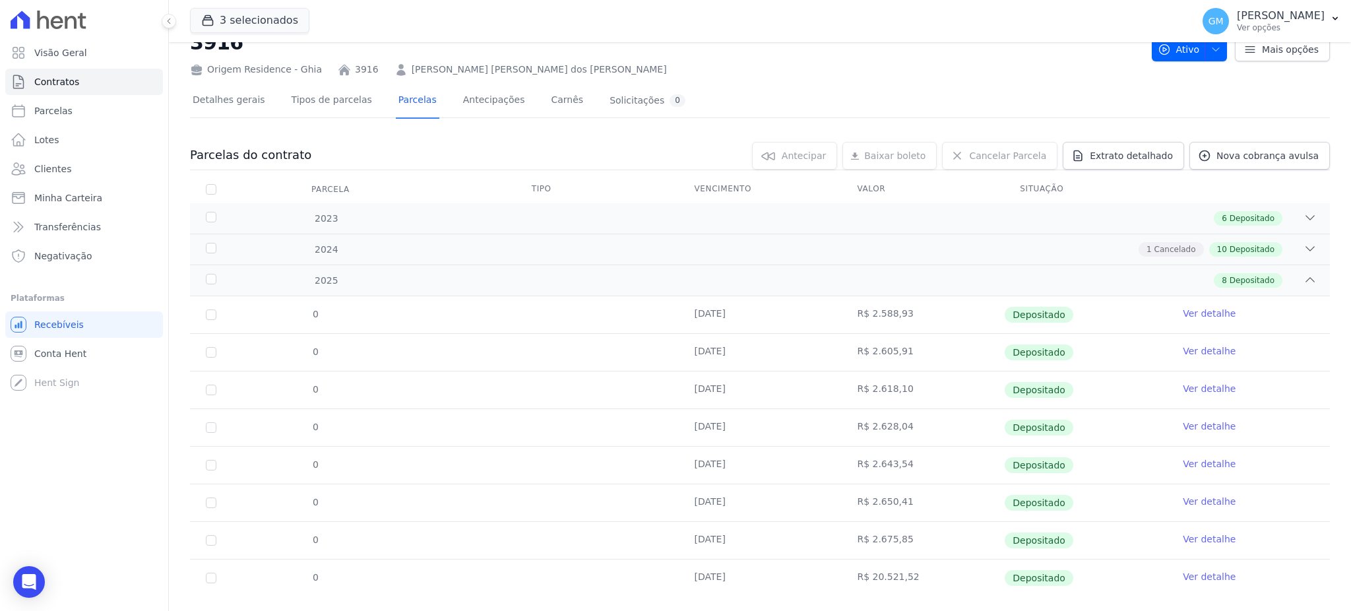
scroll to position [69, 0]
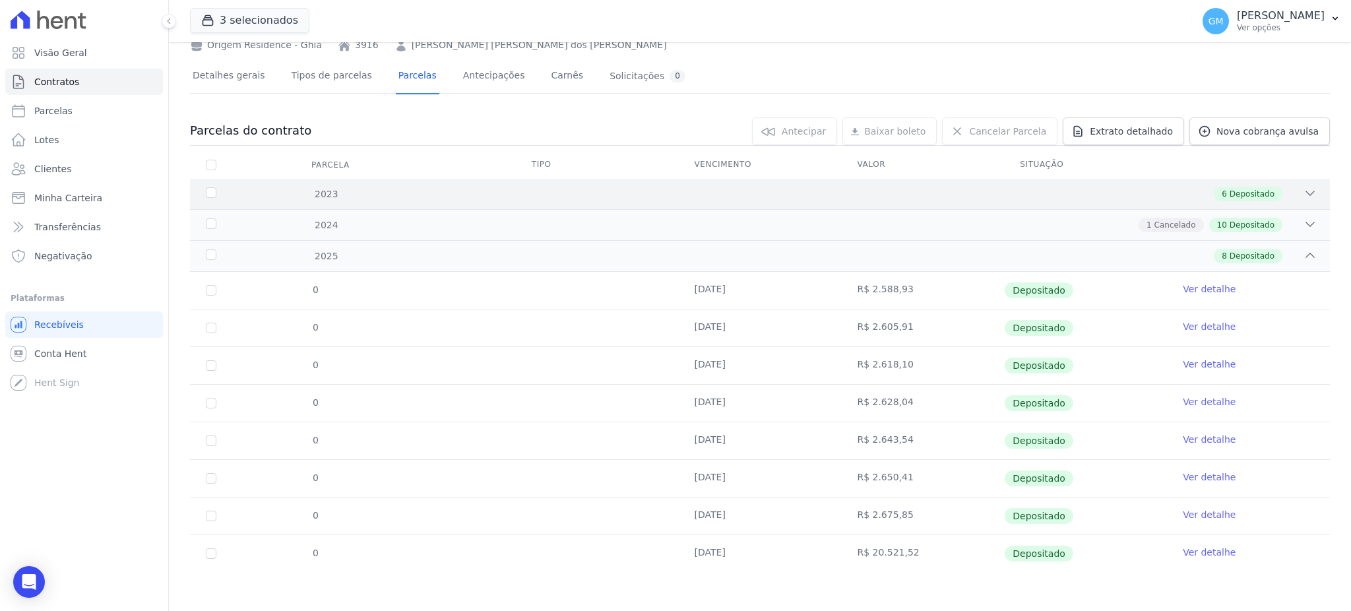
click at [1233, 191] on span "Depositado" at bounding box center [1252, 194] width 45 height 12
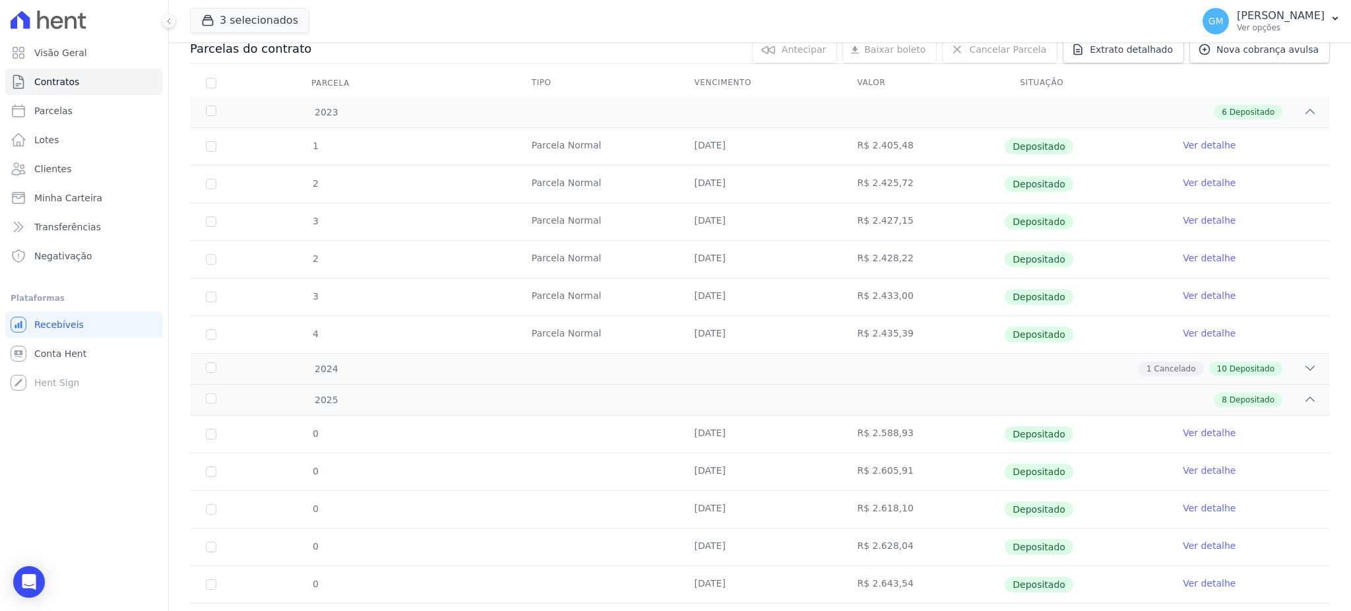
scroll to position [294, 0]
